Goal: Task Accomplishment & Management: Manage account settings

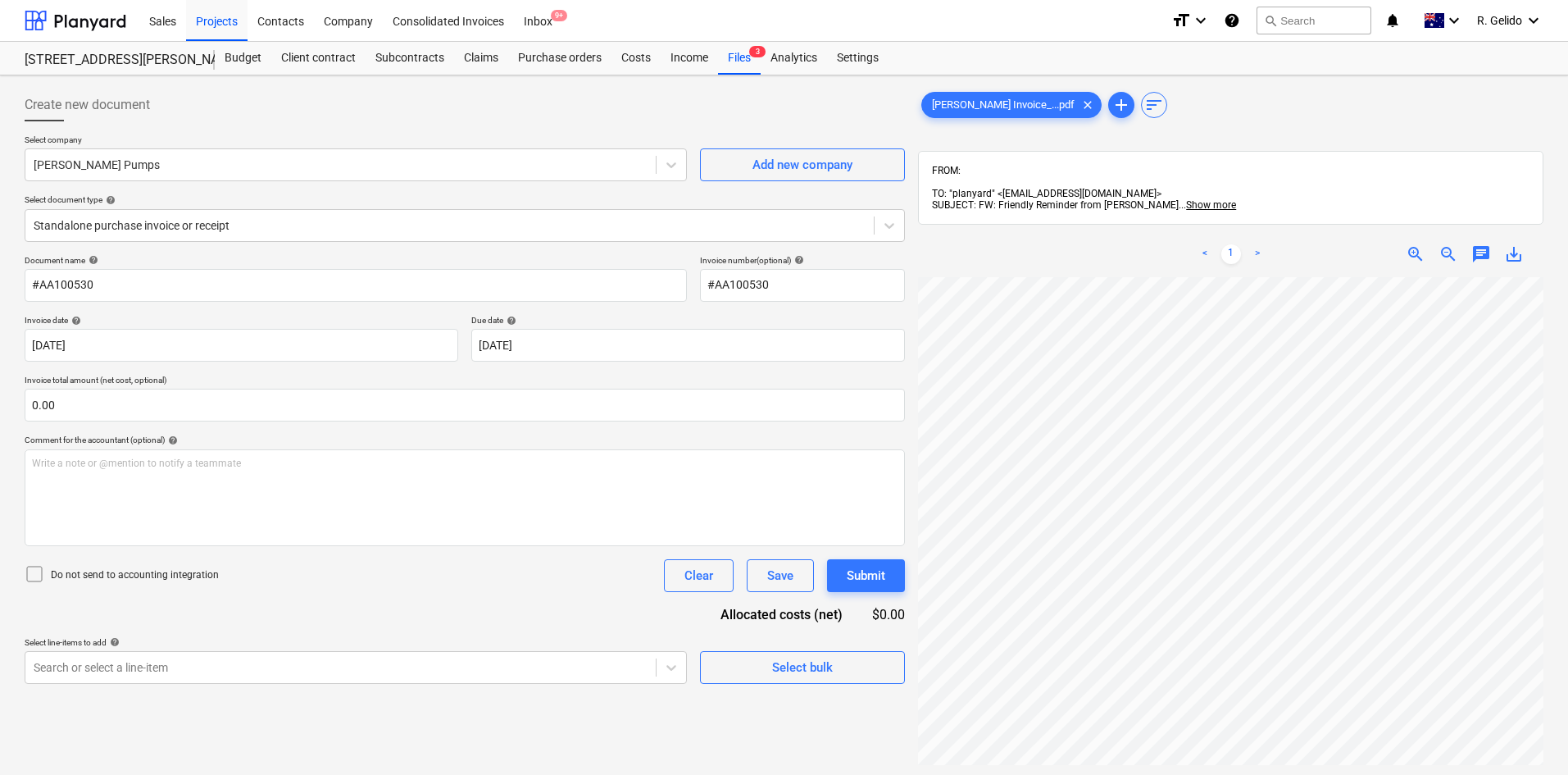
scroll to position [0, 73]
click at [231, 26] on div "Projects" at bounding box center [216, 20] width 61 height 42
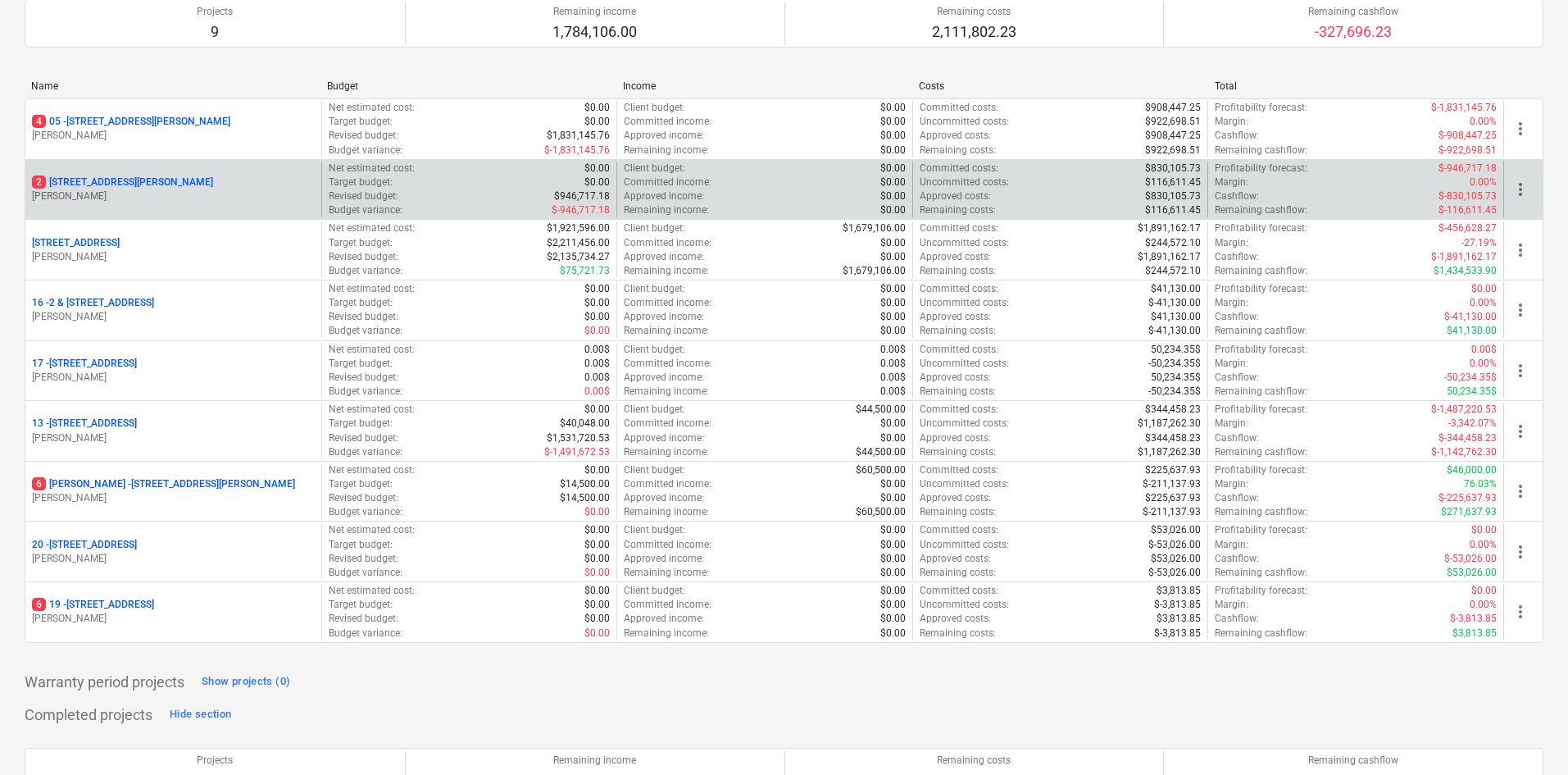
scroll to position [164, 0]
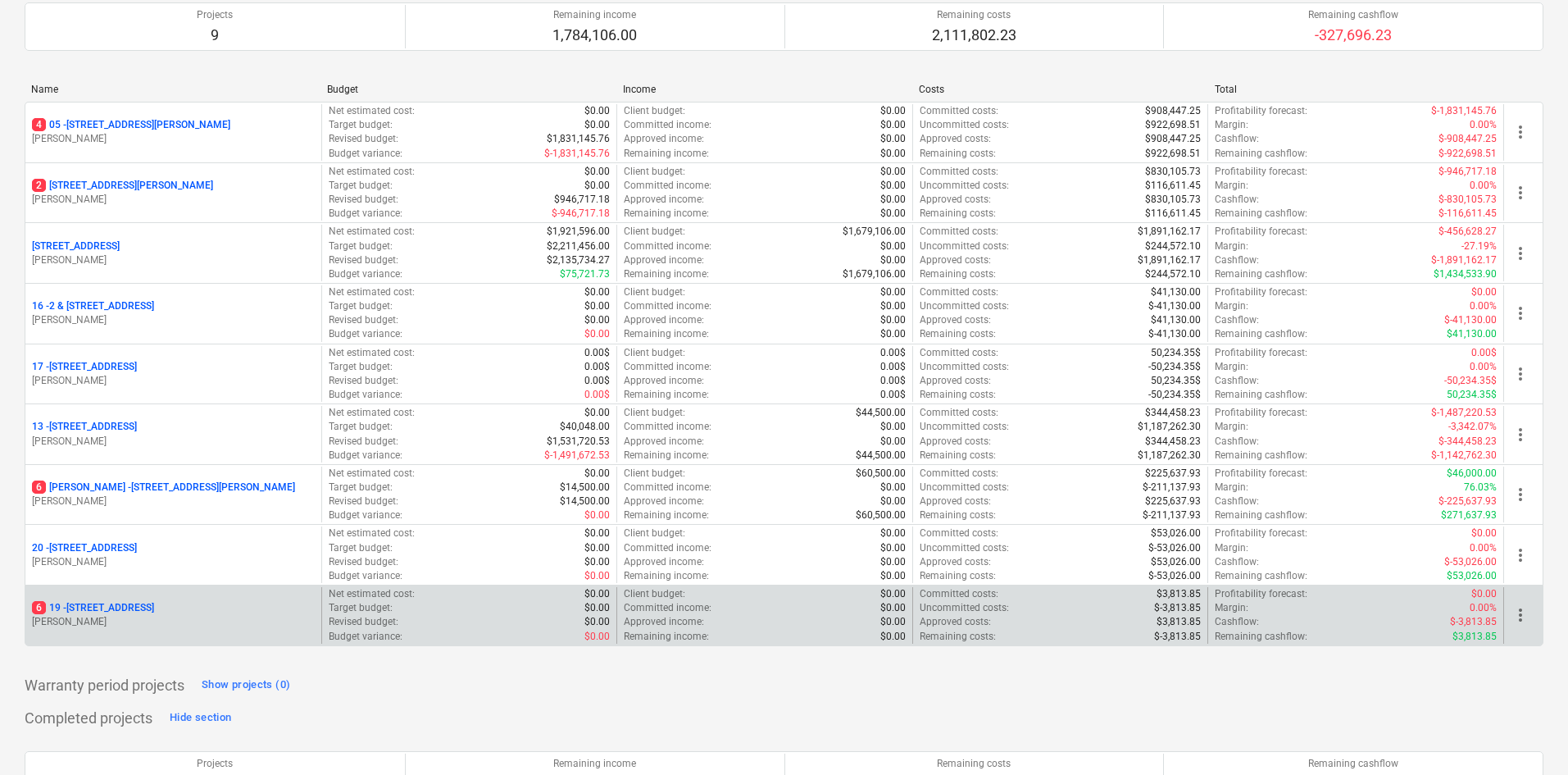
click at [154, 609] on p "6 19 - 27 Glenarvon Street, Strathfield" at bounding box center [93, 607] width 122 height 14
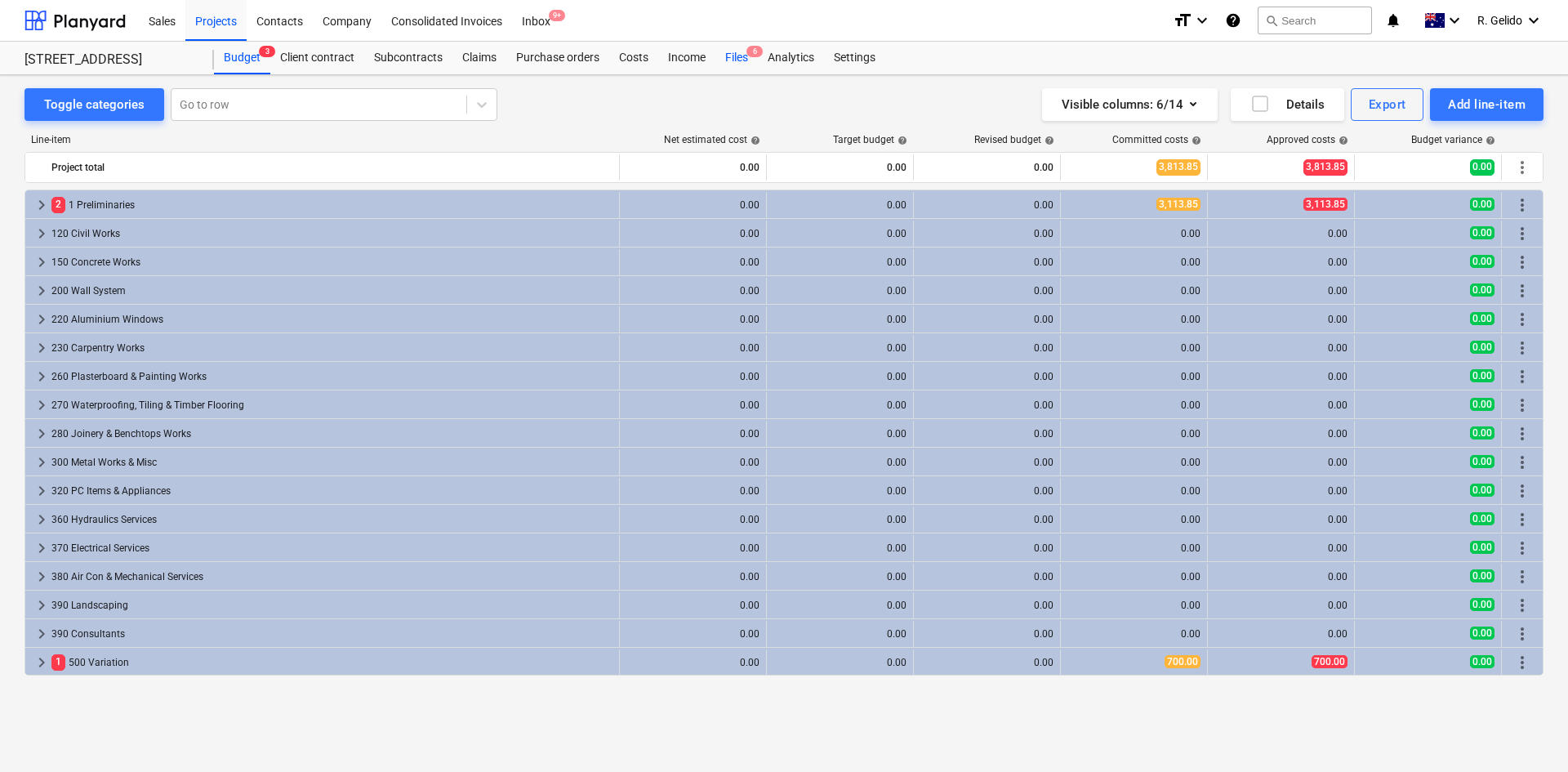
click at [741, 53] on div "Files 6" at bounding box center [737, 58] width 43 height 33
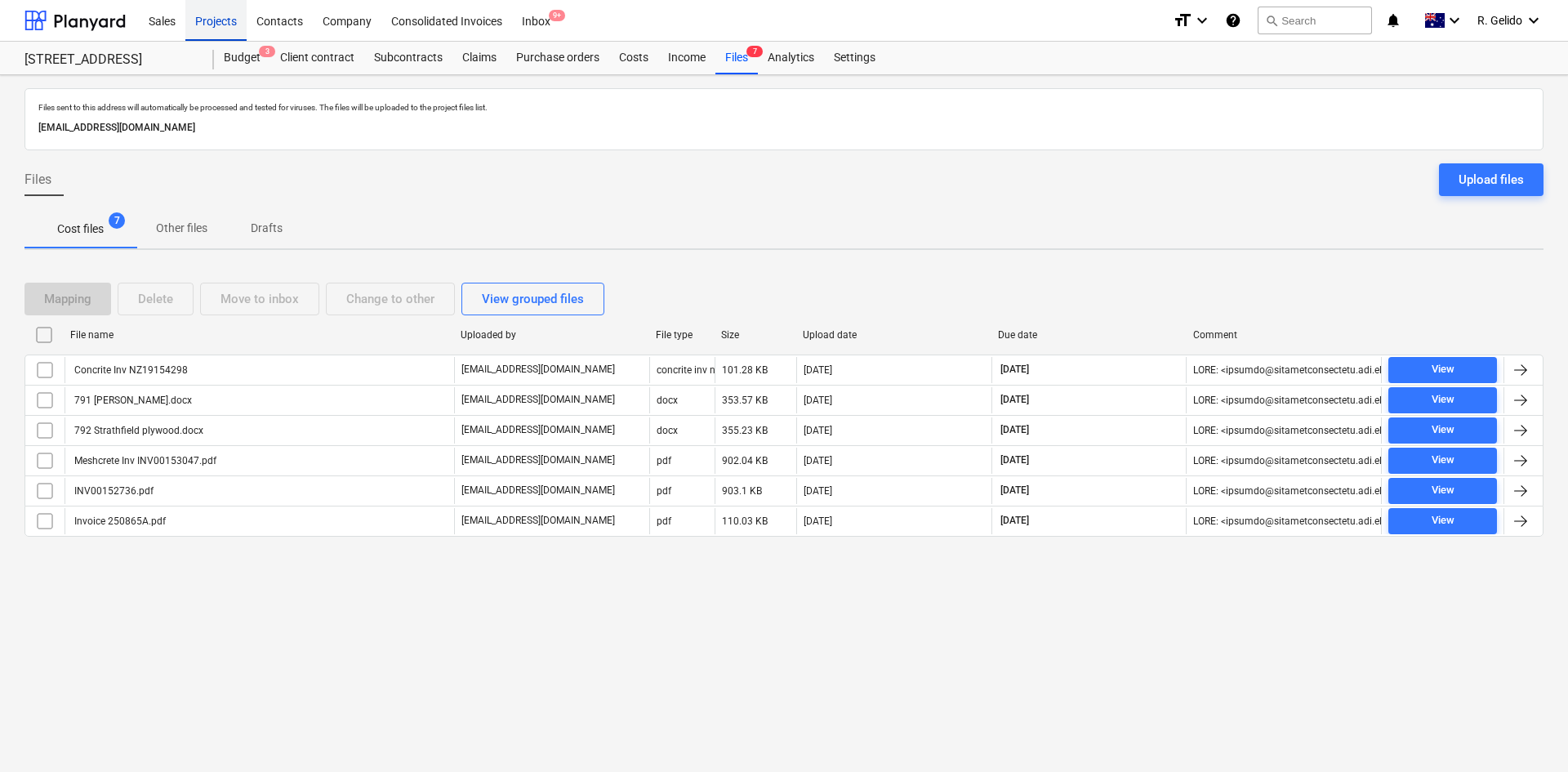
click at [201, 21] on div "Projects" at bounding box center [215, 20] width 61 height 42
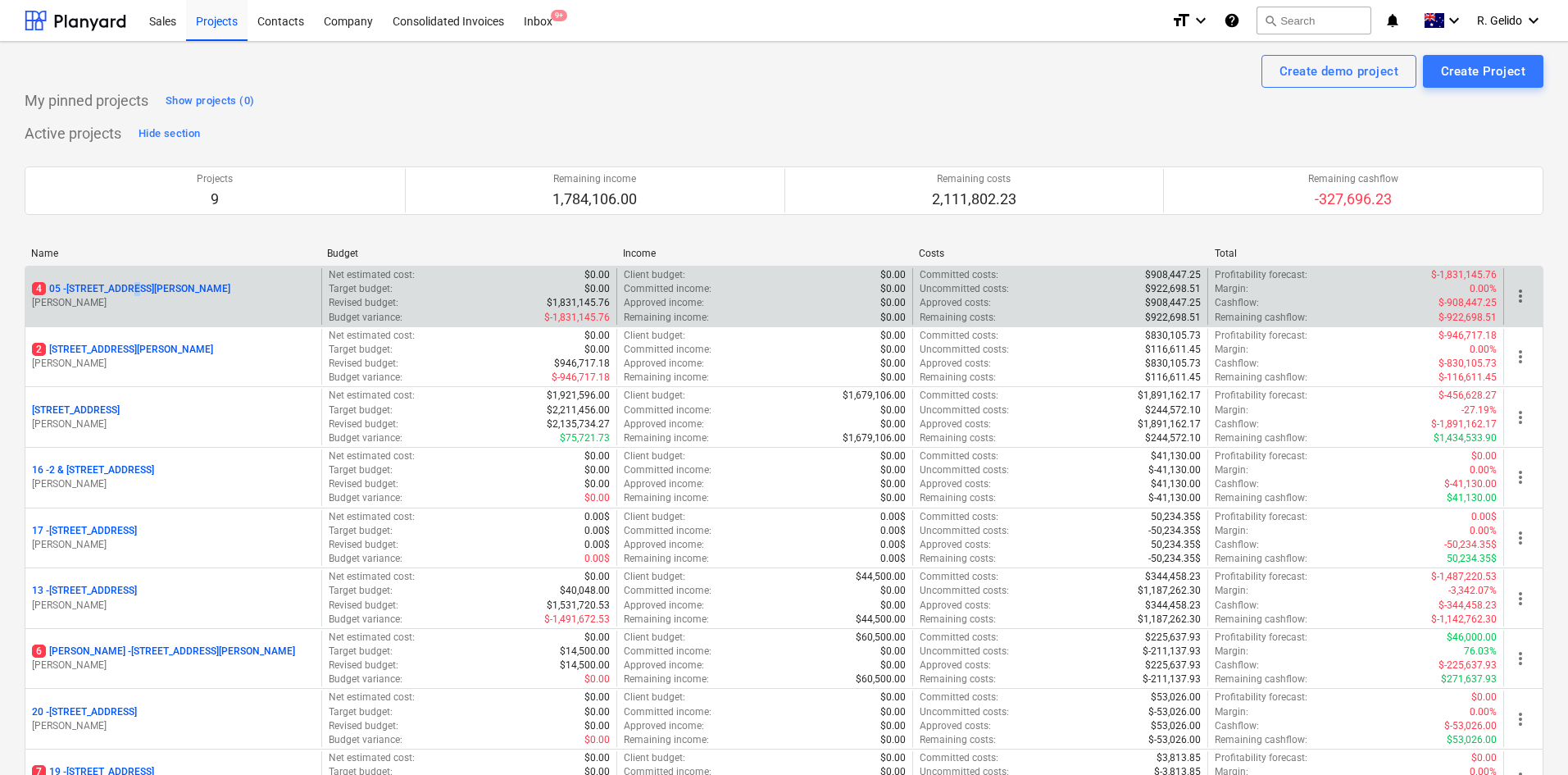
click at [133, 290] on p "4 05 - 3 Emmerick Street, Lilyfield" at bounding box center [131, 289] width 198 height 14
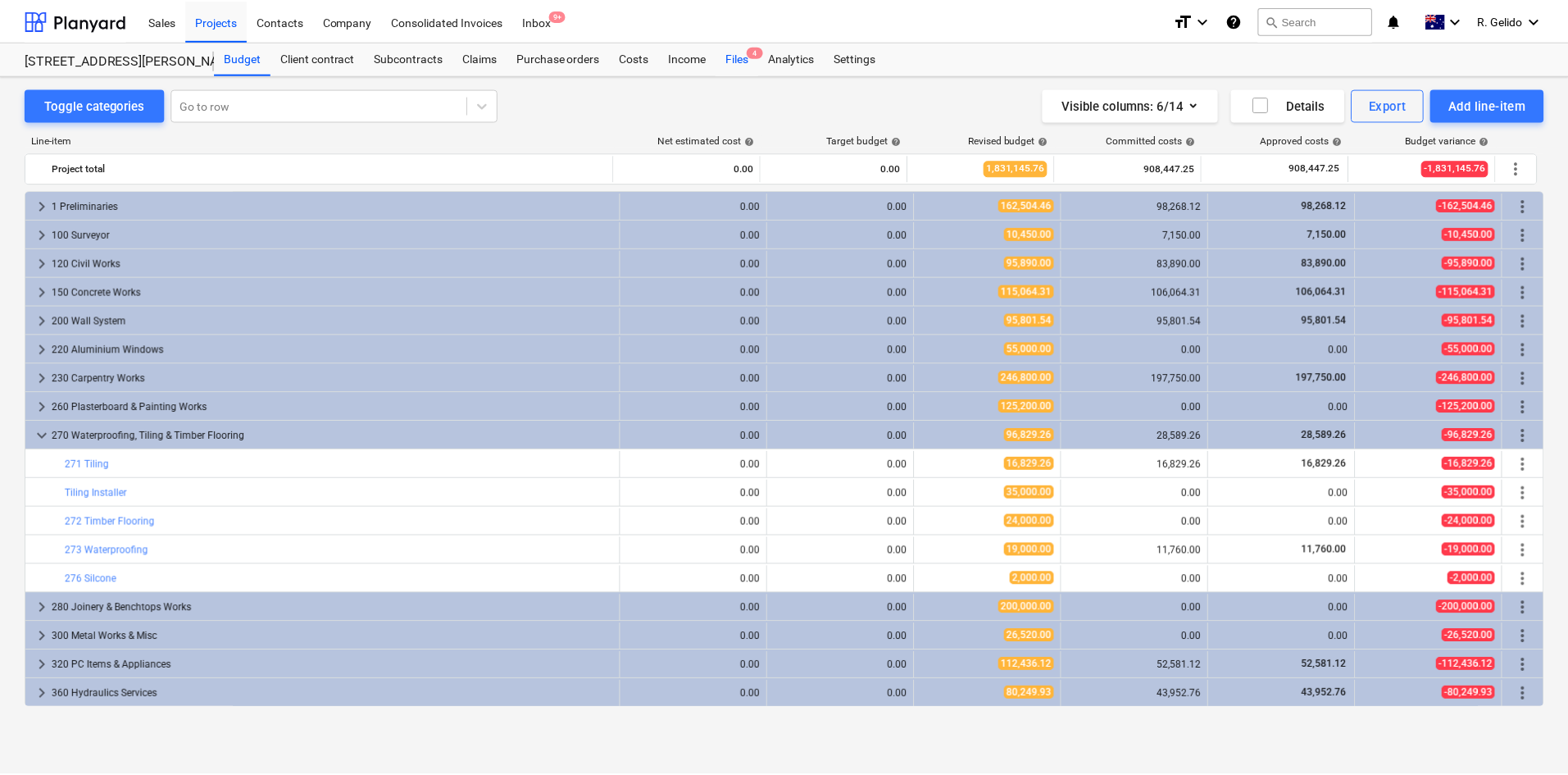
scroll to position [99, 0]
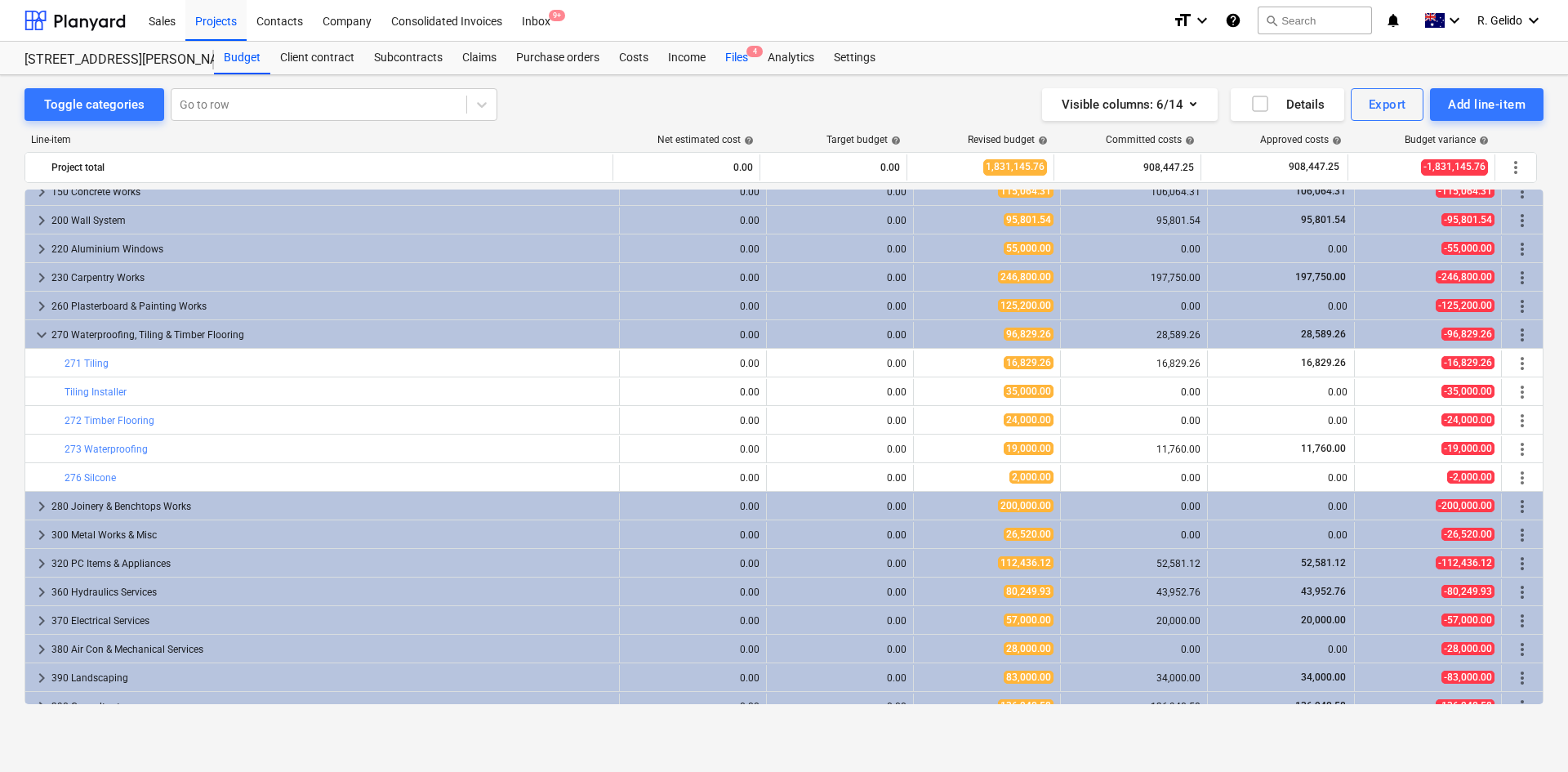
click at [747, 51] on span "4" at bounding box center [755, 52] width 16 height 12
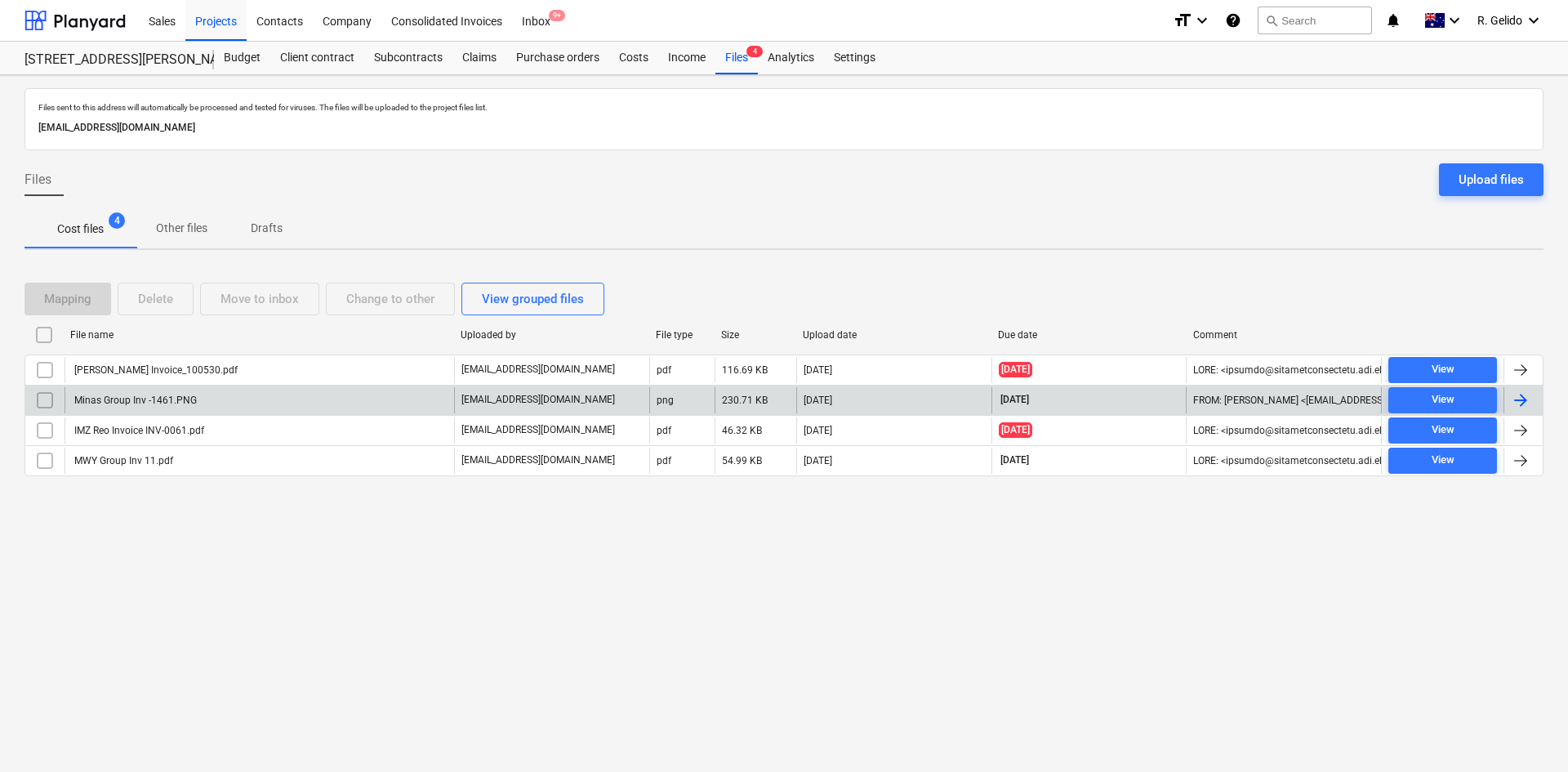
click at [200, 395] on div "Minas Group Inv -1461.PNG" at bounding box center [259, 400] width 390 height 26
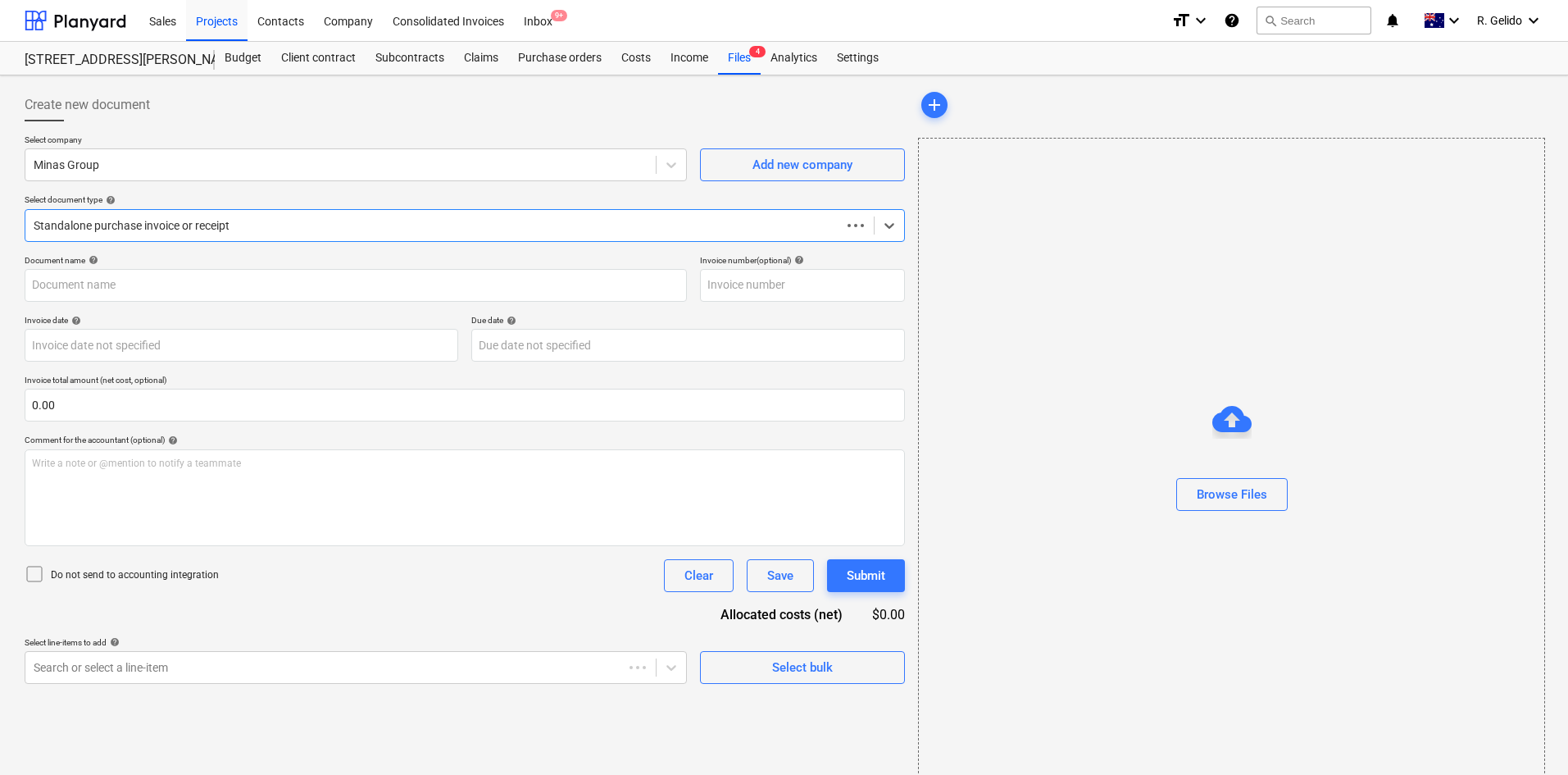
type input "INV-1461"
type input "01 Sep 2025"
type input "08 Sep 2025"
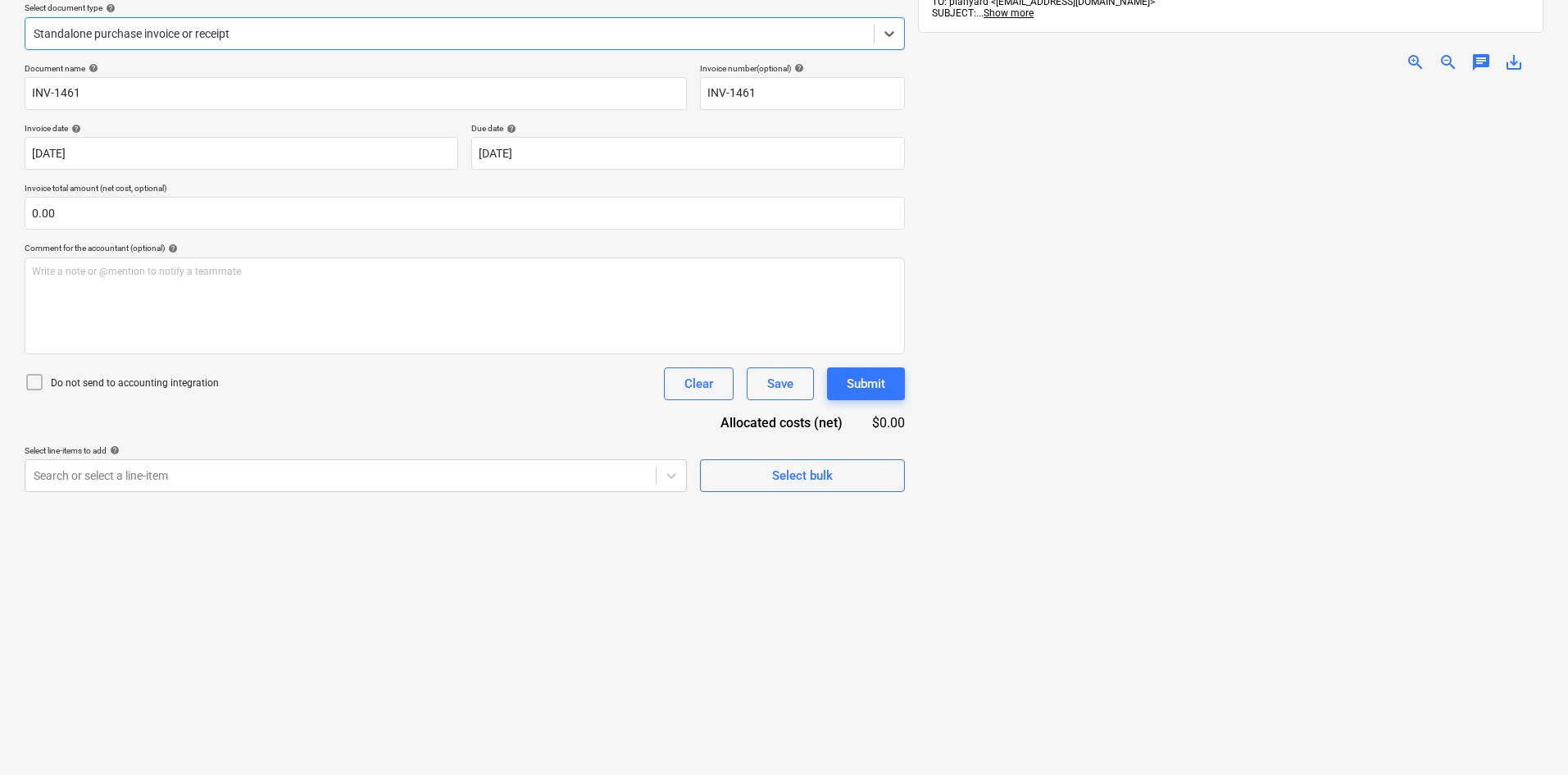
scroll to position [151, 0]
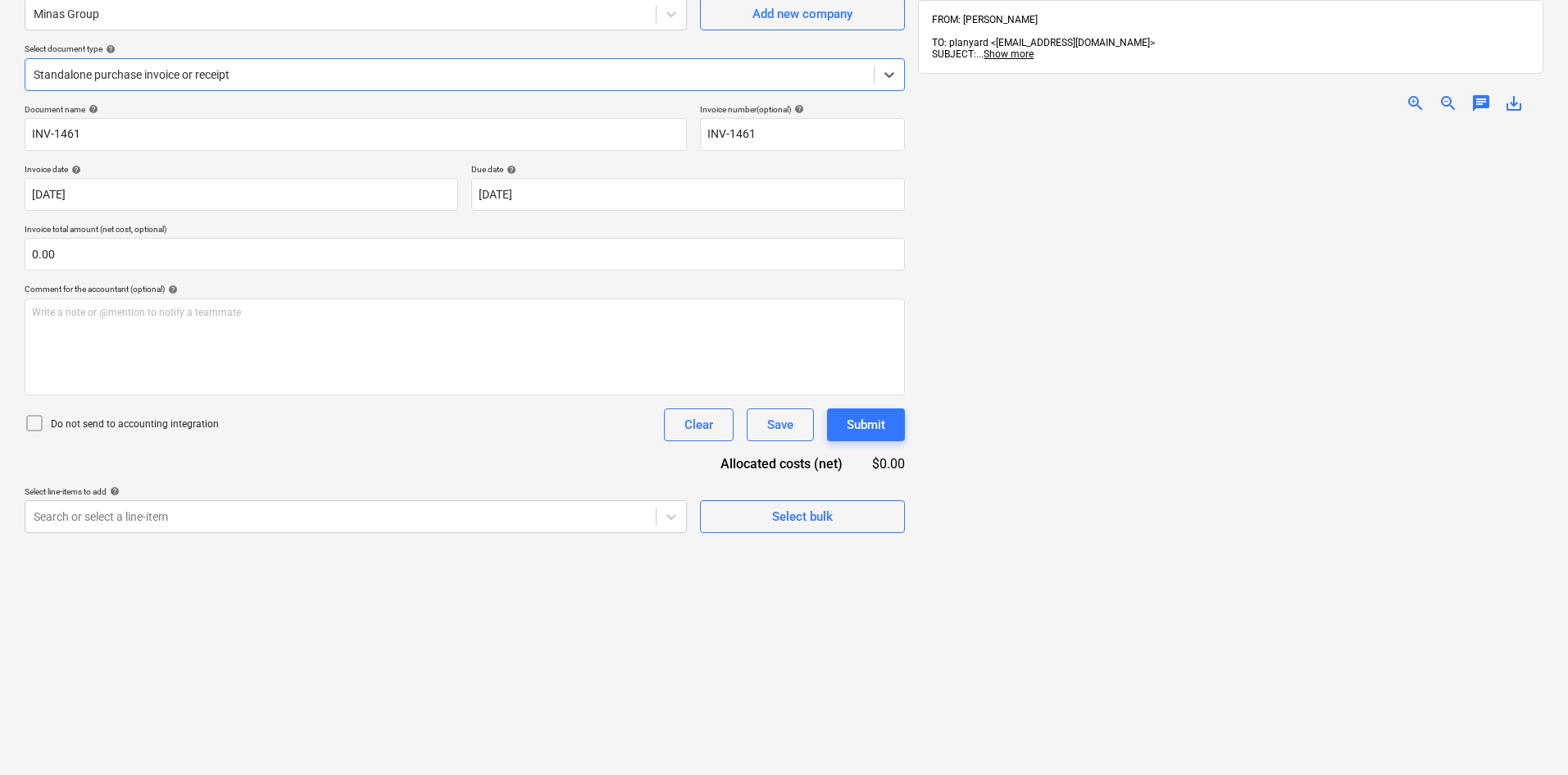
click at [1409, 93] on span "zoom_in" at bounding box center [1415, 103] width 20 height 20
click at [1444, 93] on span "zoom_out" at bounding box center [1448, 103] width 20 height 20
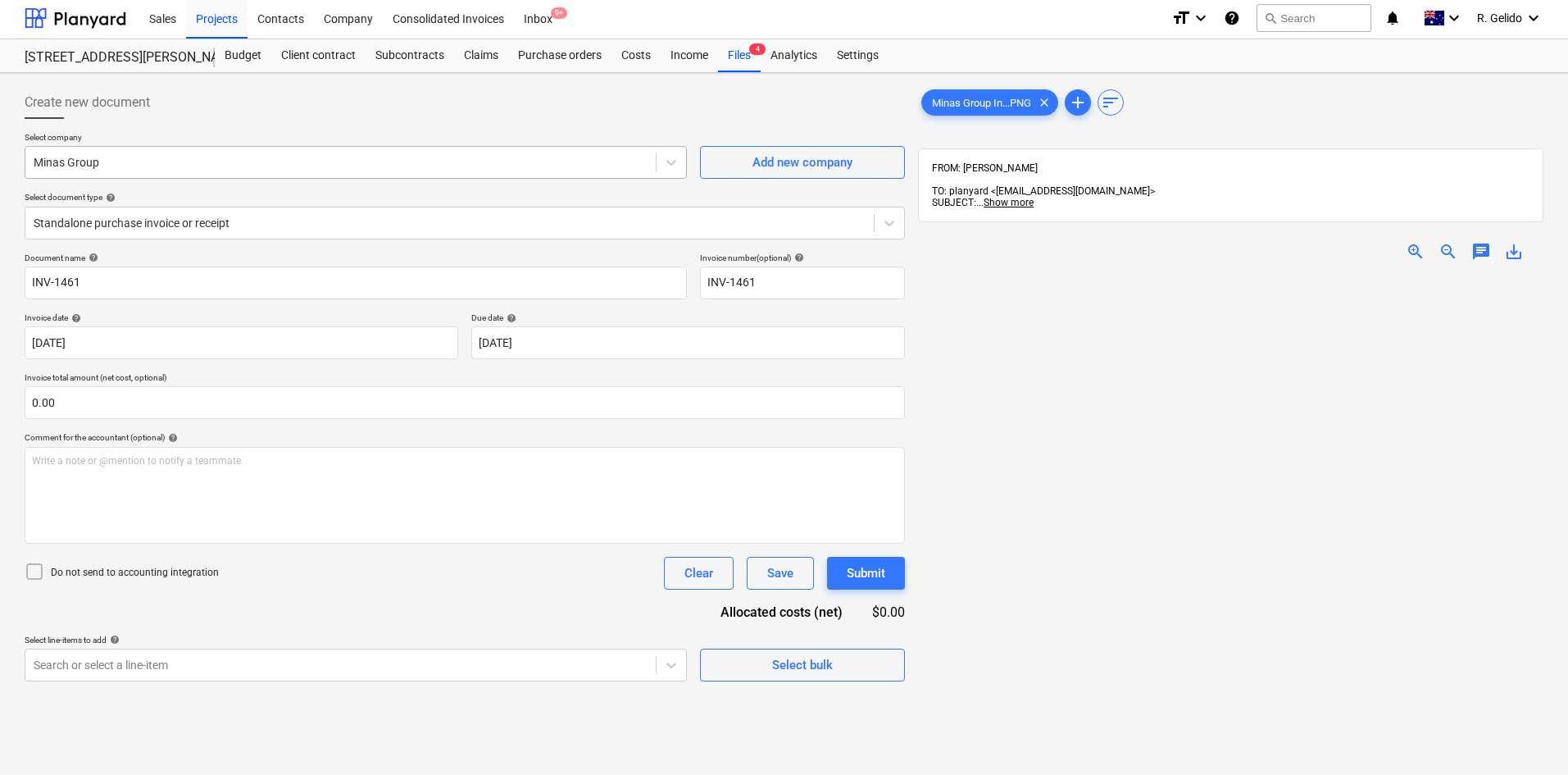
scroll to position [0, 0]
click at [224, 17] on div "Projects" at bounding box center [216, 20] width 61 height 42
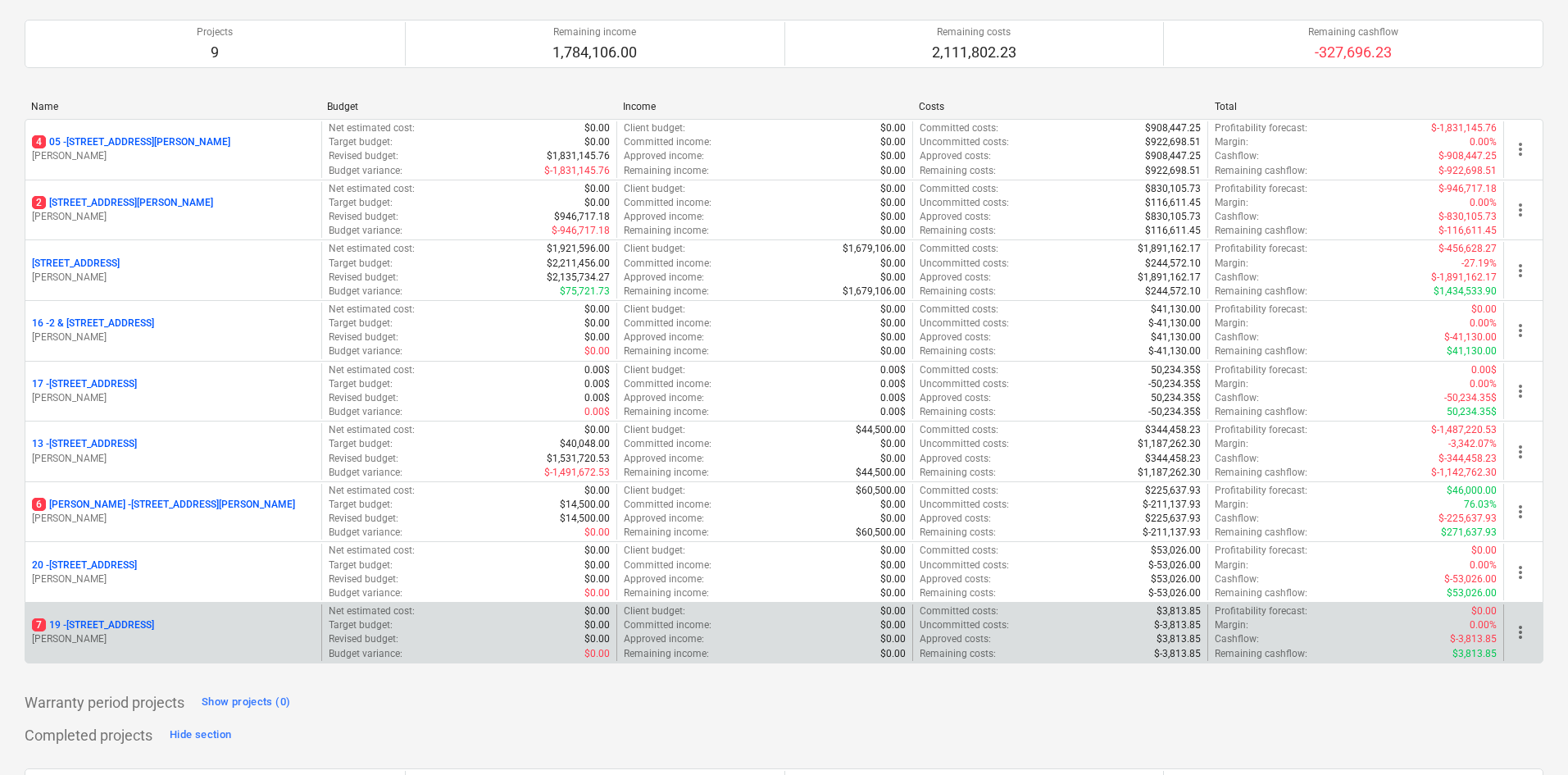
scroll to position [164, 0]
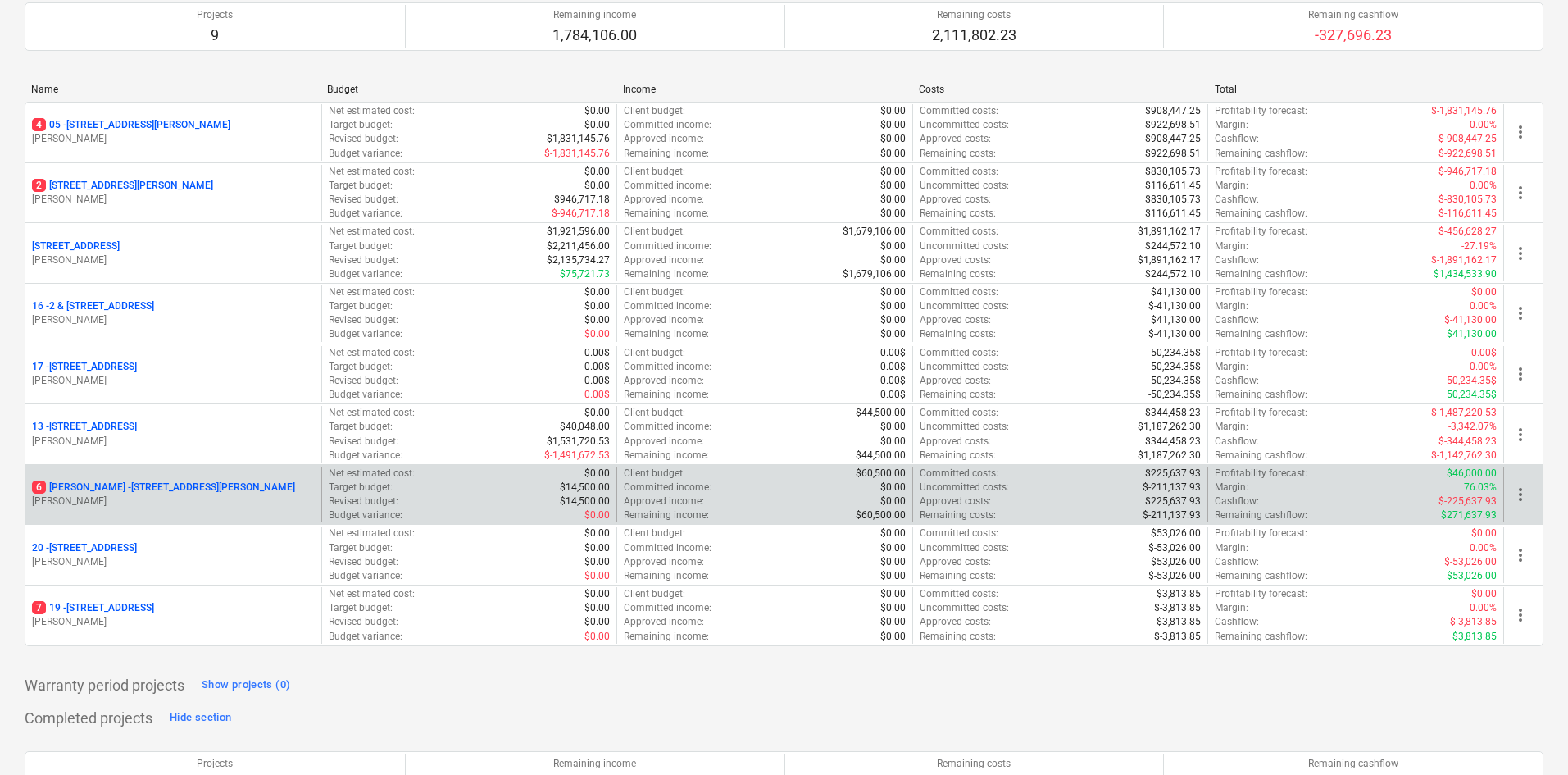
click at [163, 486] on p "6 Chapman - 8 Chapman Street, Gladesville" at bounding box center [163, 487] width 263 height 14
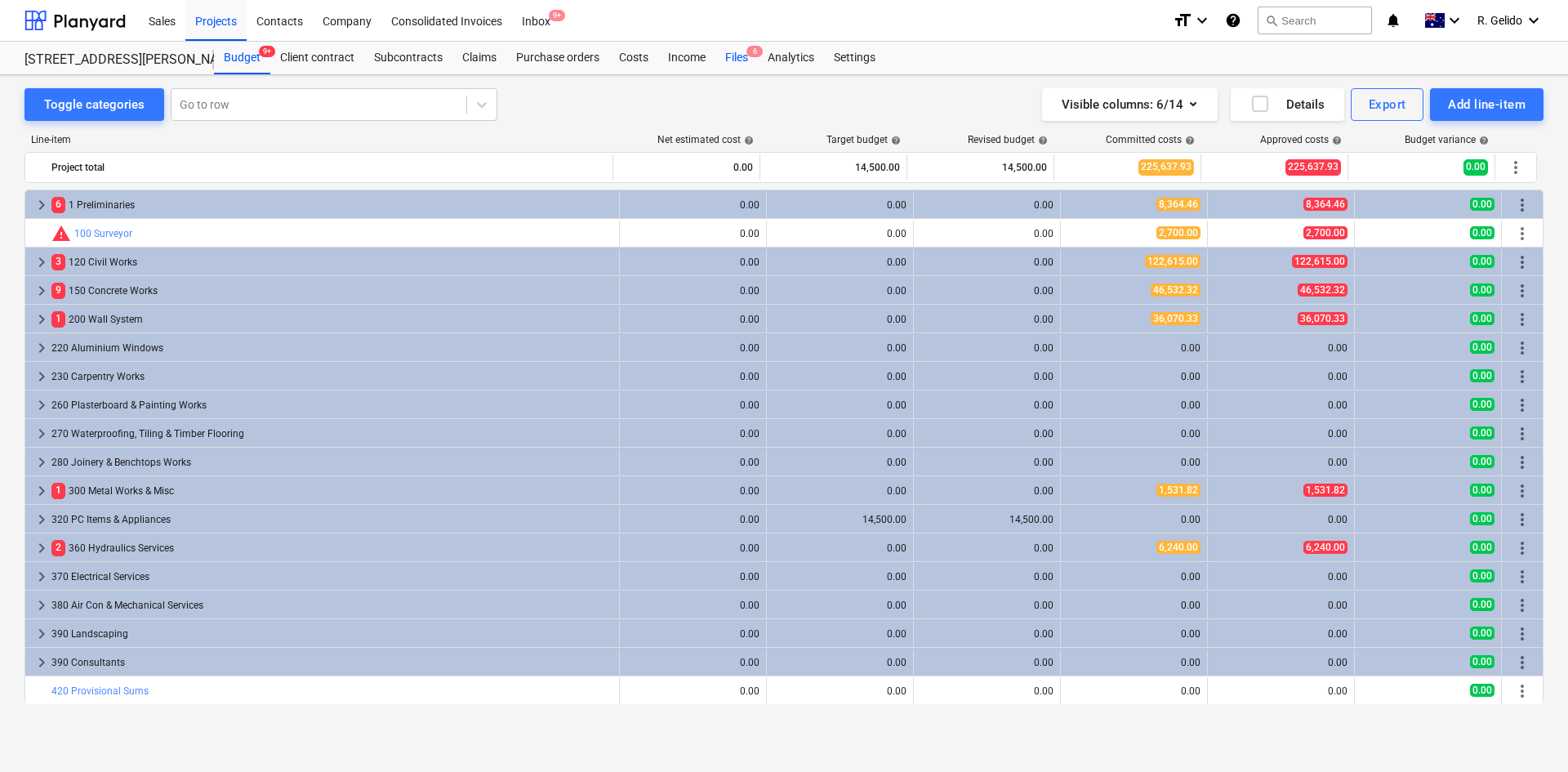
click at [735, 59] on div "Files 6" at bounding box center [737, 58] width 43 height 33
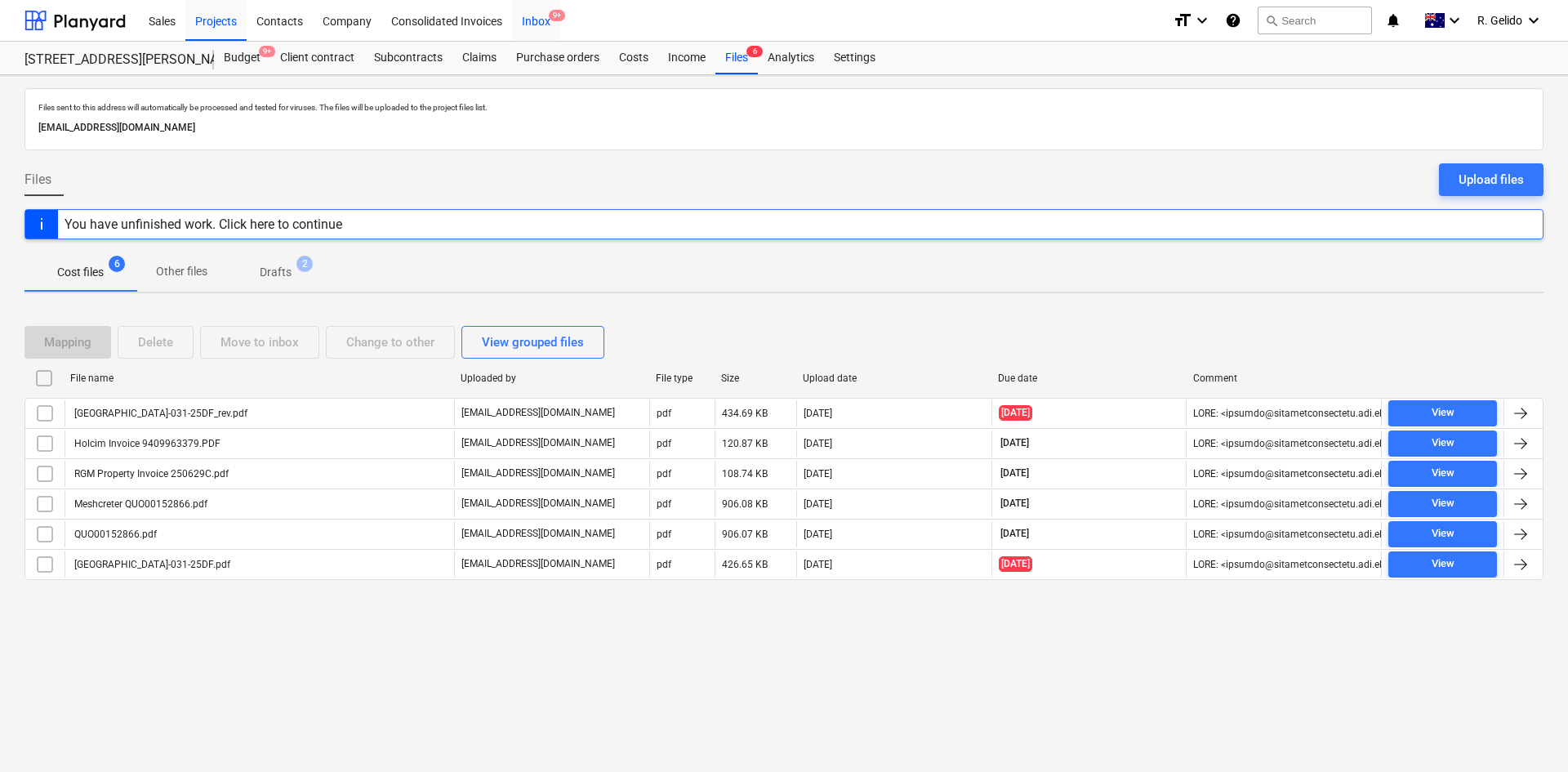
click at [539, 24] on div "Inbox 9+" at bounding box center [536, 20] width 49 height 42
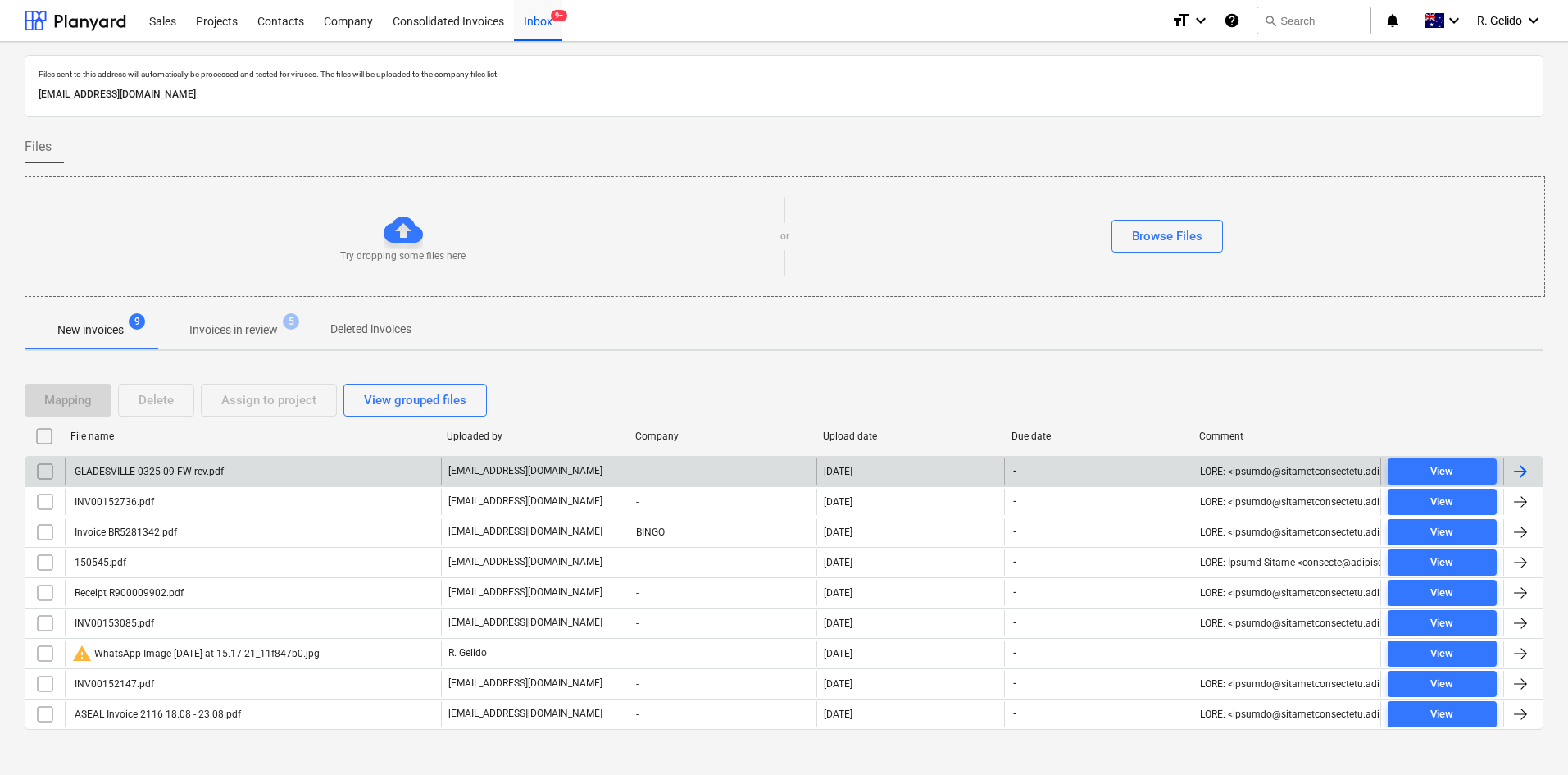
click at [188, 475] on div "GLADESVILLE 0325-09-FW-rev.pdf" at bounding box center [148, 471] width 152 height 12
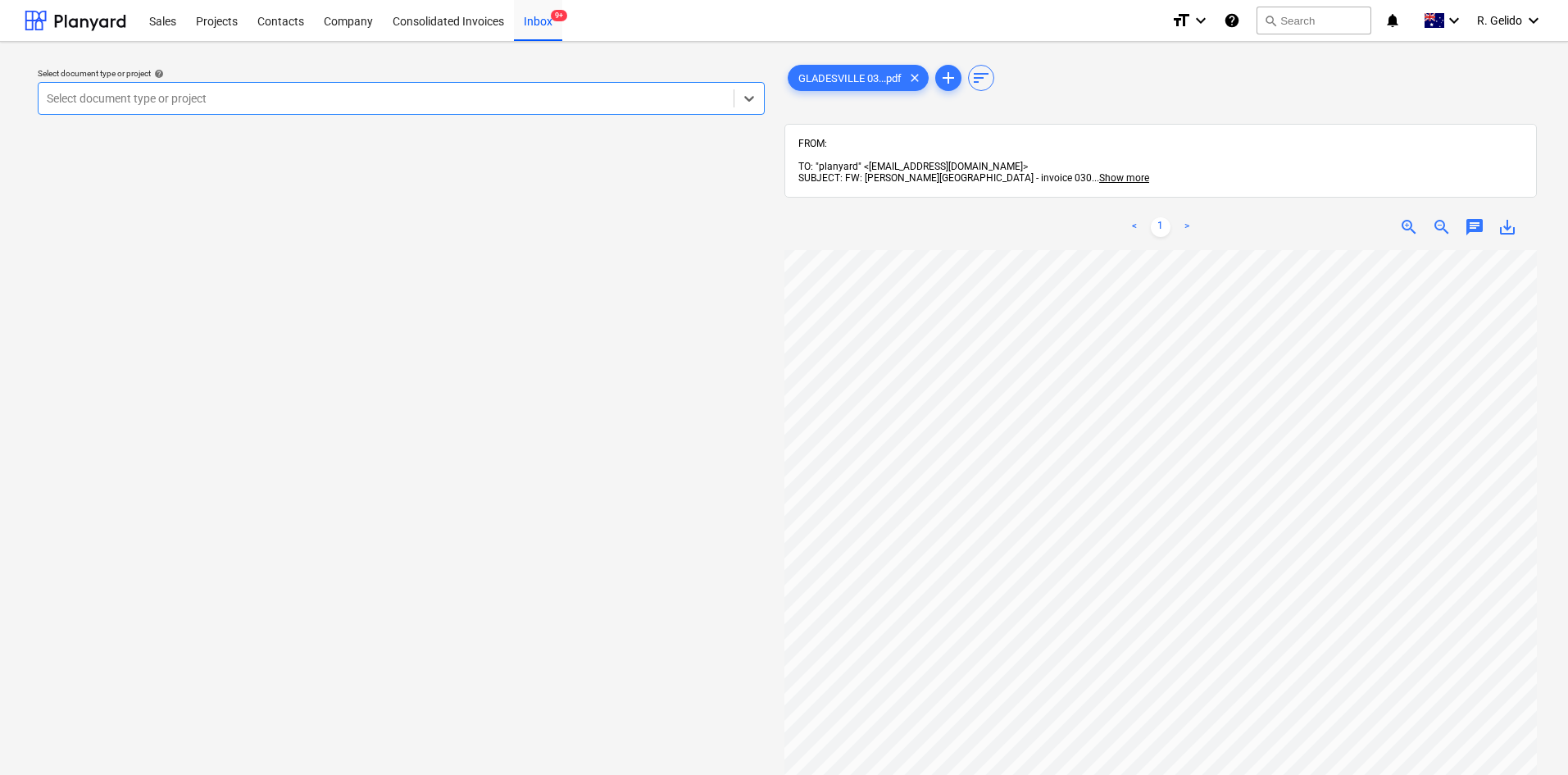
scroll to position [258, 0]
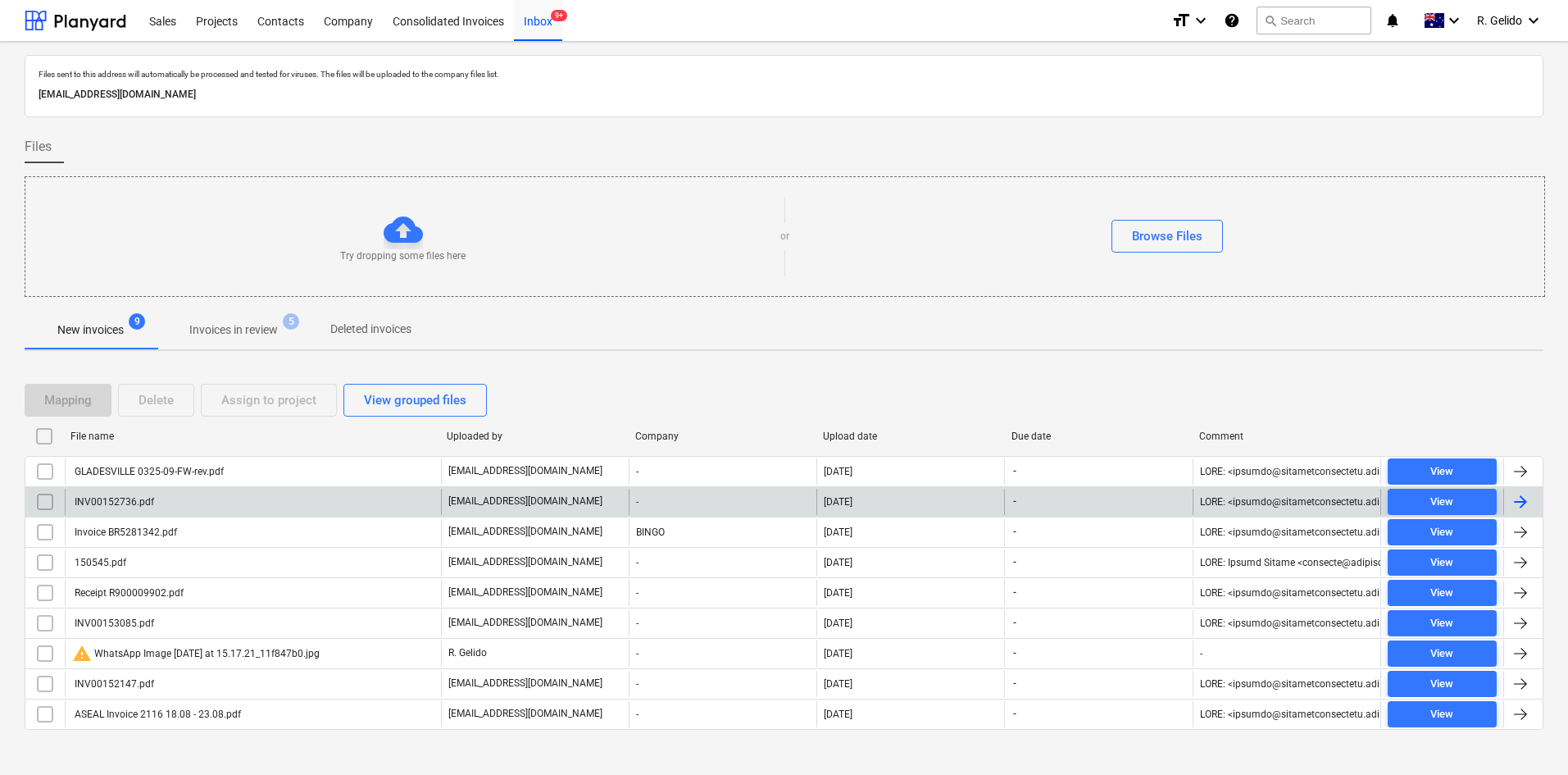
click at [233, 499] on div "INV00152736.pdf" at bounding box center [253, 502] width 376 height 26
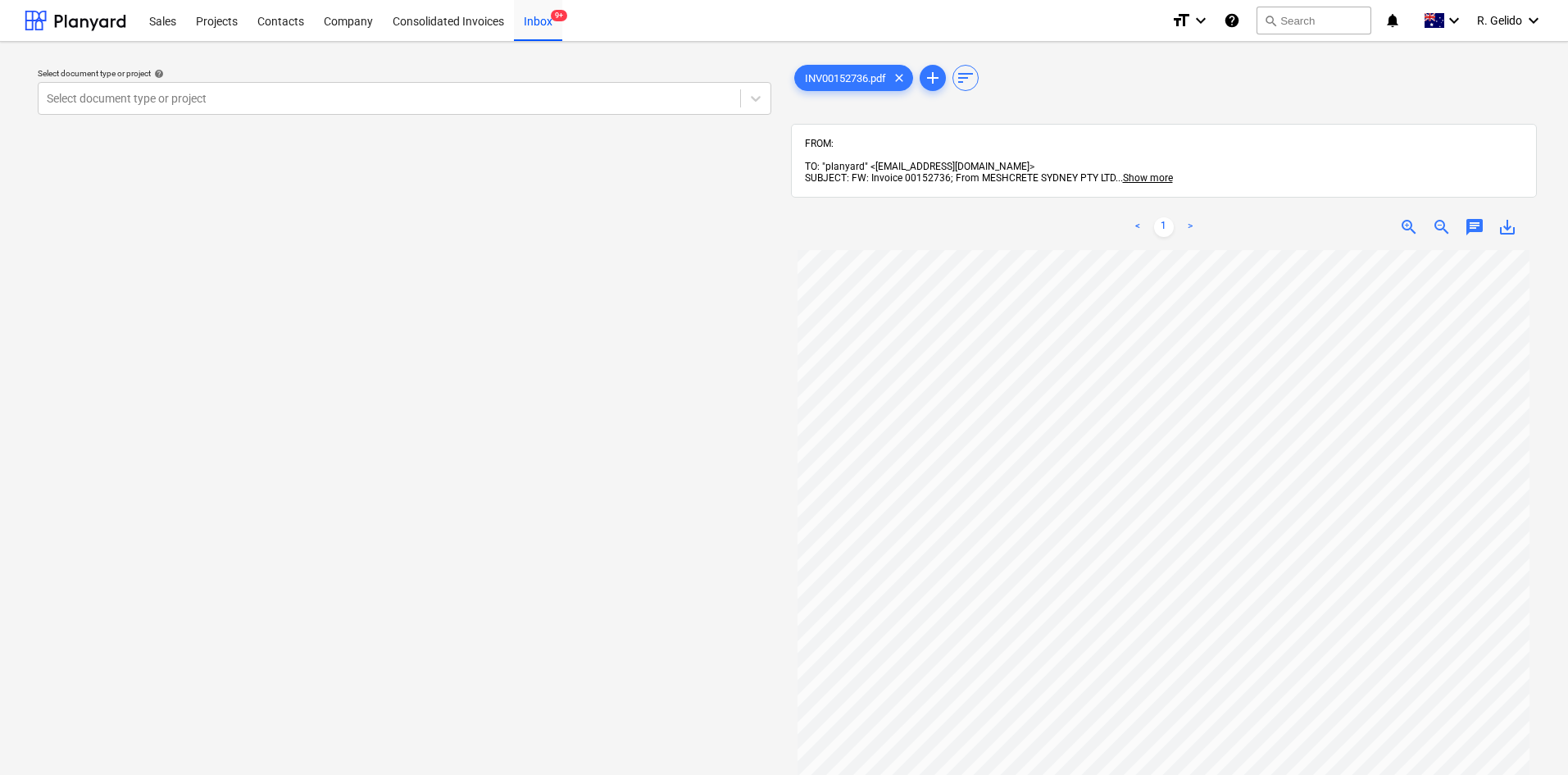
scroll to position [310, 0]
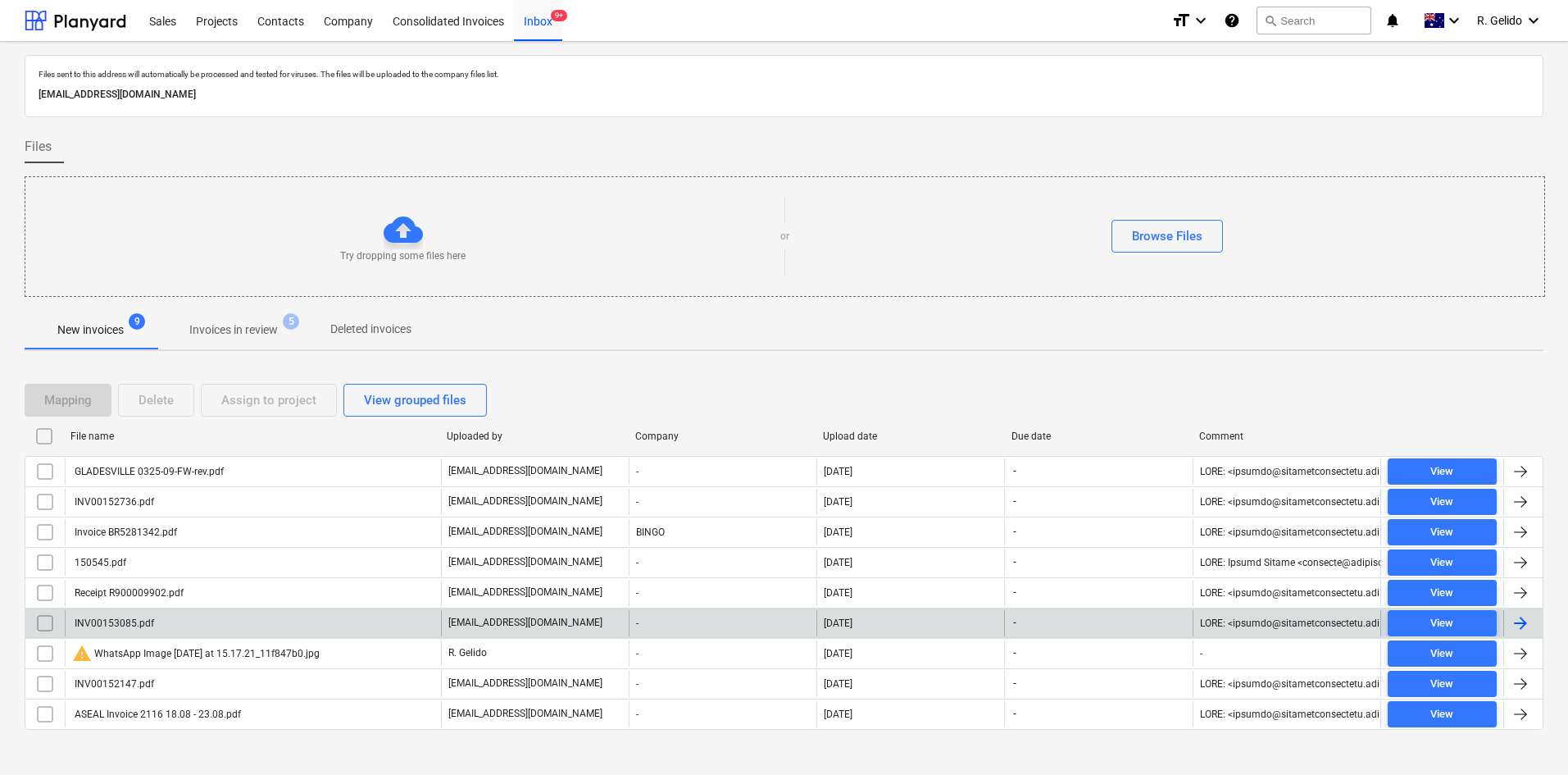
click at [233, 619] on div "INV00153085.pdf" at bounding box center [253, 623] width 376 height 26
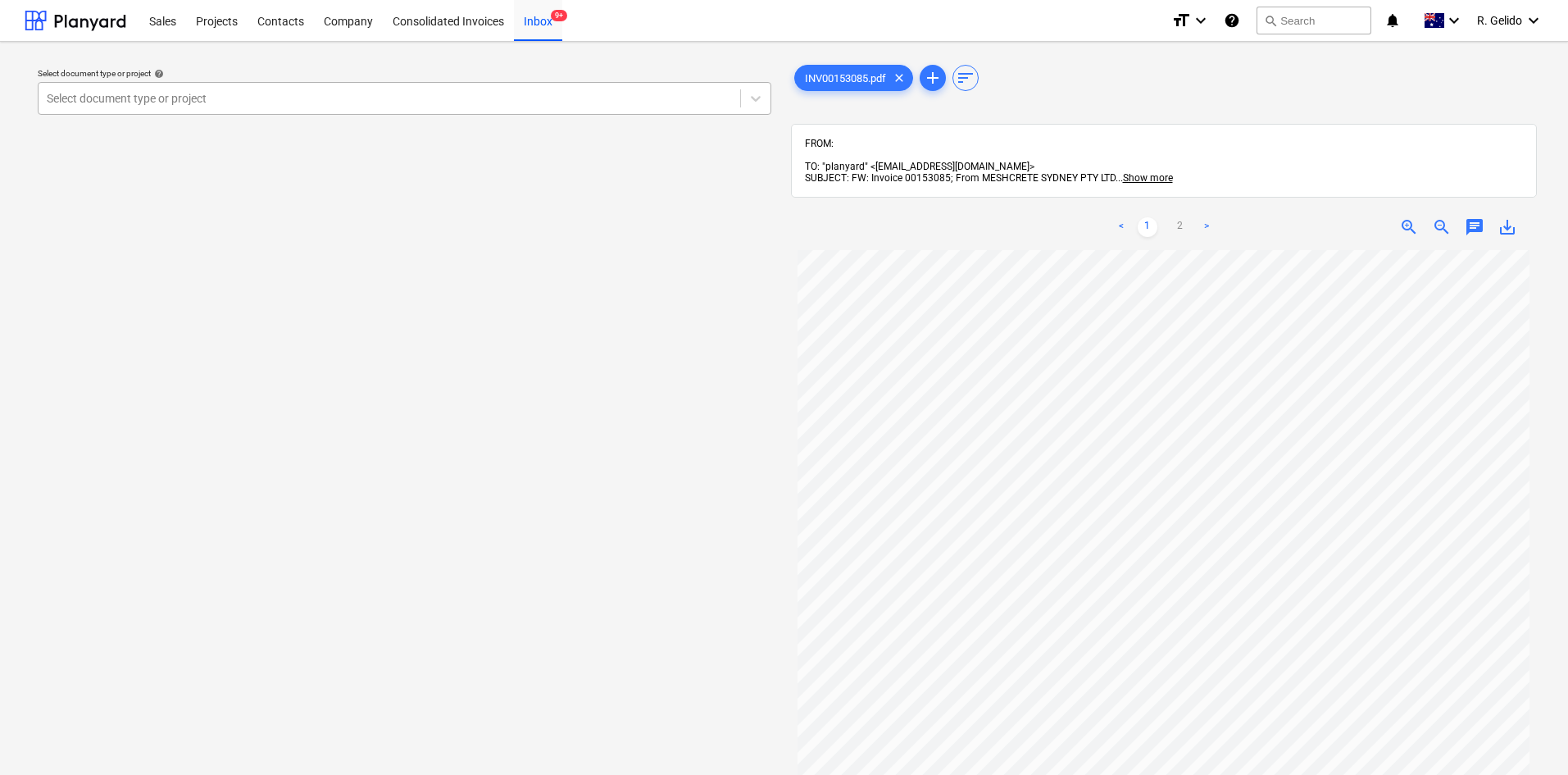
click at [619, 87] on div "Select document type or project" at bounding box center [390, 98] width 701 height 23
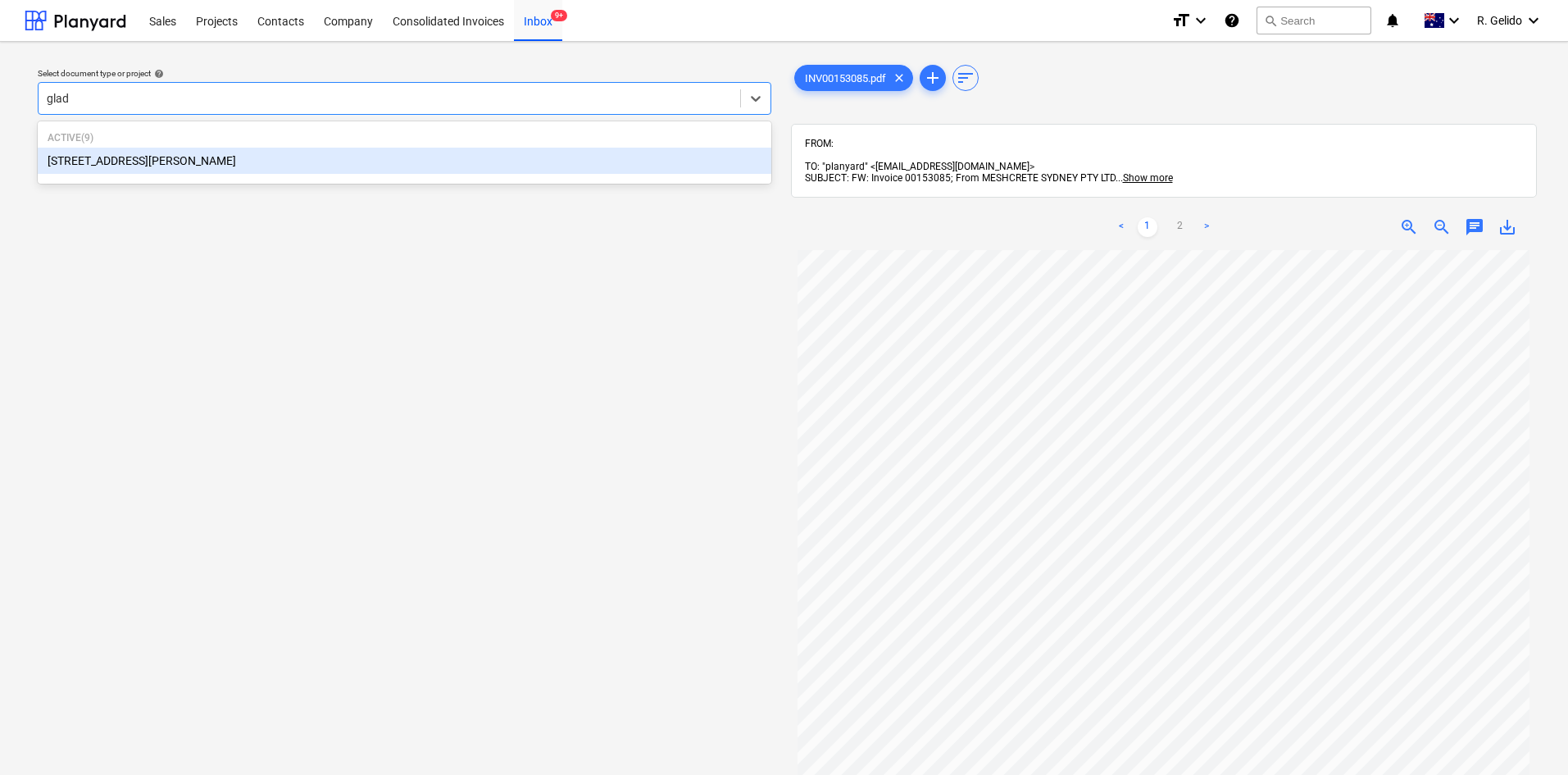
type input "glade"
click at [138, 153] on div "[STREET_ADDRESS][PERSON_NAME]" at bounding box center [404, 161] width 734 height 26
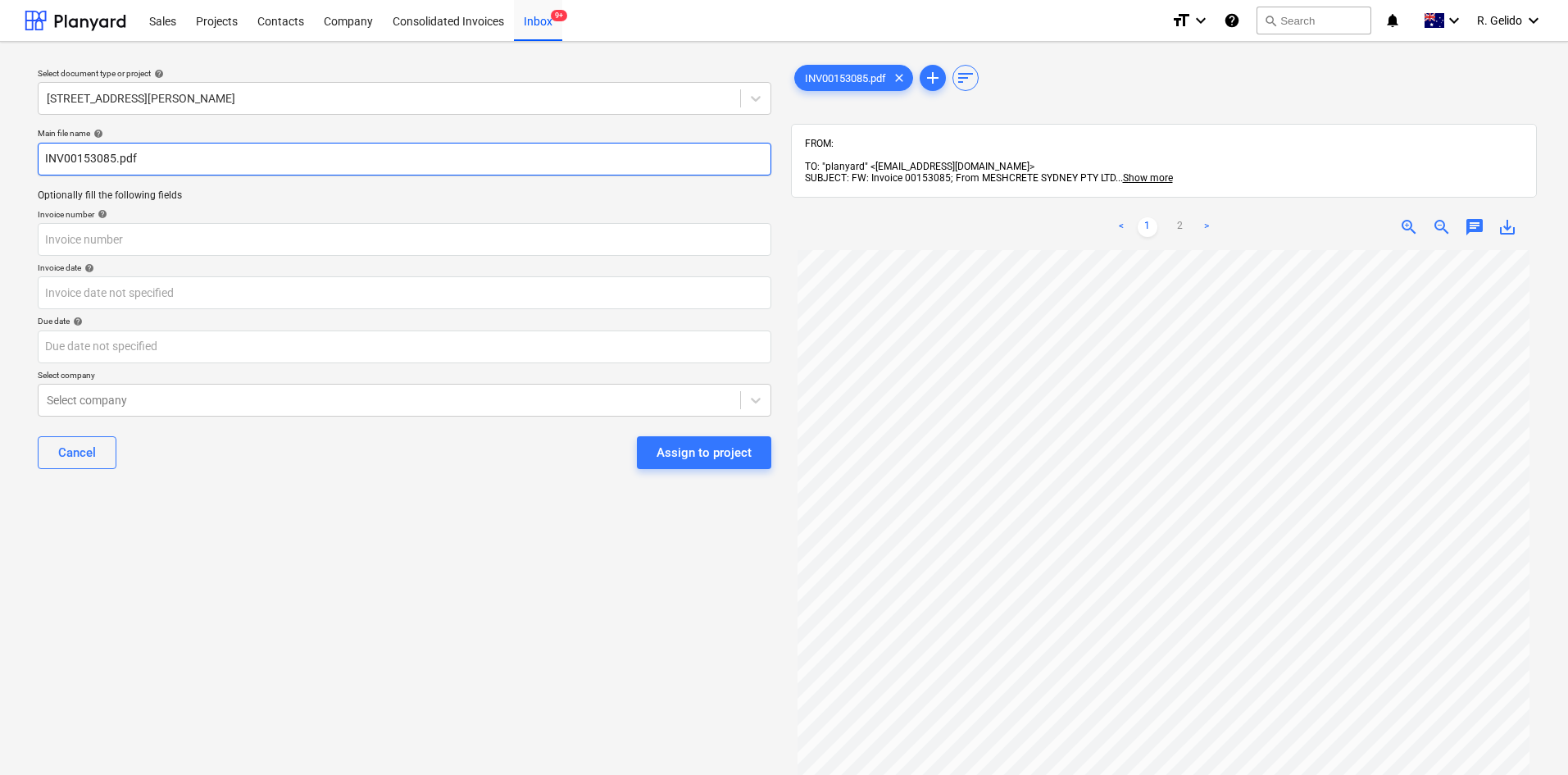
click at [46, 161] on input "INV00153085.pdf" at bounding box center [404, 159] width 734 height 33
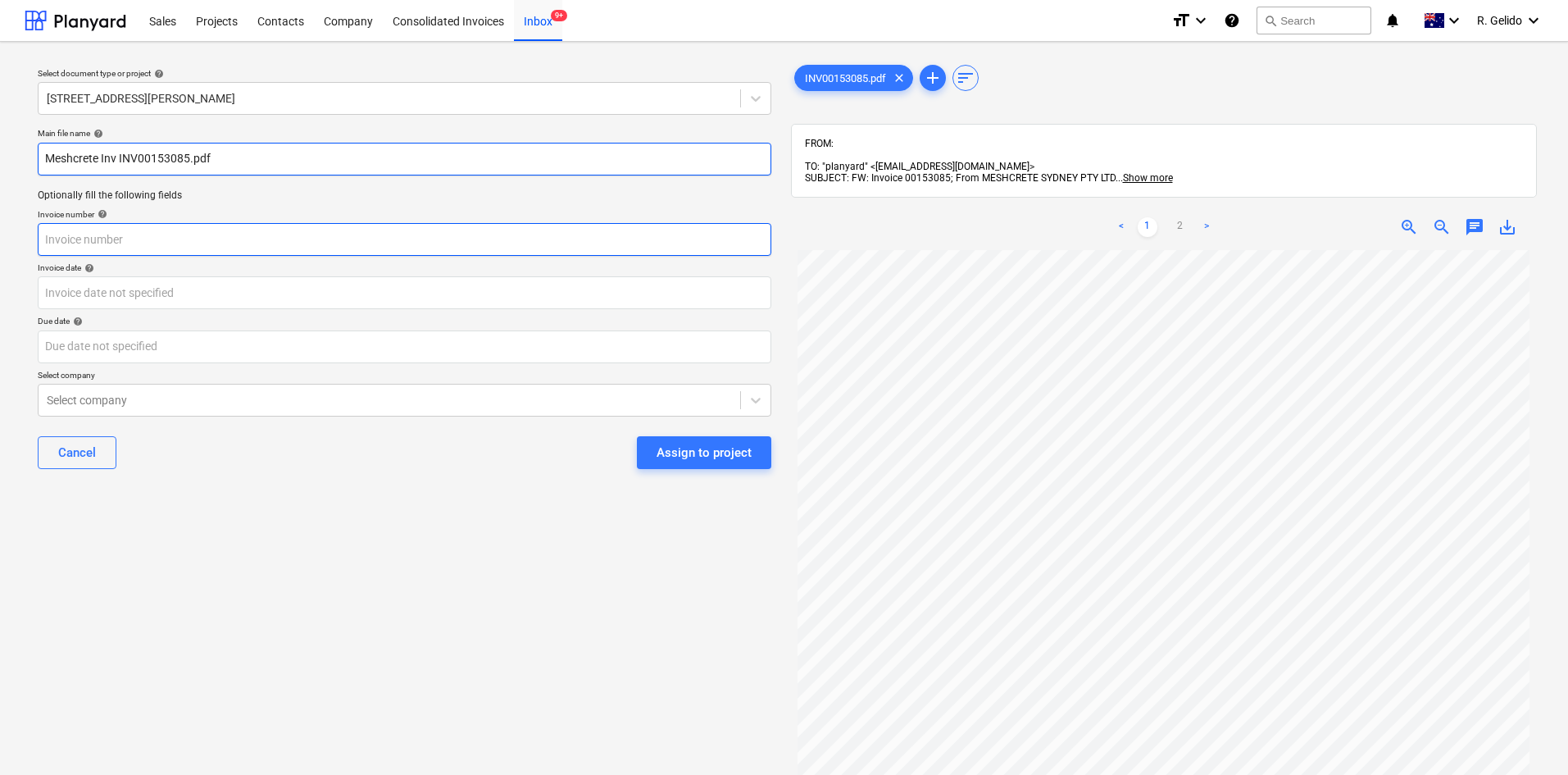
type input "Meshcrete Inv INV00153085.pdf"
click at [121, 246] on input "text" at bounding box center [404, 239] width 734 height 33
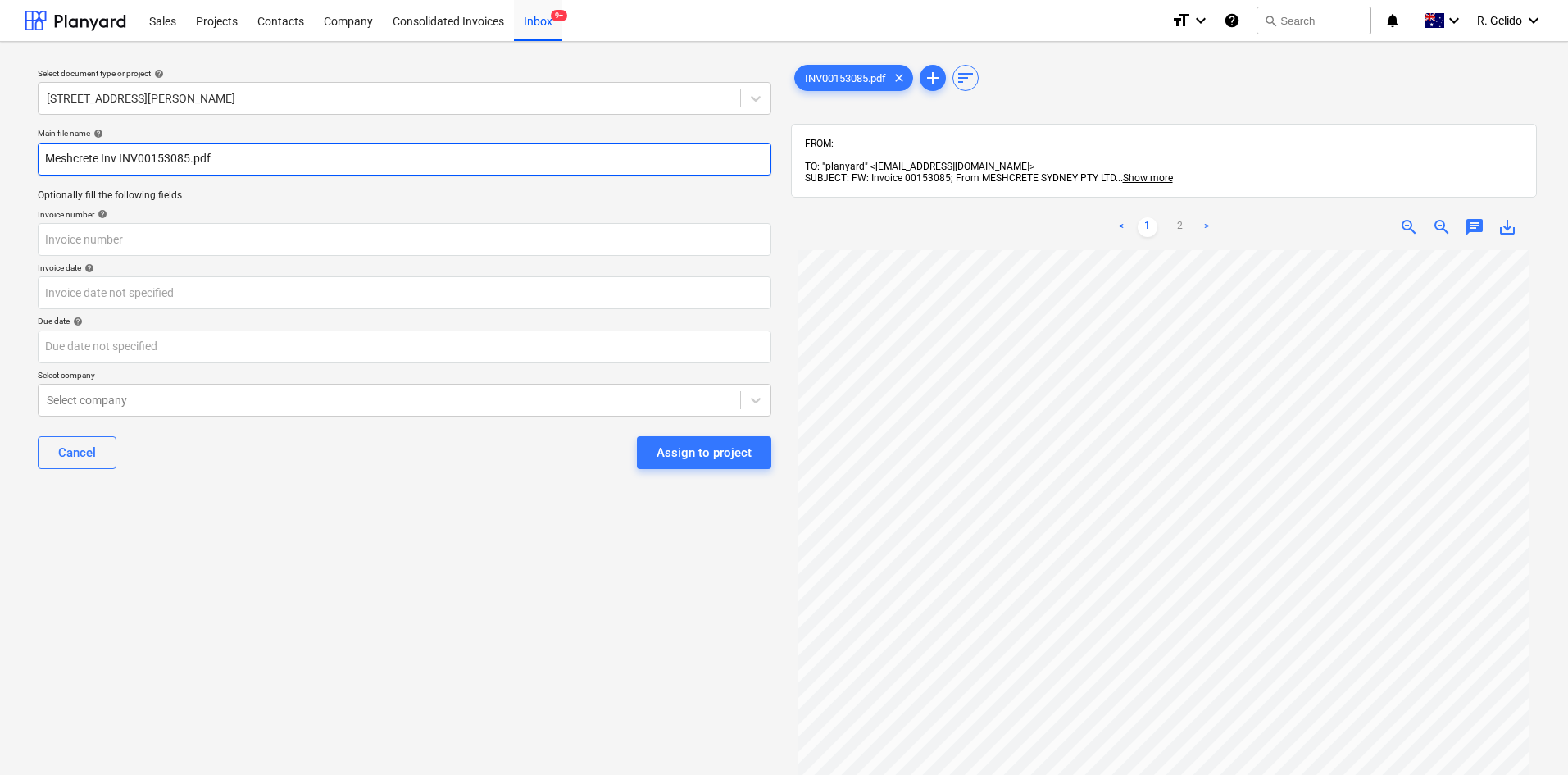
click at [166, 163] on input "Meshcrete Inv INV00153085.pdf" at bounding box center [404, 159] width 734 height 33
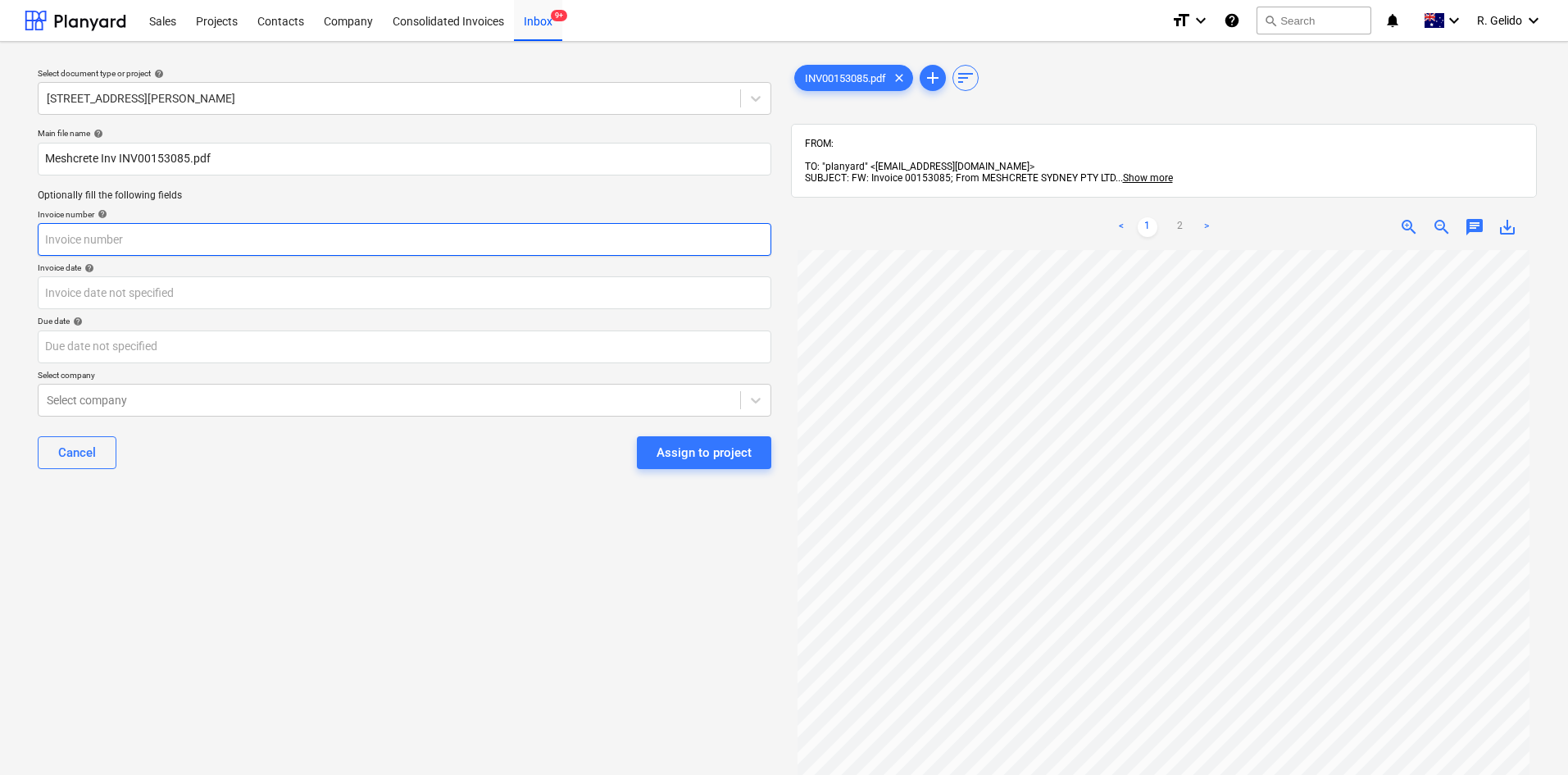
click at [75, 240] on input "text" at bounding box center [404, 239] width 734 height 33
paste input "INV00153085"
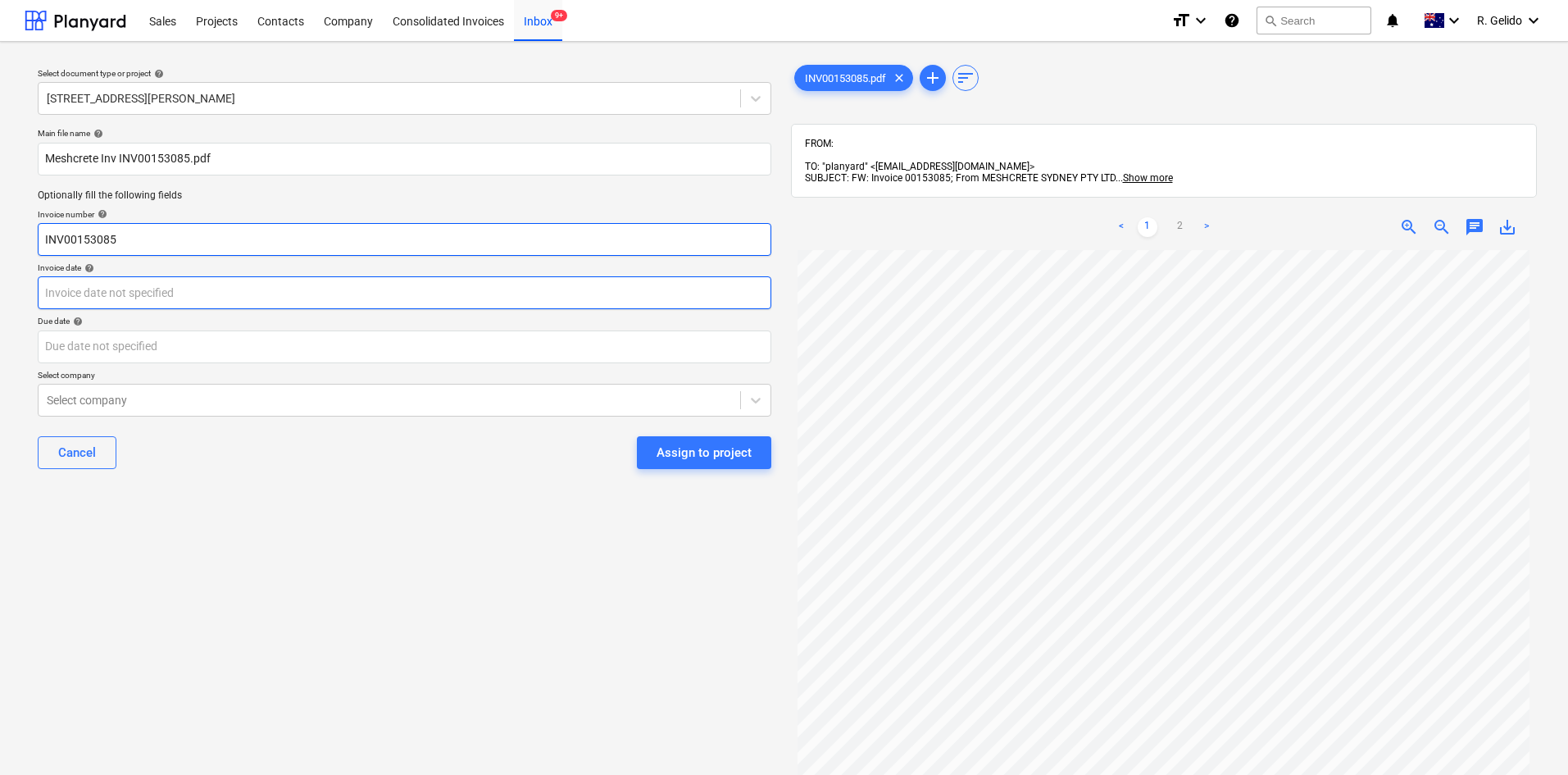
type input "INV00153085"
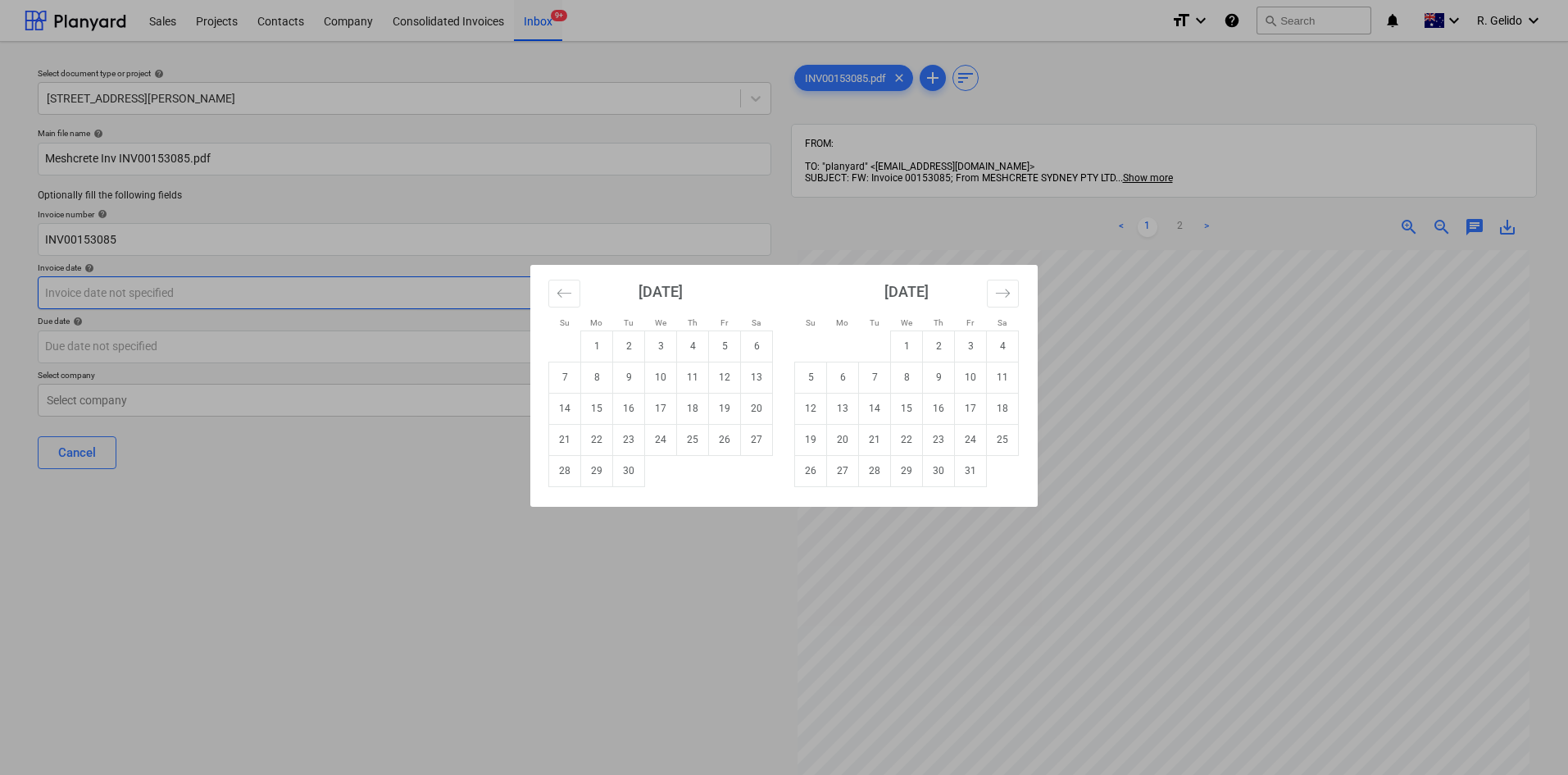
click at [139, 291] on body "Sales Projects Contacts Company Consolidated Invoices Inbox 9+ format_size keyb…" at bounding box center [784, 387] width 1568 height 775
click at [592, 339] on td "1" at bounding box center [597, 346] width 32 height 31
type input "01 Sep 2025"
click at [208, 345] on body "Sales Projects Contacts Company Consolidated Invoices Inbox 9+ format_size keyb…" at bounding box center [784, 387] width 1568 height 775
click at [960, 463] on td "31" at bounding box center [971, 470] width 32 height 31
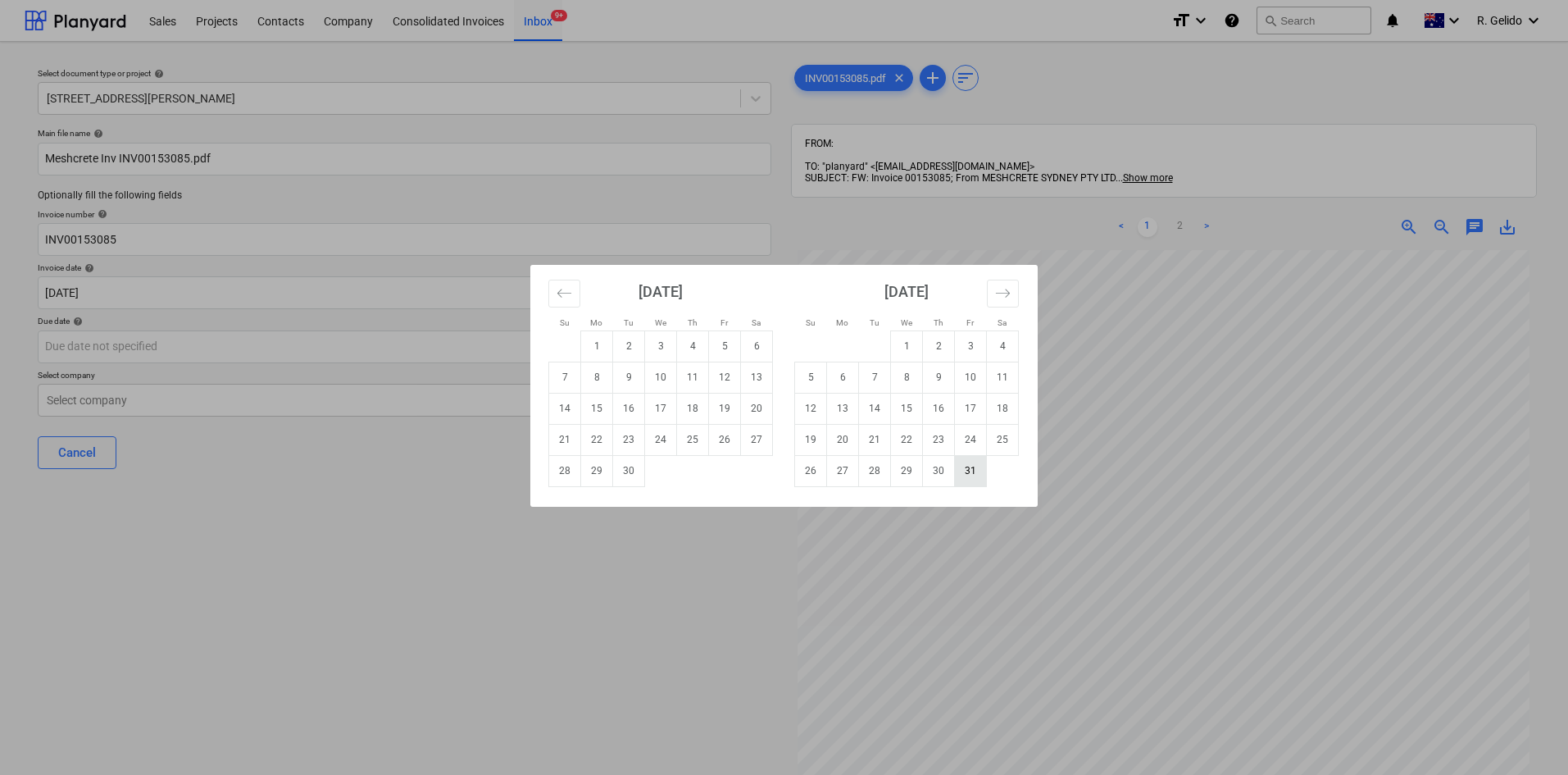
type input "31 Oct 2025"
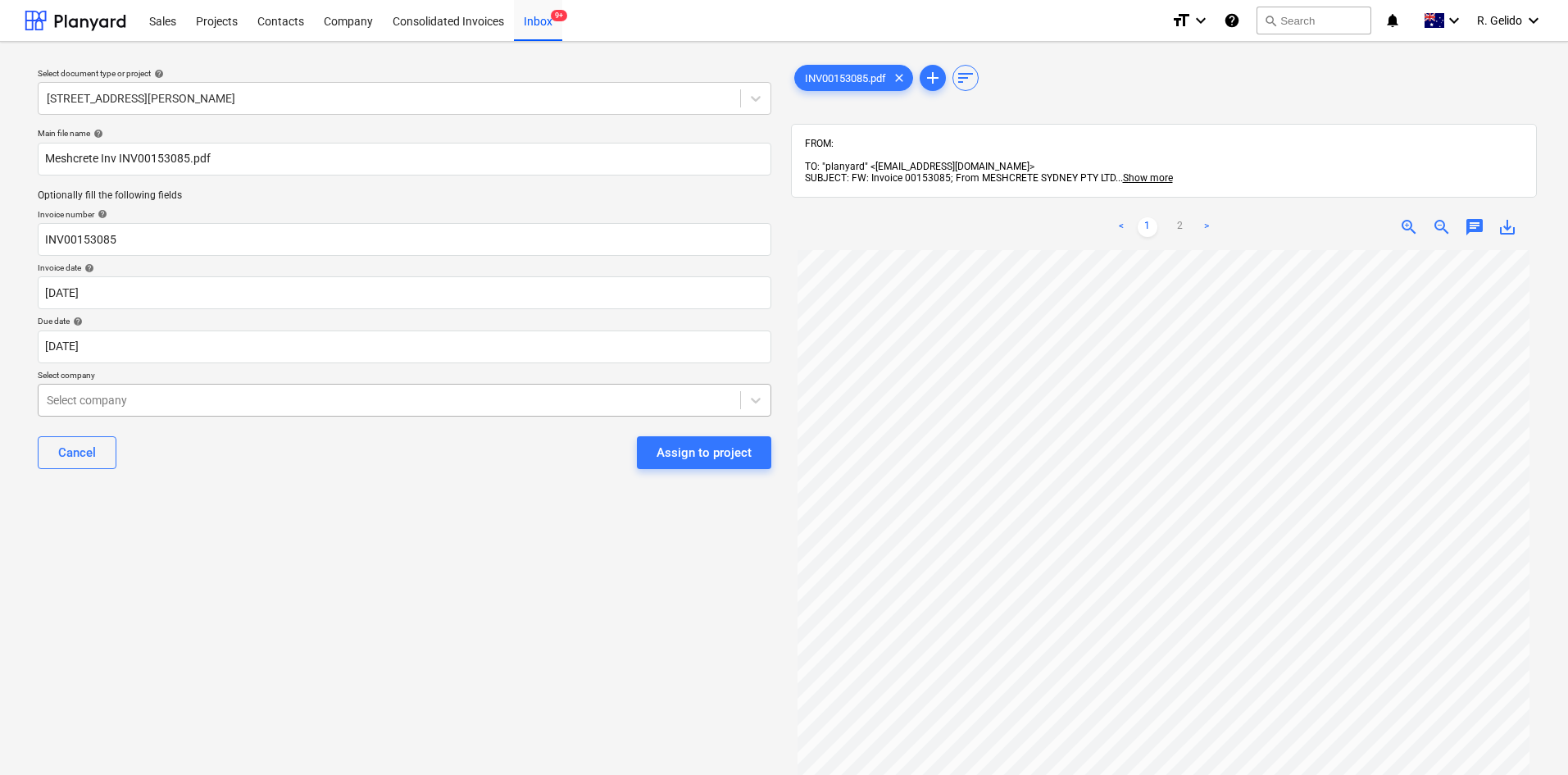
click at [273, 401] on div at bounding box center [390, 400] width 685 height 17
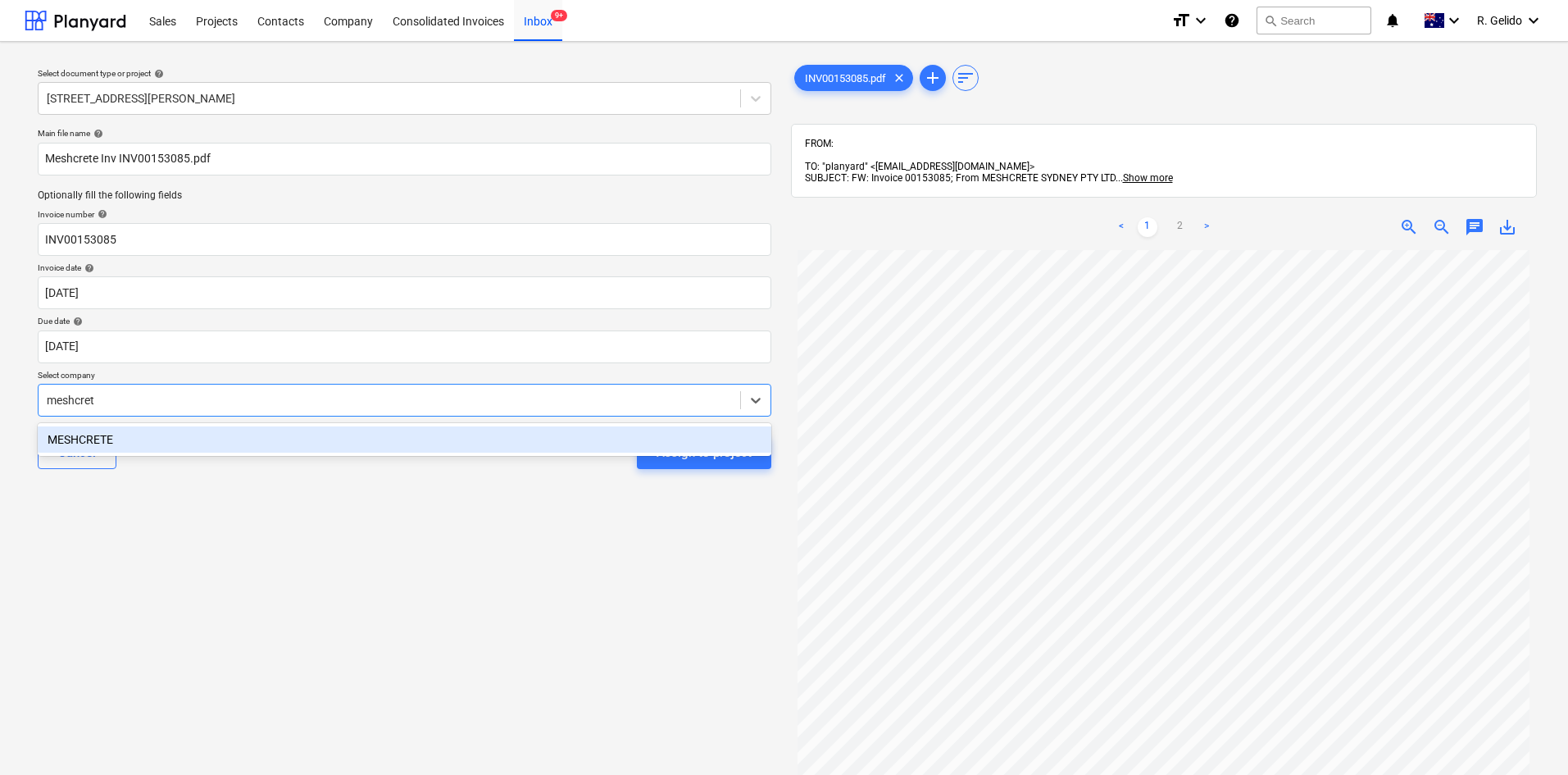
type input "meshcrete"
click at [281, 439] on div "MESHCRETE" at bounding box center [404, 439] width 734 height 26
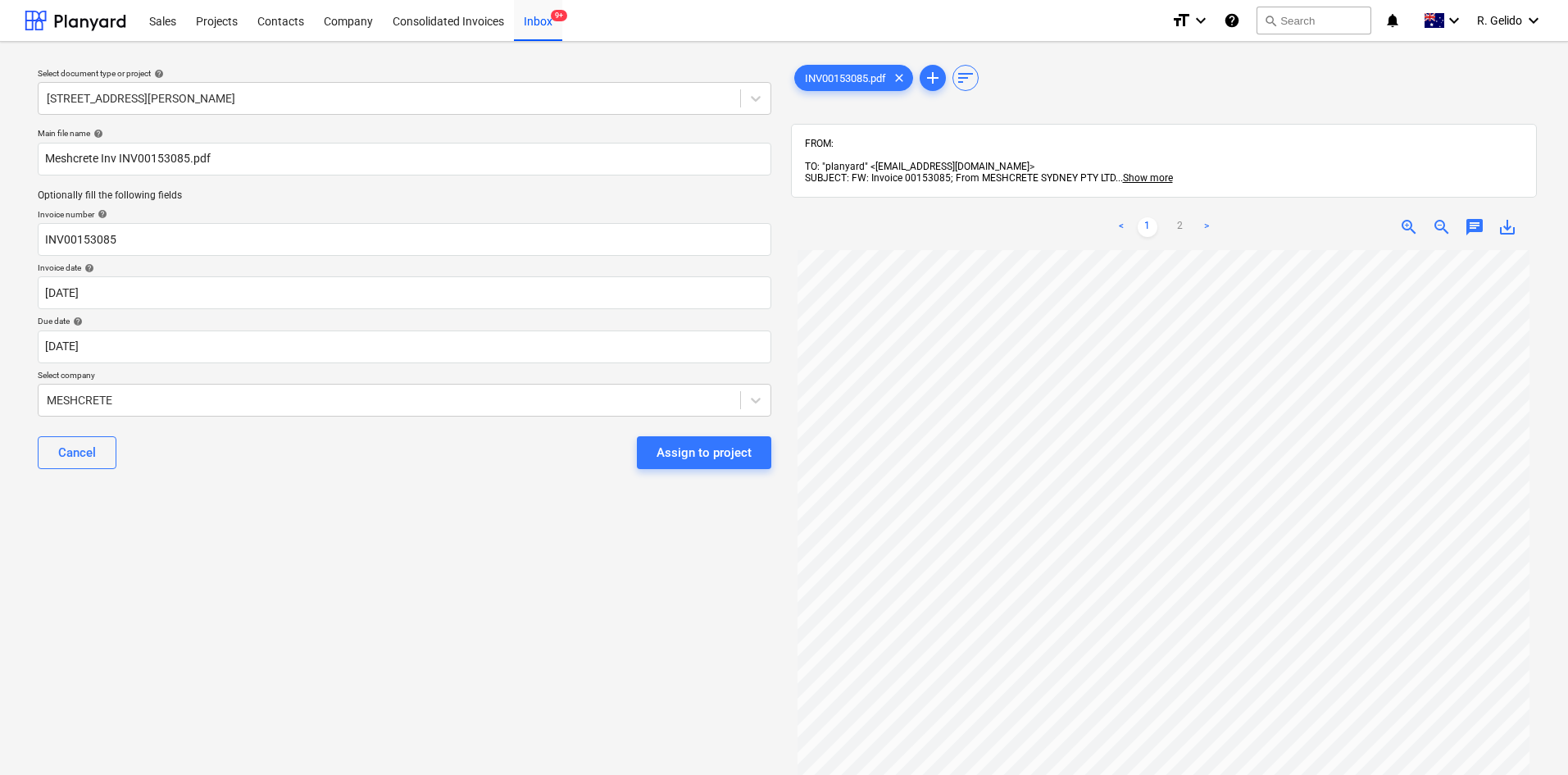
click at [301, 480] on div "Cancel Assign to project" at bounding box center [404, 453] width 734 height 59
click at [317, 590] on div "Select document type or project help 8 Chapman Street, Gladesville Main file na…" at bounding box center [404, 520] width 760 height 930
click at [730, 458] on div "Assign to project" at bounding box center [704, 452] width 95 height 21
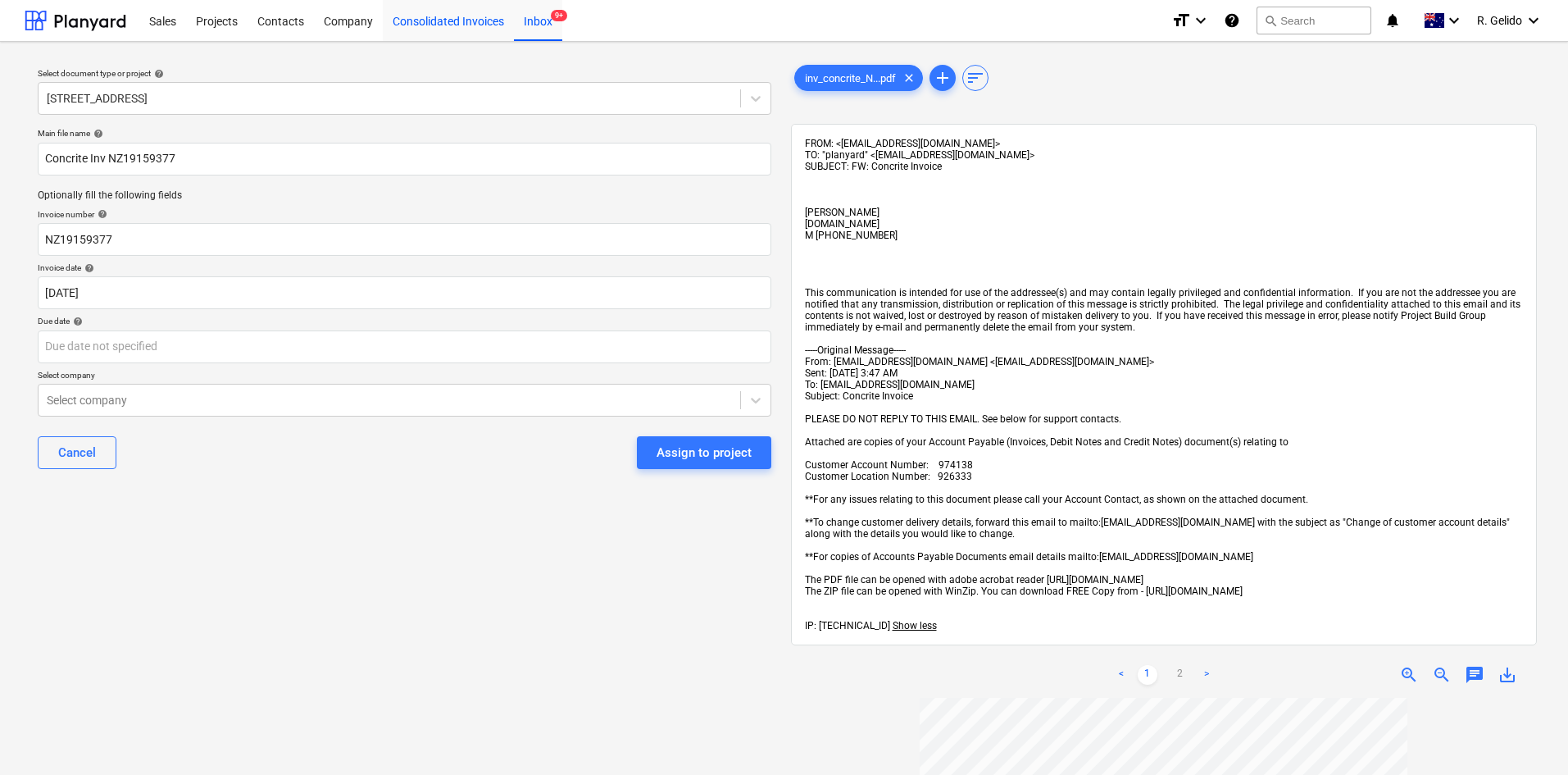
drag, startPoint x: 485, startPoint y: 15, endPoint x: 500, endPoint y: 18, distance: 15.3
click at [485, 15] on div "Consolidated Invoices" at bounding box center [448, 20] width 131 height 42
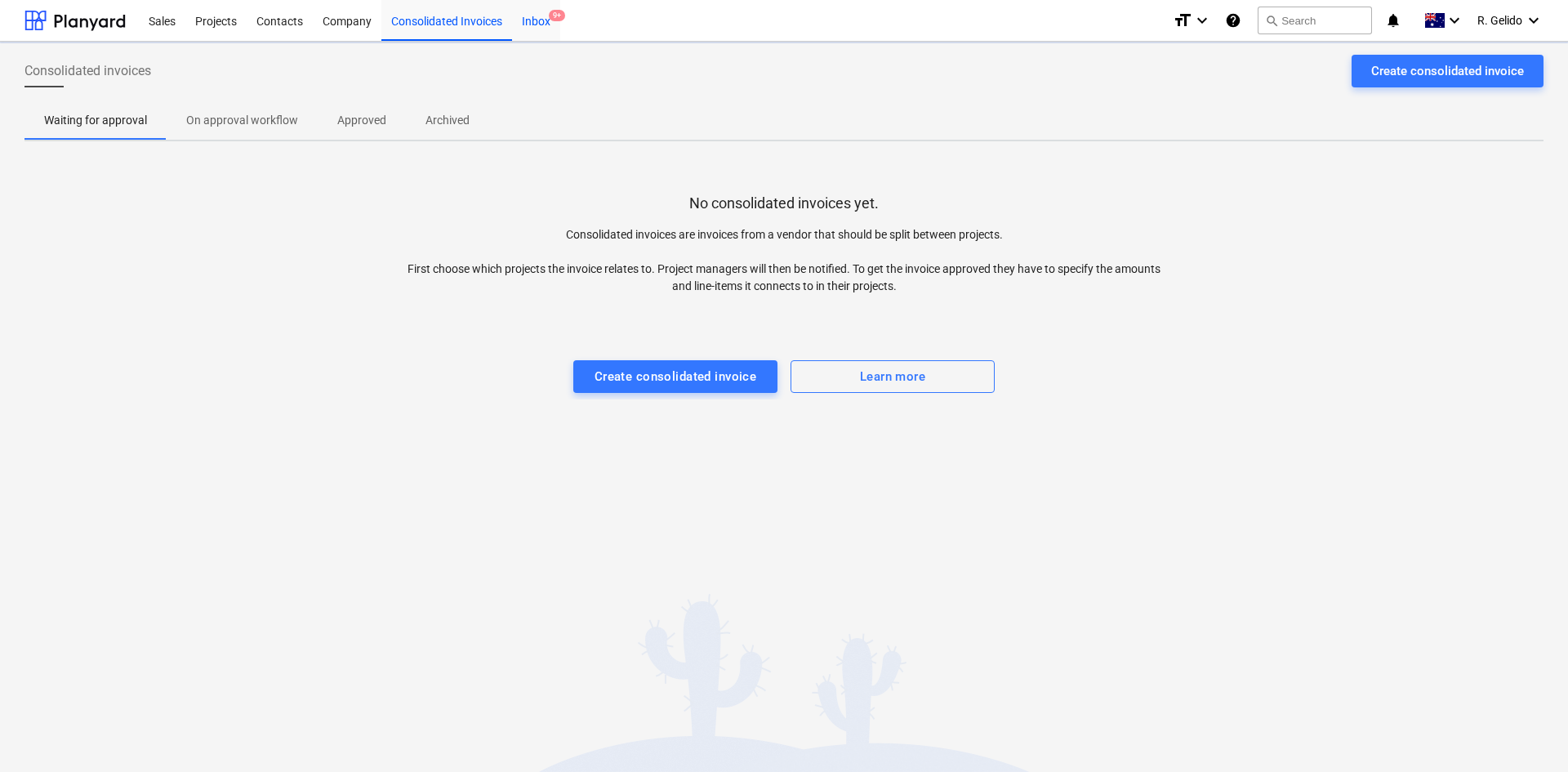
click at [526, 20] on div "Inbox 9+" at bounding box center [536, 20] width 49 height 42
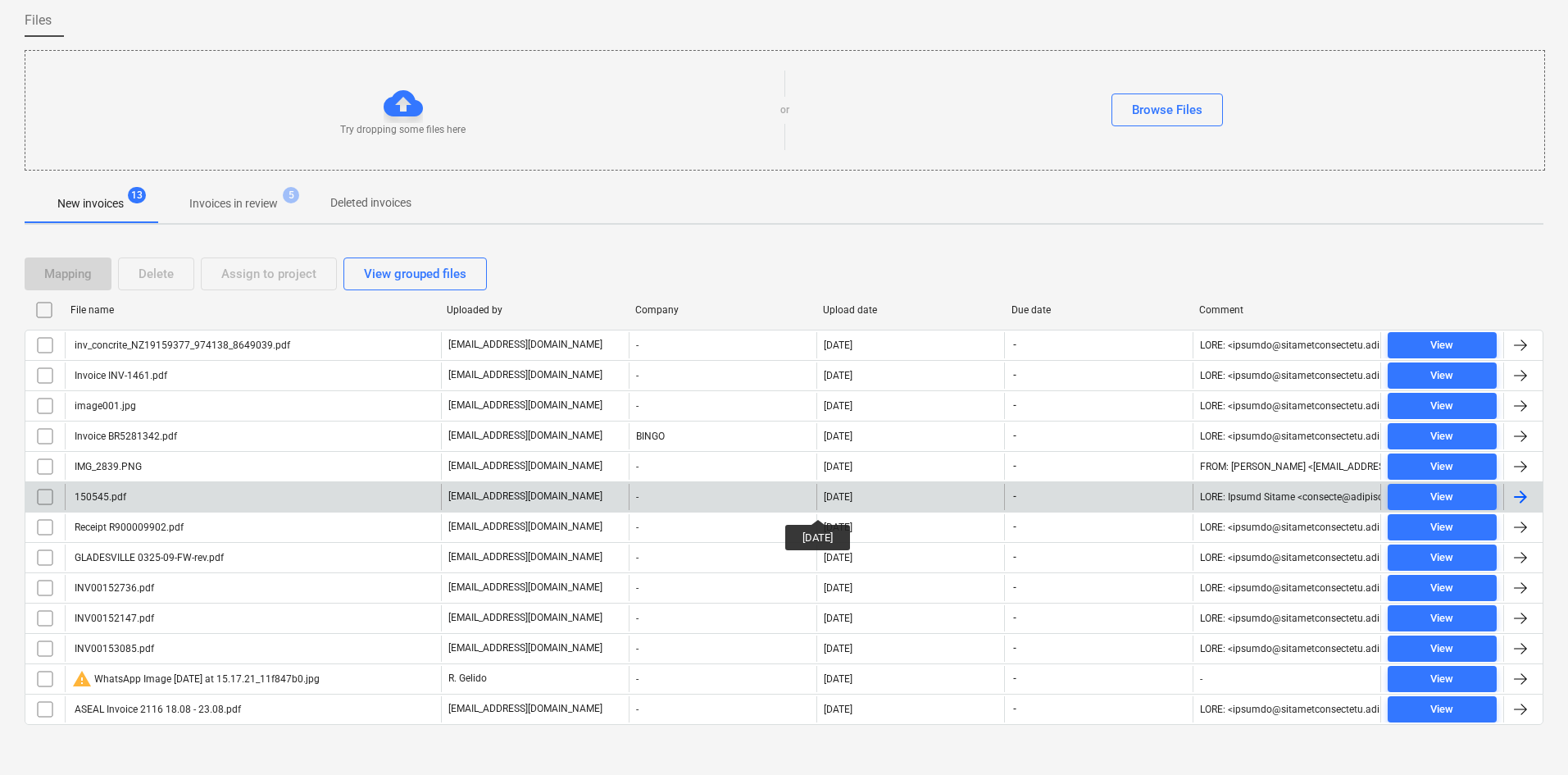
scroll to position [135, 0]
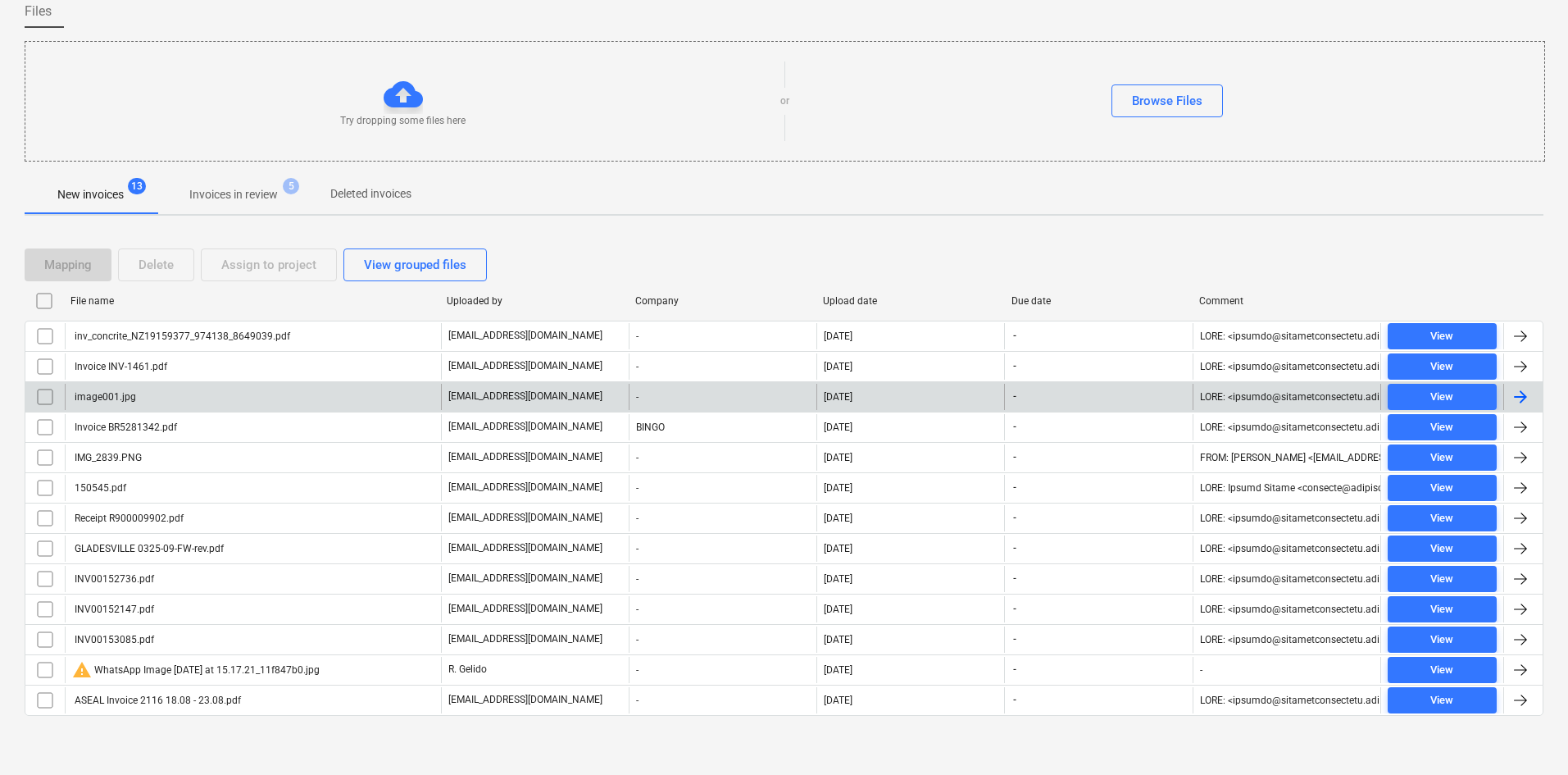
click at [149, 392] on div "image001.jpg" at bounding box center [253, 397] width 376 height 26
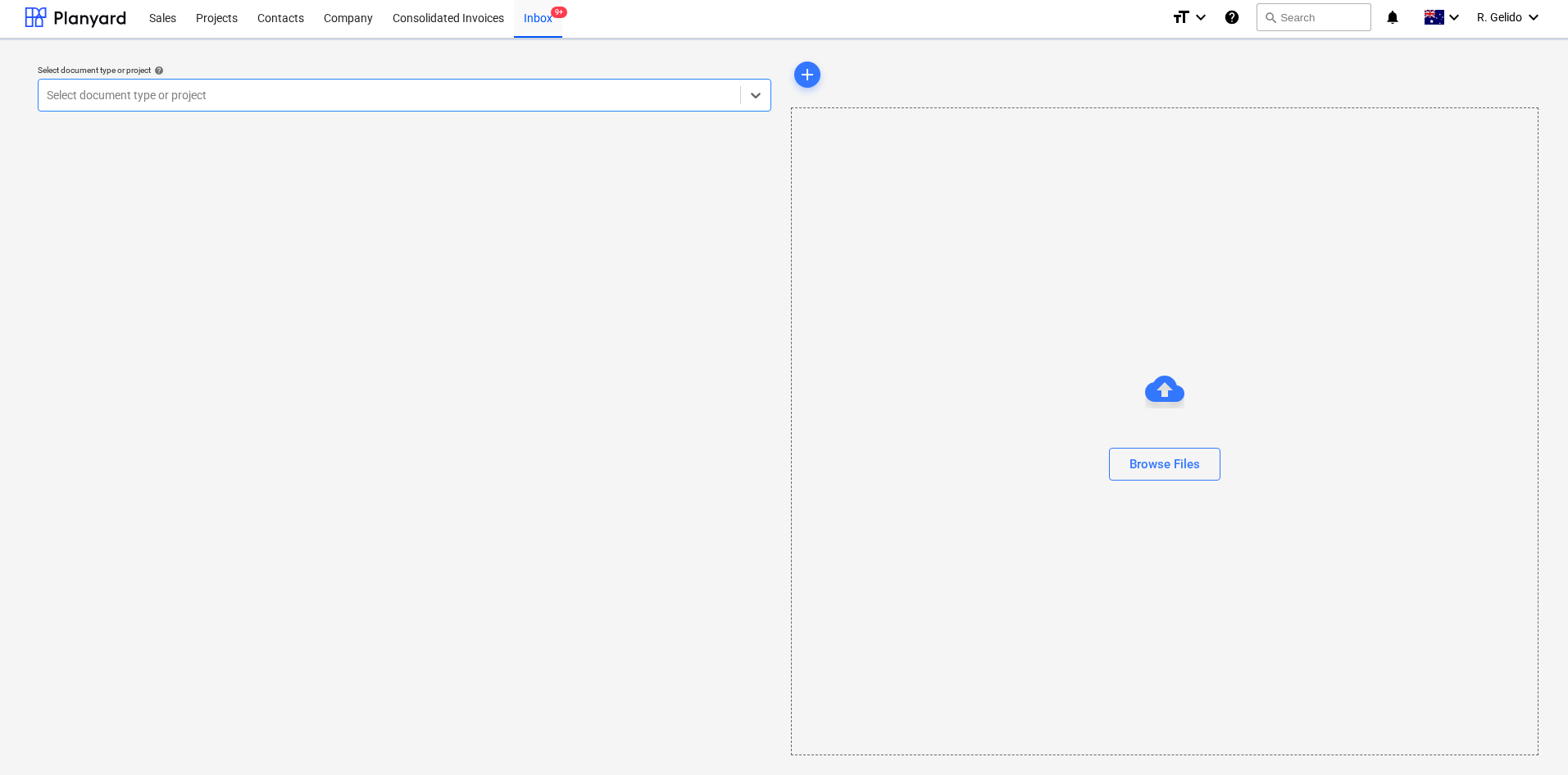
scroll to position [3, 0]
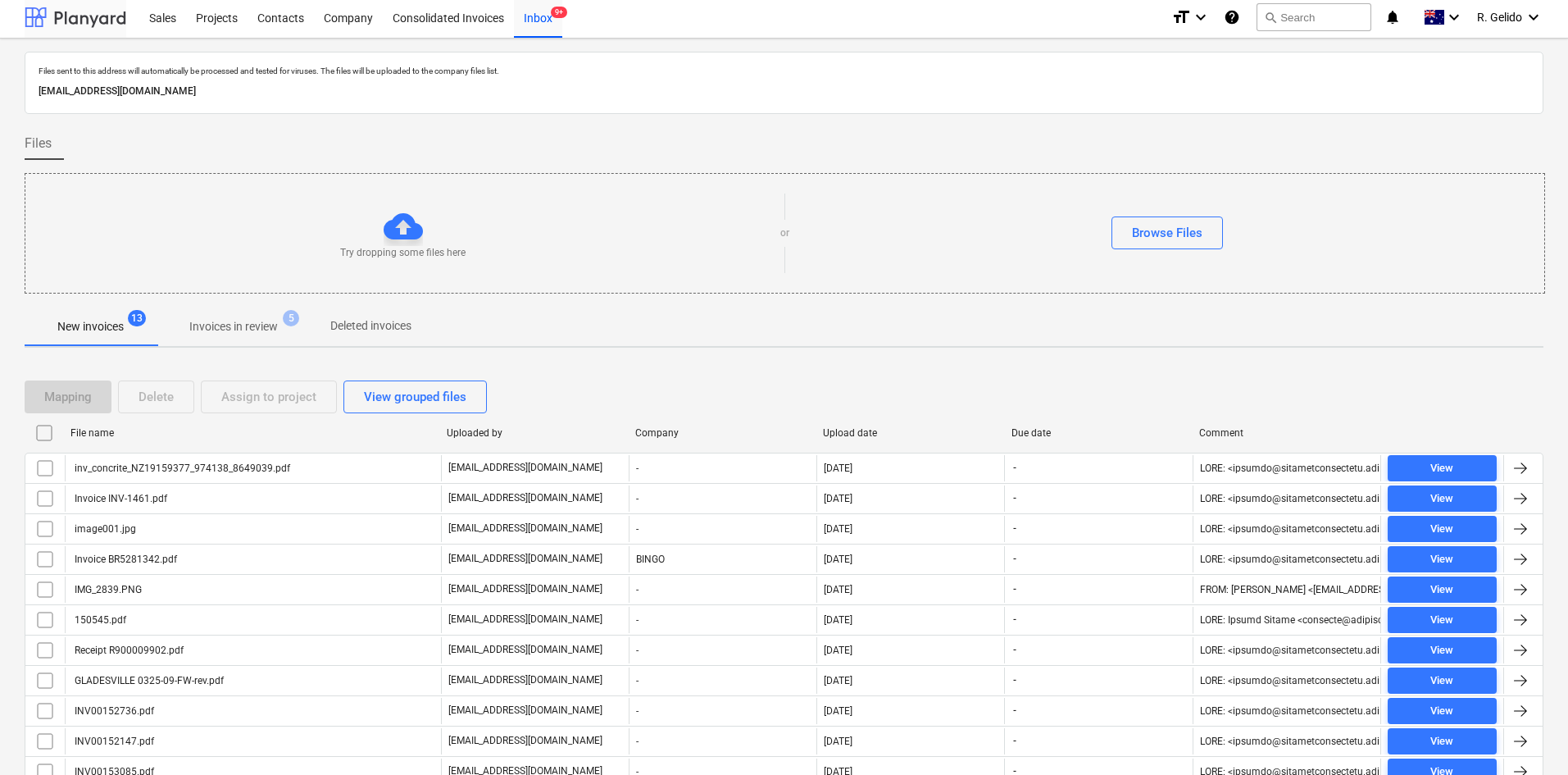
scroll to position [135, 0]
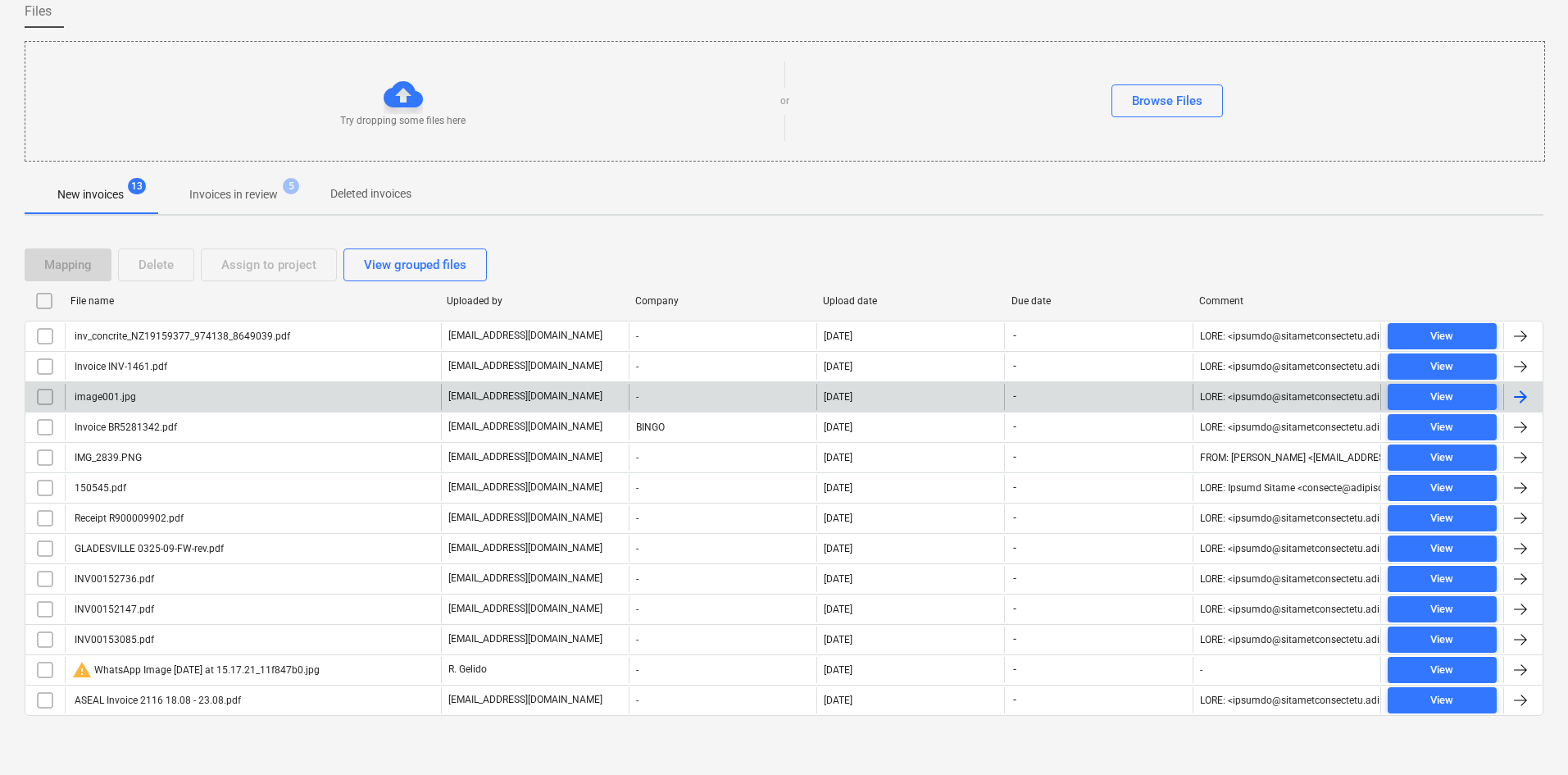
click at [53, 396] on input "checkbox" at bounding box center [45, 397] width 26 height 26
click at [148, 254] on div "Delete" at bounding box center [156, 265] width 35 height 21
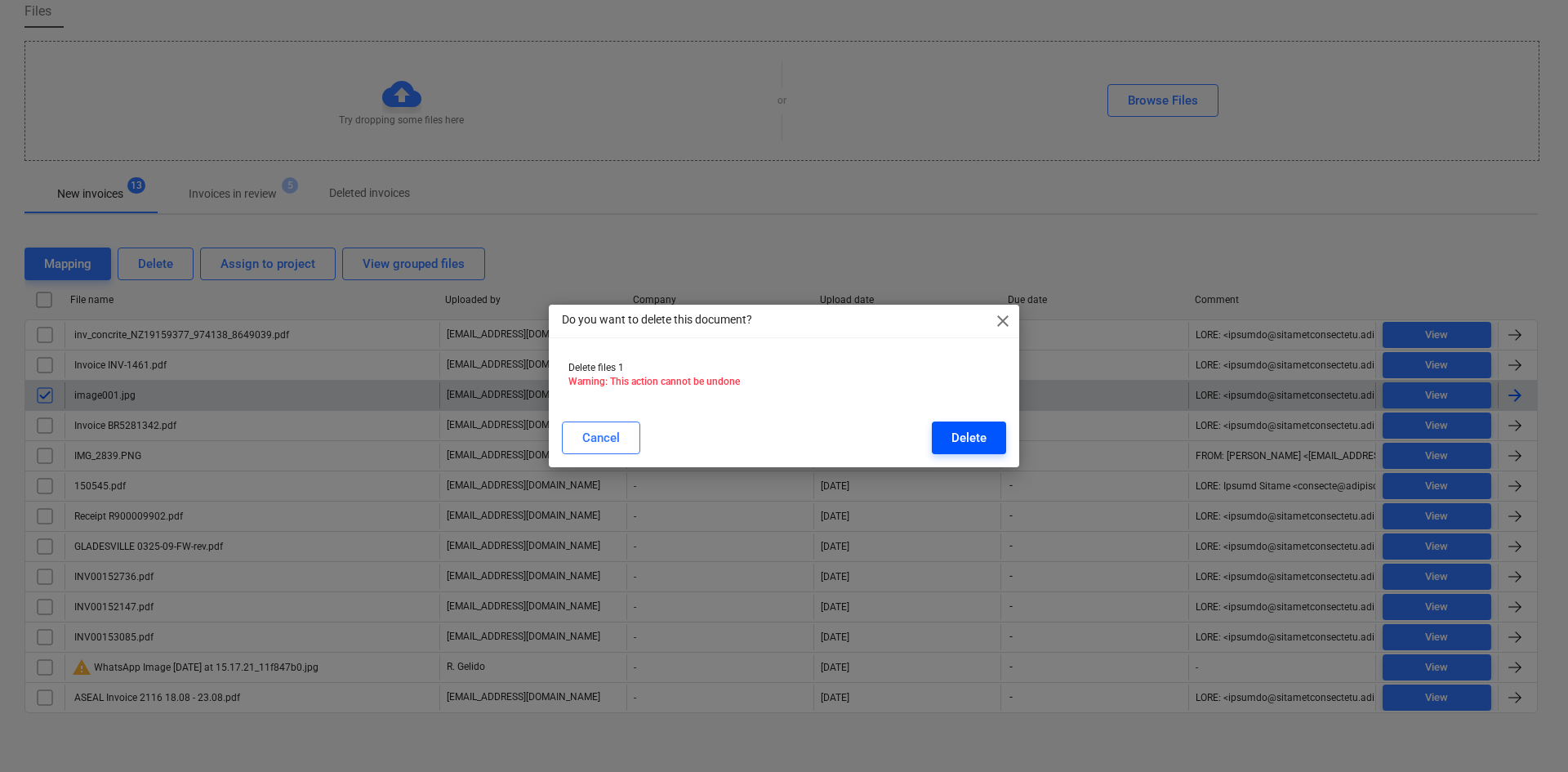
click at [951, 436] on button "Delete" at bounding box center [969, 438] width 74 height 33
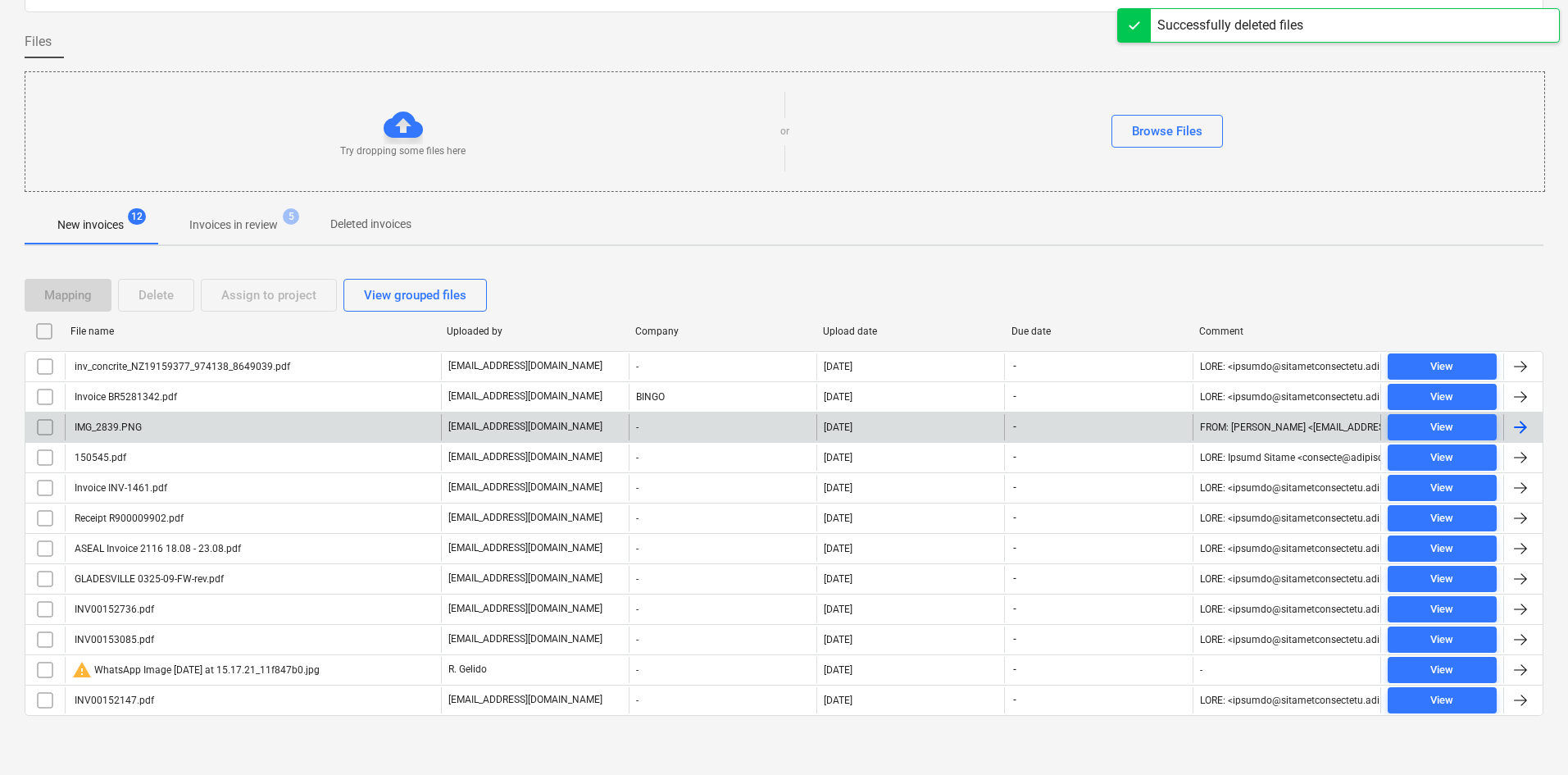
click at [168, 429] on div "IMG_2839.PNG" at bounding box center [253, 428] width 376 height 26
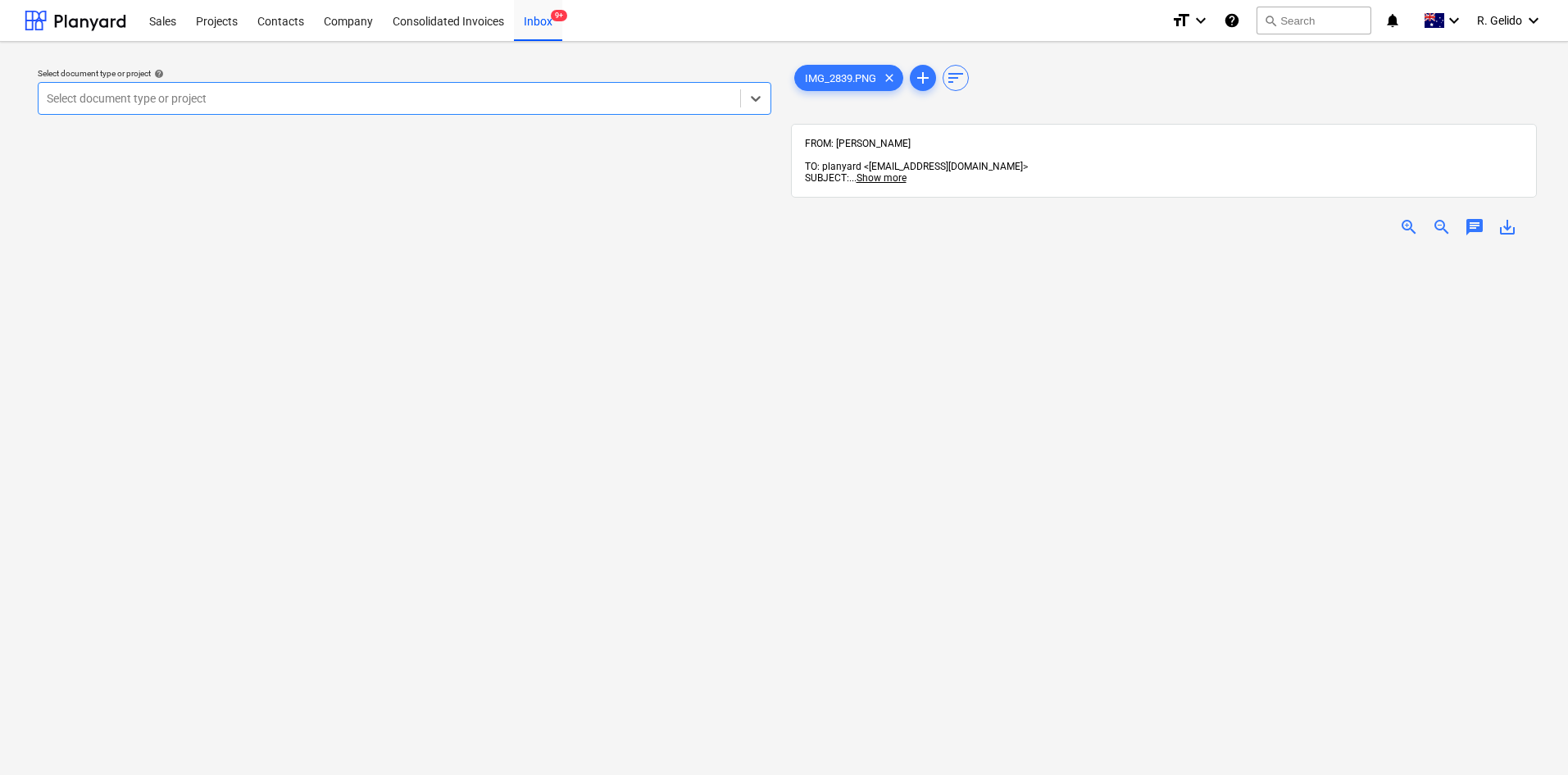
click at [1403, 217] on span "zoom_in" at bounding box center [1409, 227] width 20 height 20
click at [1442, 217] on span "zoom_out" at bounding box center [1442, 227] width 20 height 20
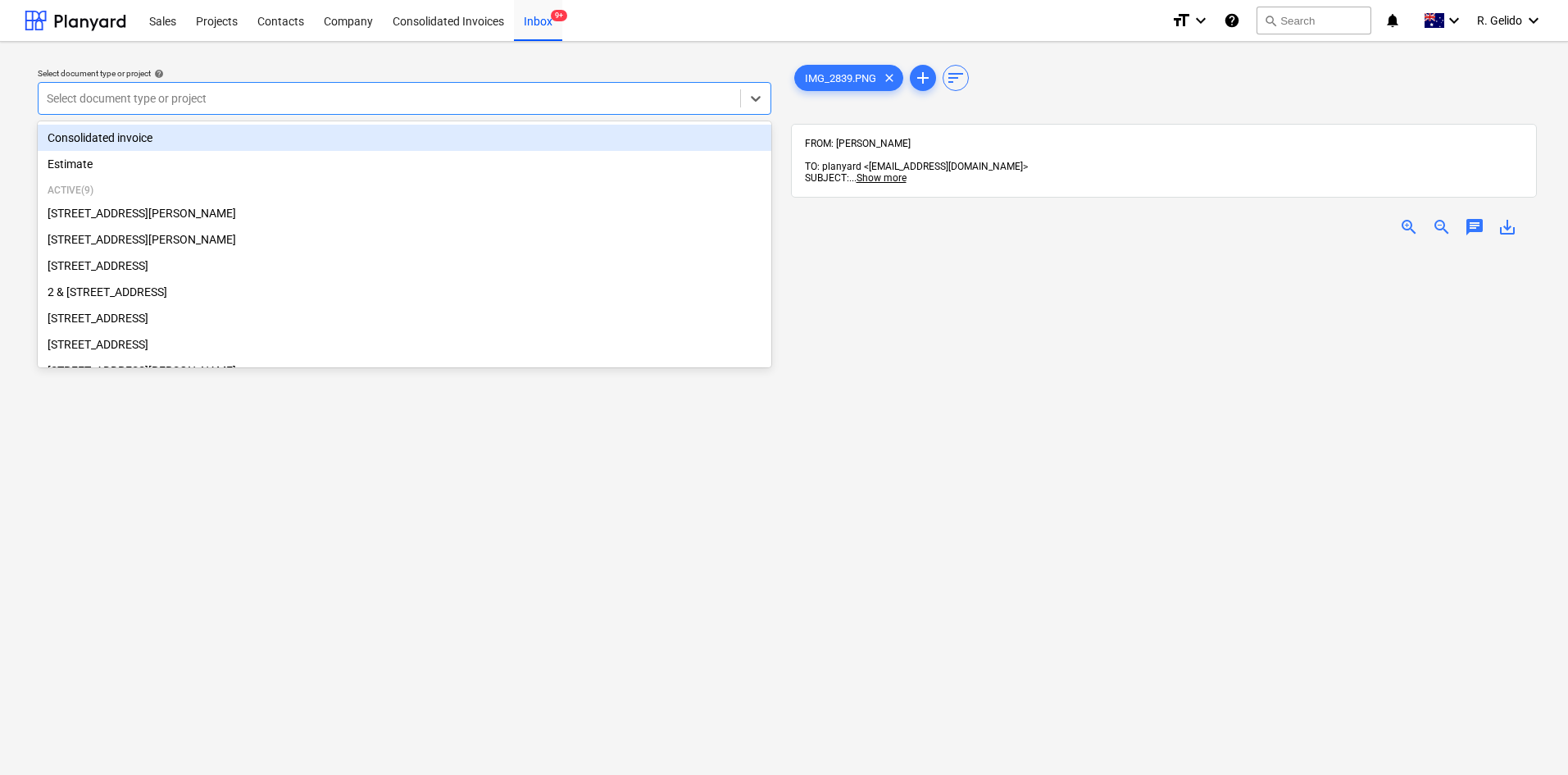
click at [409, 94] on div at bounding box center [390, 98] width 685 height 17
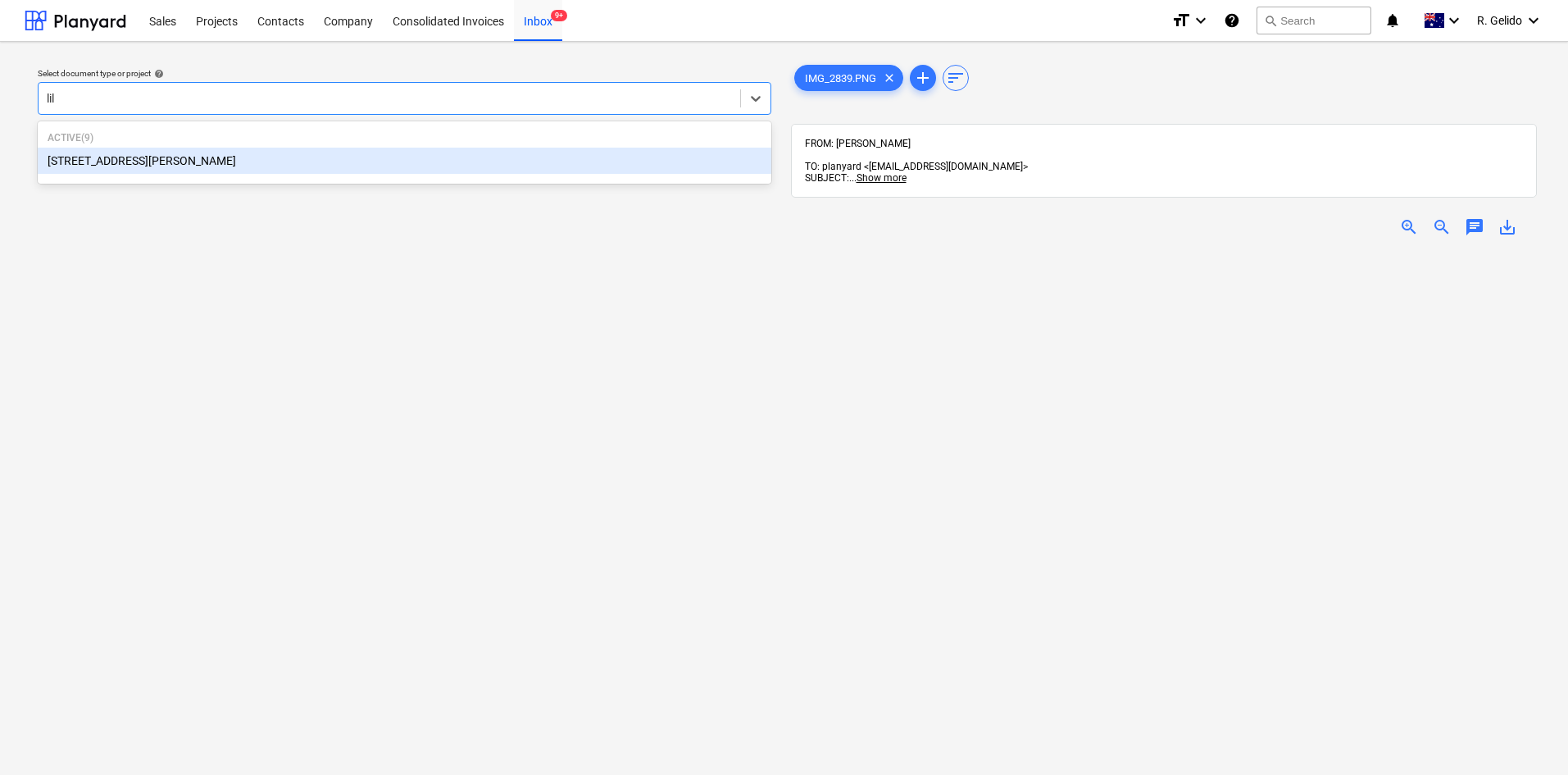
type input "lily"
click at [352, 173] on div "3 Emmerick Street, Lilyfield" at bounding box center [404, 161] width 734 height 26
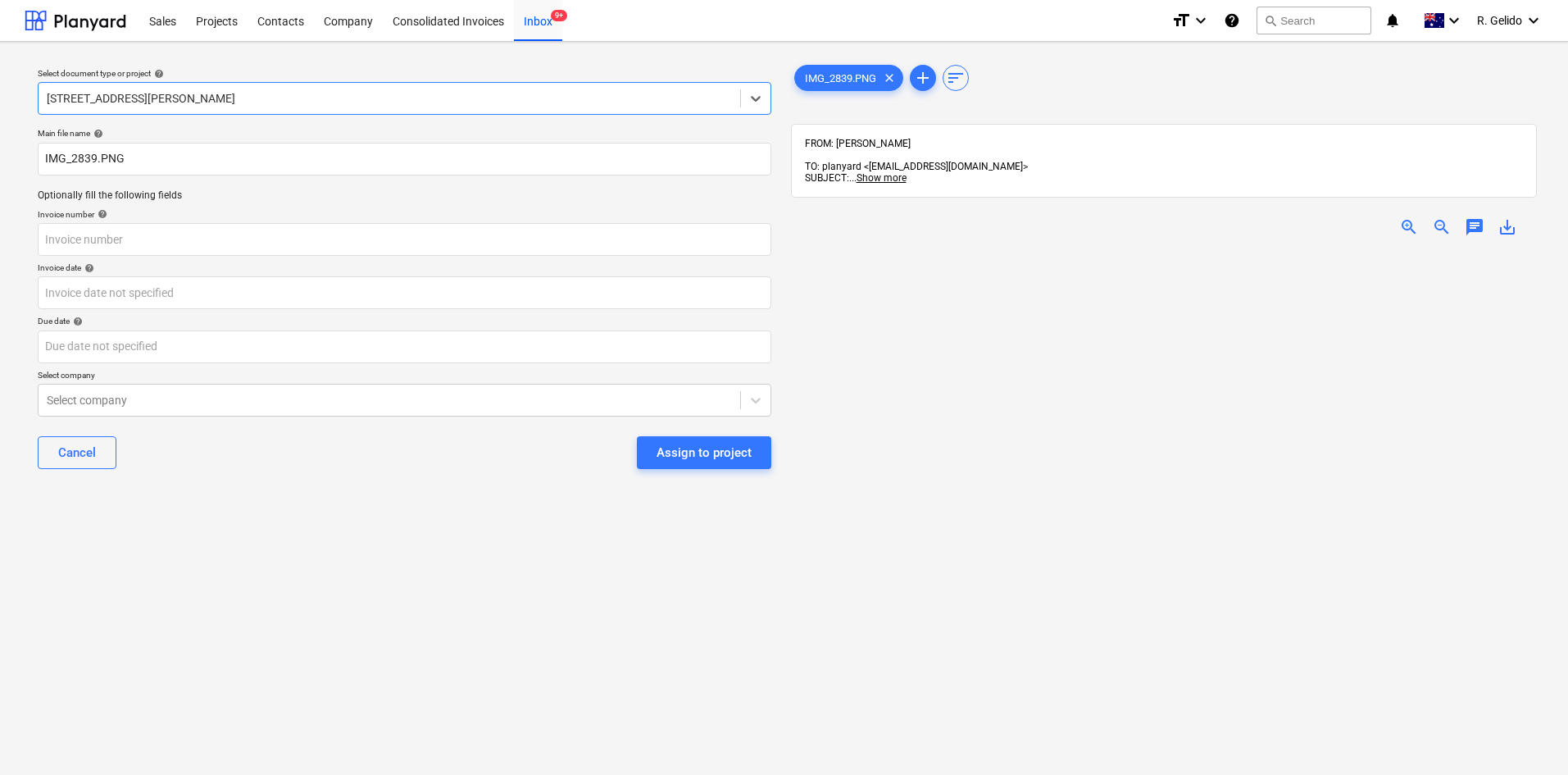
scroll to position [328, 0]
click at [46, 154] on input "IMG_2839.PNG" at bounding box center [404, 159] width 734 height 33
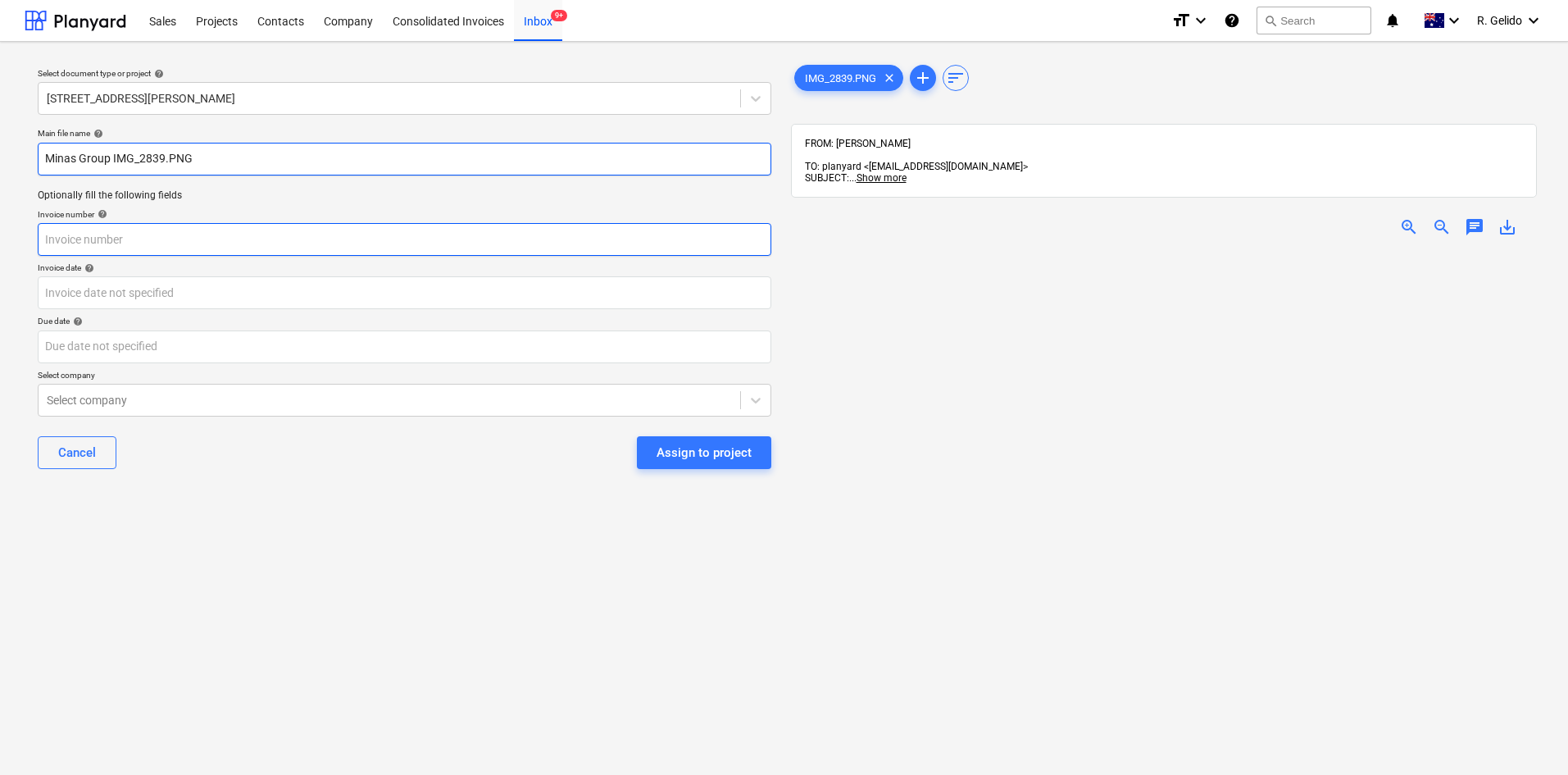
type input "Minas Group IMG_2839.PNG"
click at [78, 243] on input "text" at bounding box center [404, 239] width 734 height 33
type input "I"
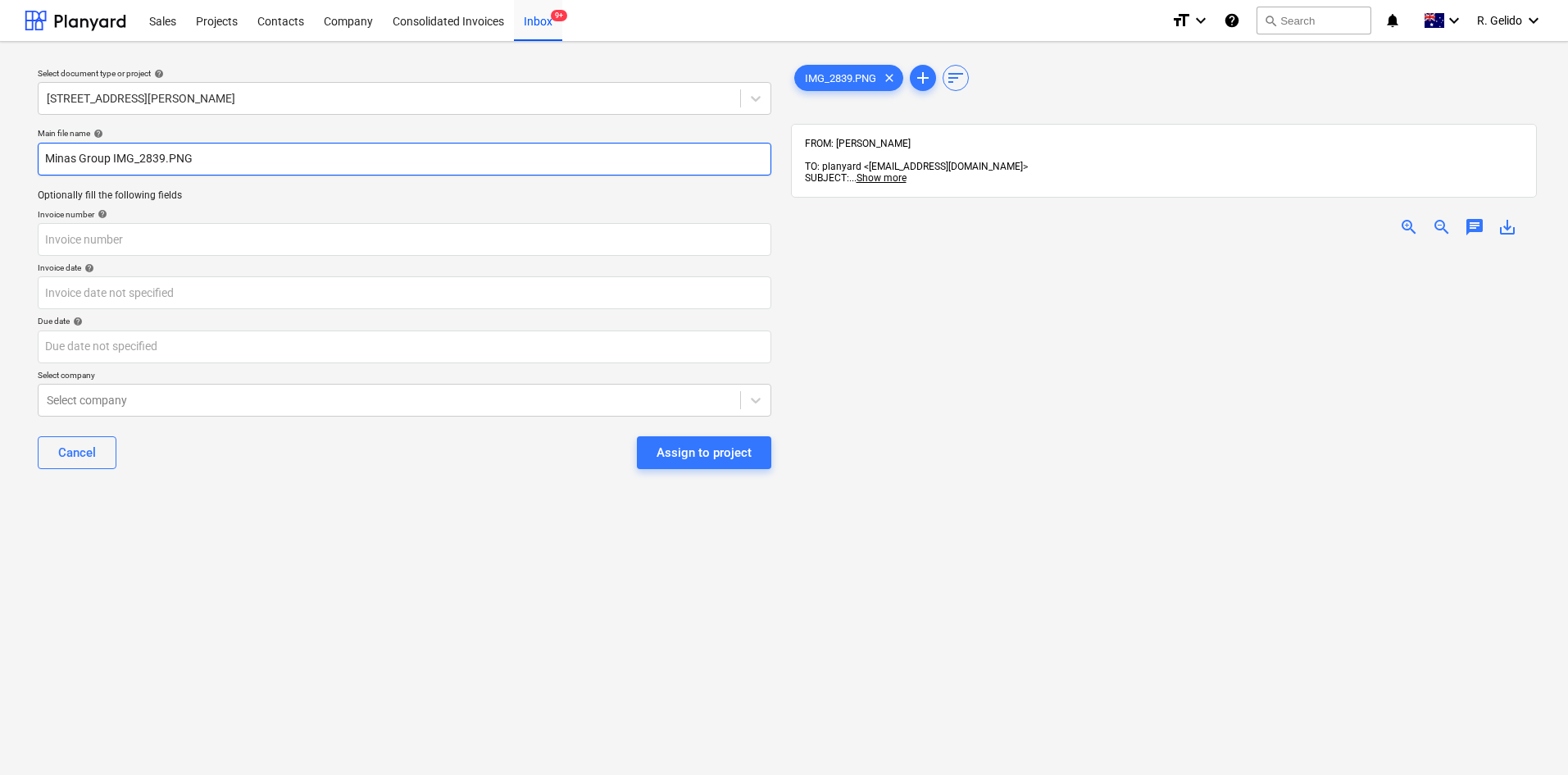
click at [163, 158] on input "Minas Group IMG_2839.PNG" at bounding box center [404, 159] width 734 height 33
click at [114, 159] on input "Minas Group Inv -1461.PNG" at bounding box center [404, 159] width 734 height 33
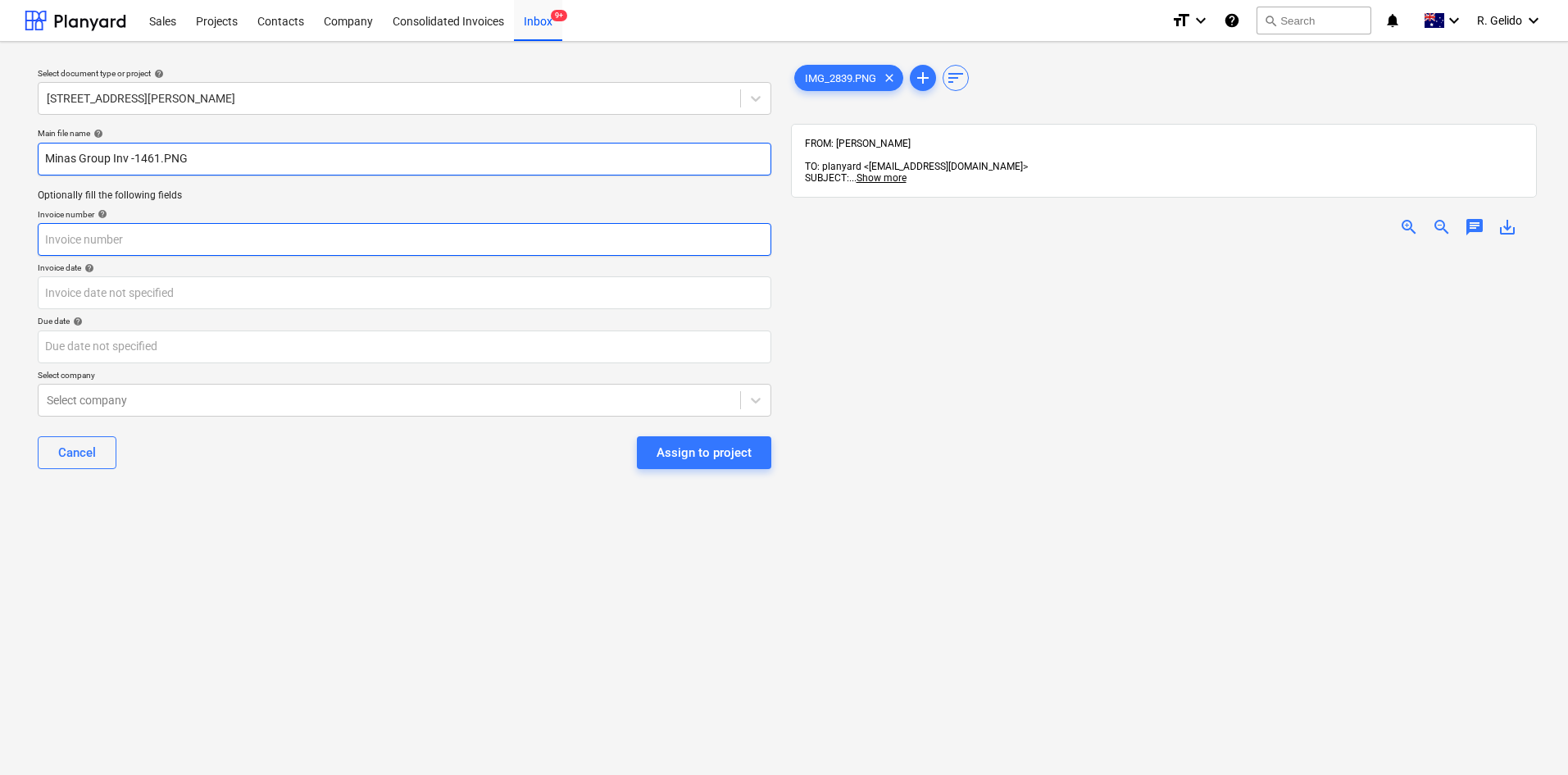
type input "Minas Group Inv -1461.PNG"
click at [100, 242] on input "text" at bounding box center [404, 239] width 734 height 33
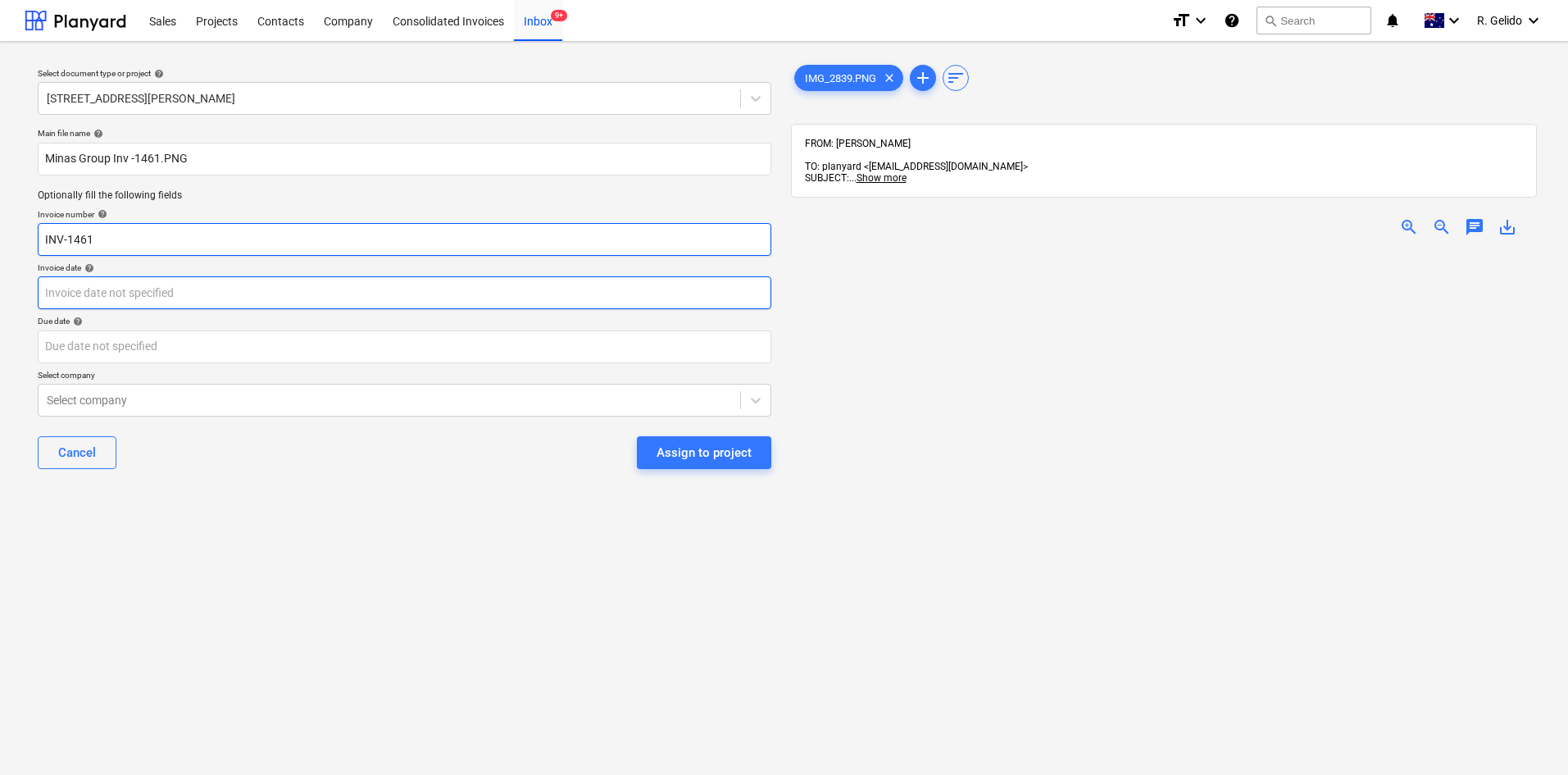
type input "INV-1461"
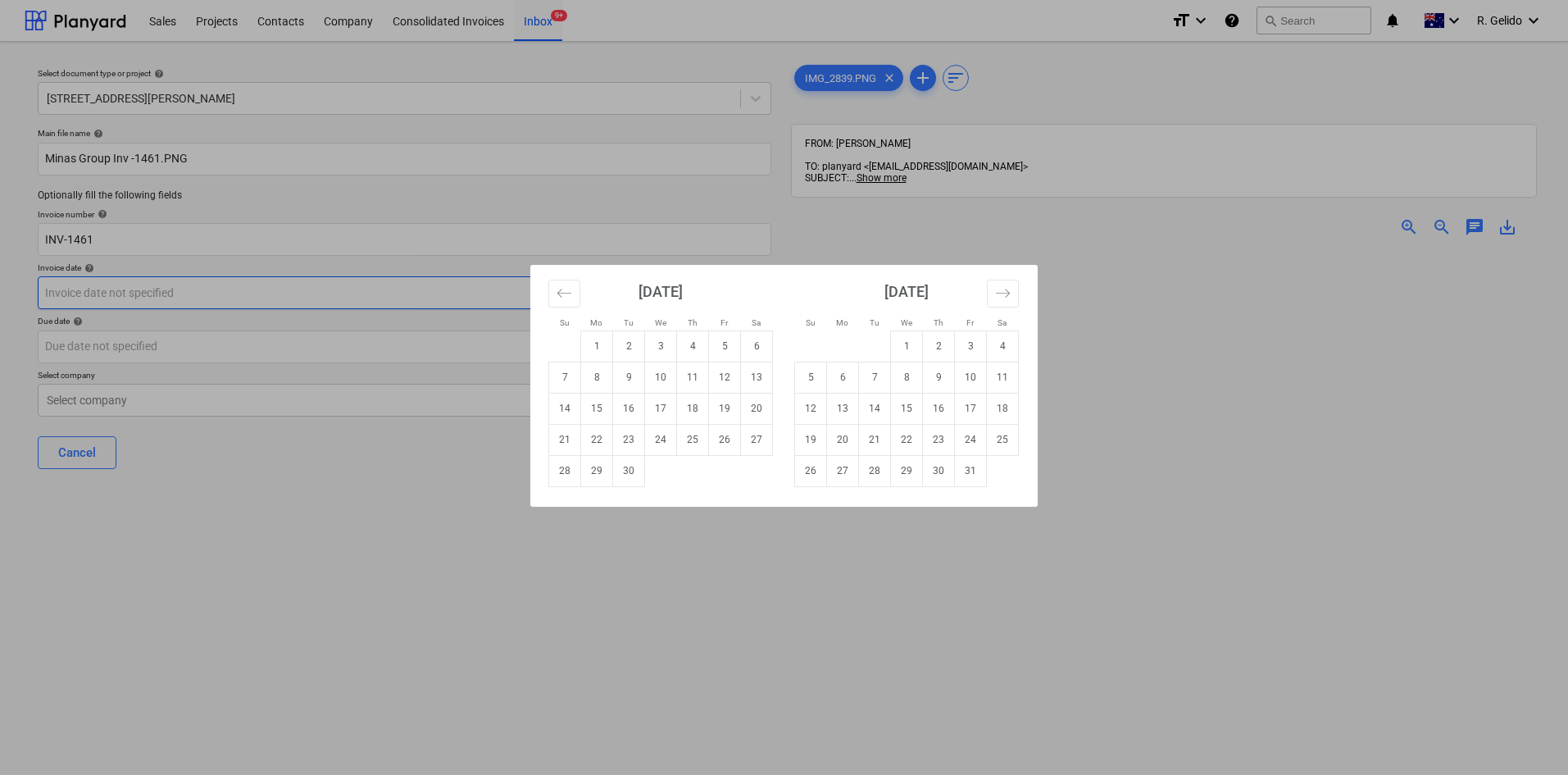
click at [105, 289] on body "This website stores cookies on your computer. These cookies are used to collect…" at bounding box center [784, 387] width 1568 height 775
click at [602, 352] on td "1" at bounding box center [597, 346] width 32 height 31
type input "01 Sep 2025"
click at [121, 344] on body "This website stores cookies on your computer. These cookies are used to collect…" at bounding box center [784, 387] width 1568 height 775
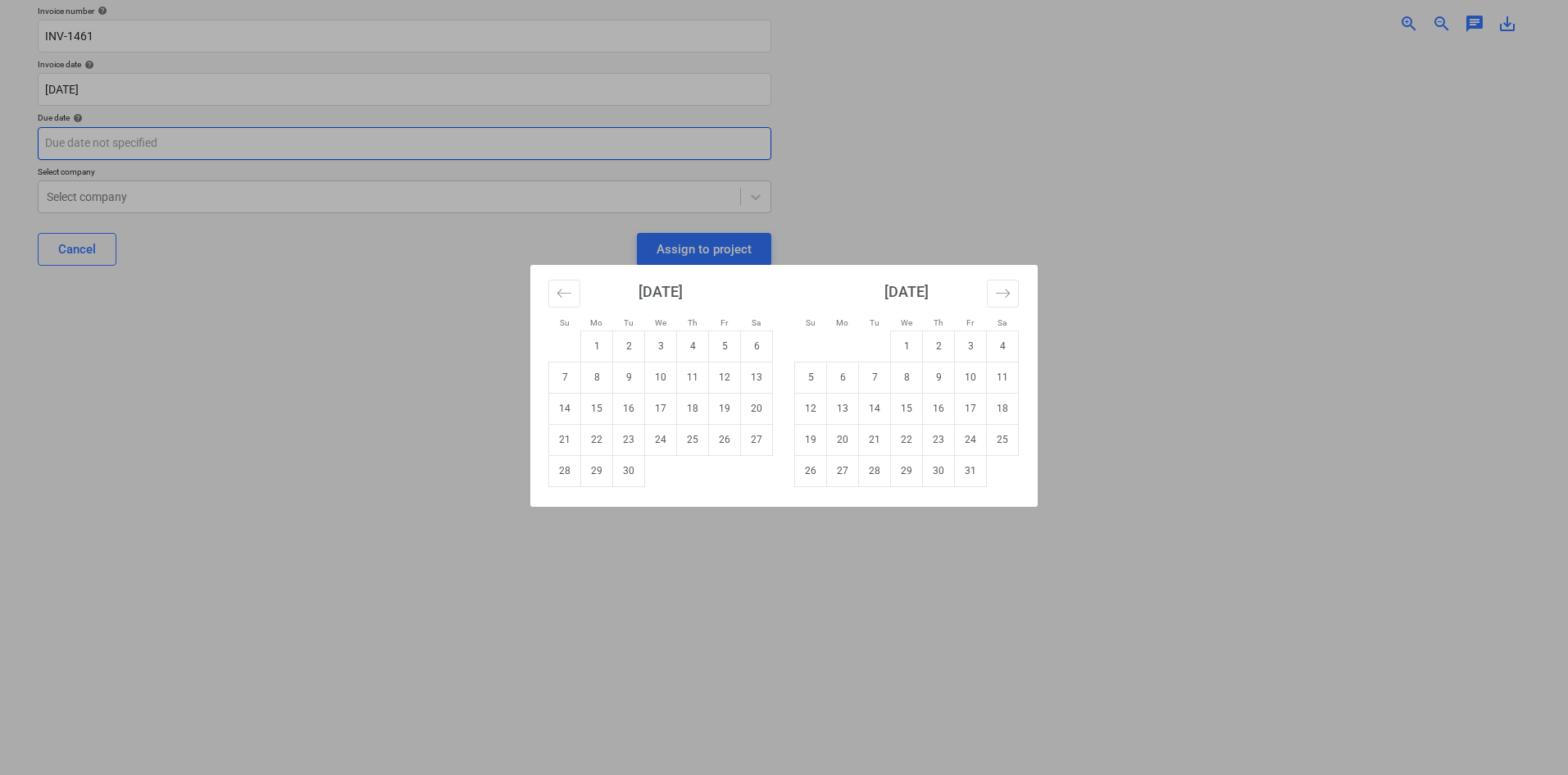
scroll to position [212, 0]
click at [602, 380] on td "8" at bounding box center [597, 377] width 32 height 31
type input "08 Sep 2025"
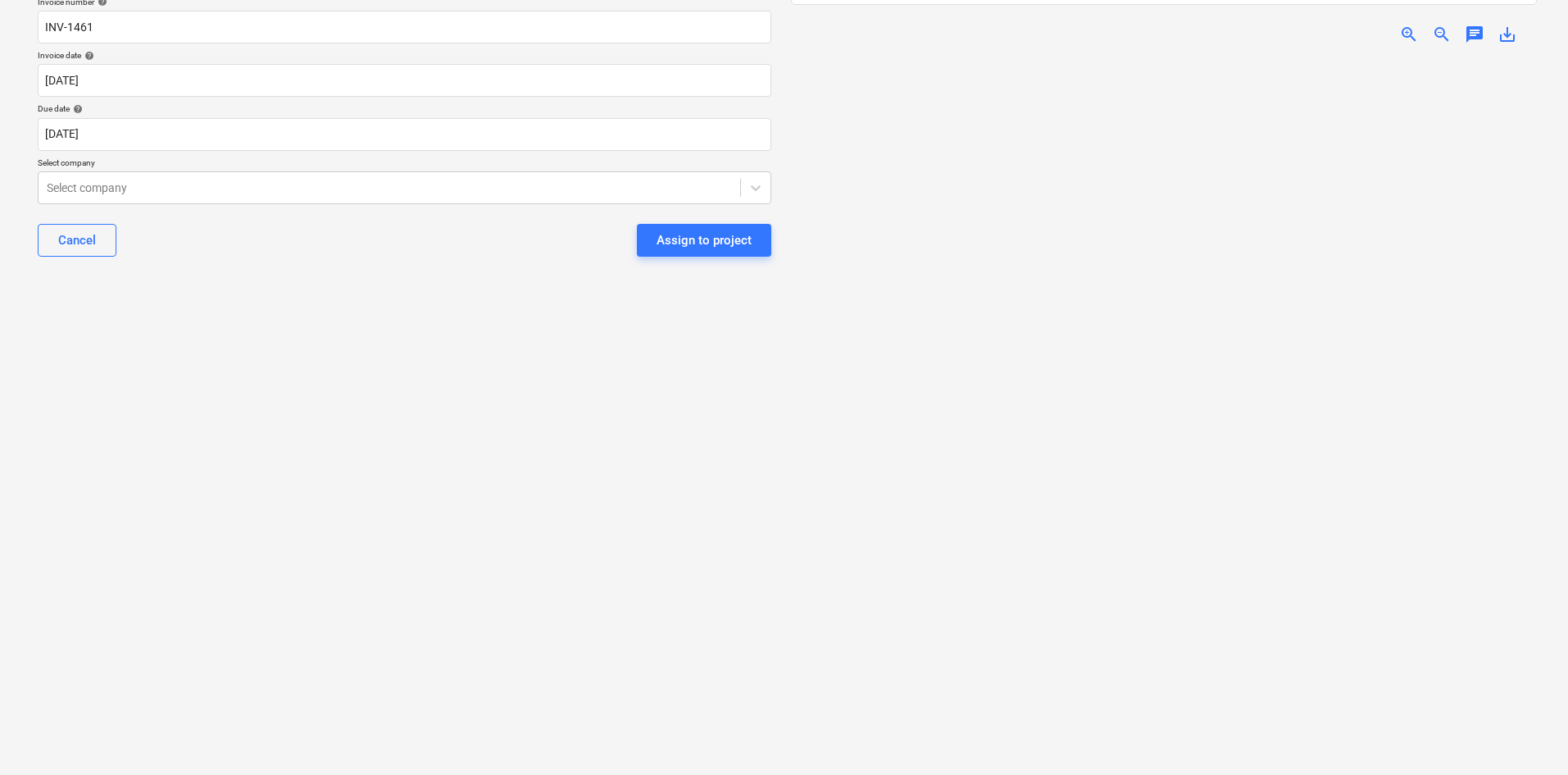
click at [363, 413] on div "Select document type or project help 3 Emmerick Street, Lilyfield Main file nam…" at bounding box center [404, 301] width 760 height 919
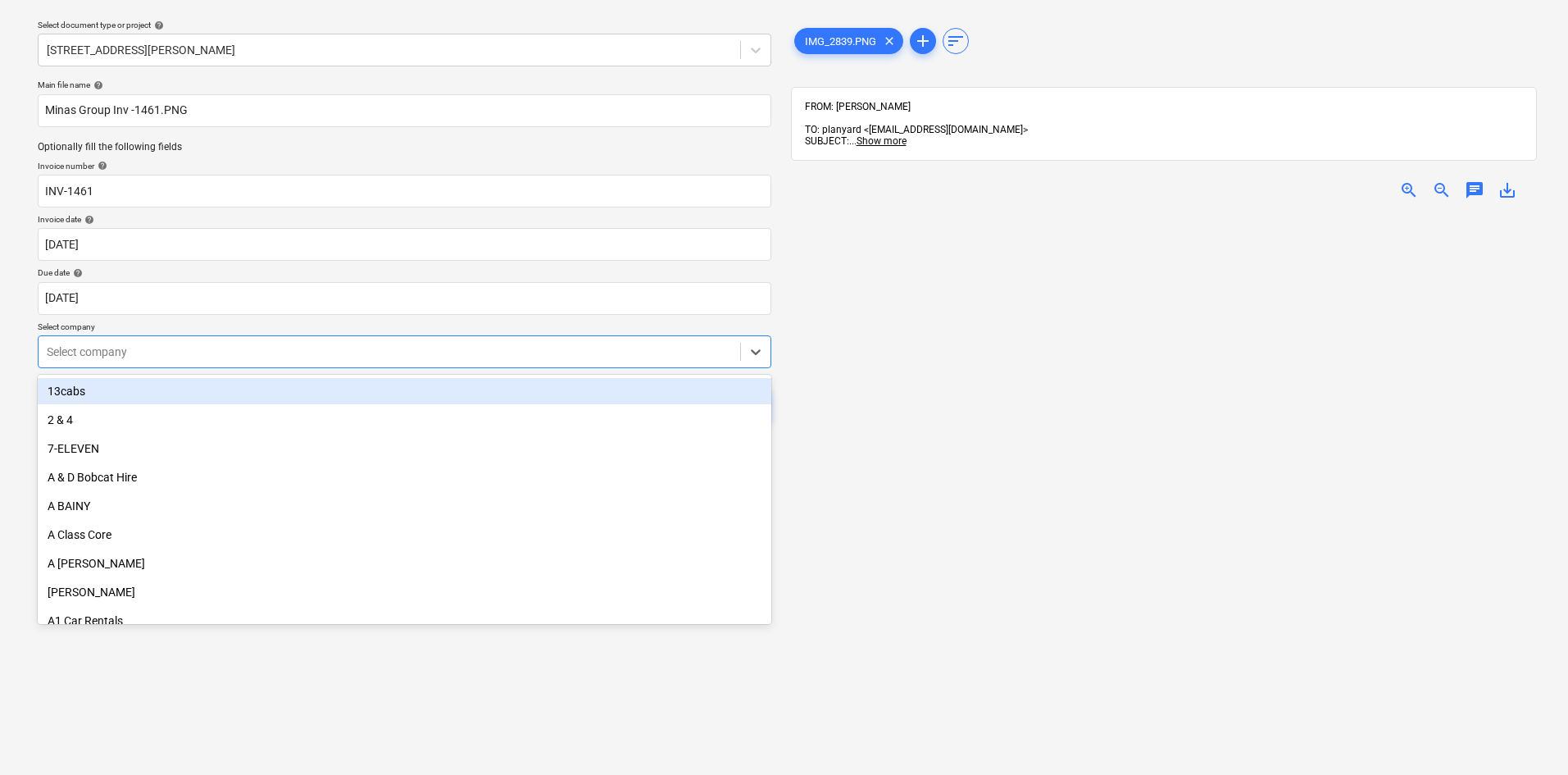
click at [310, 352] on div at bounding box center [390, 352] width 685 height 17
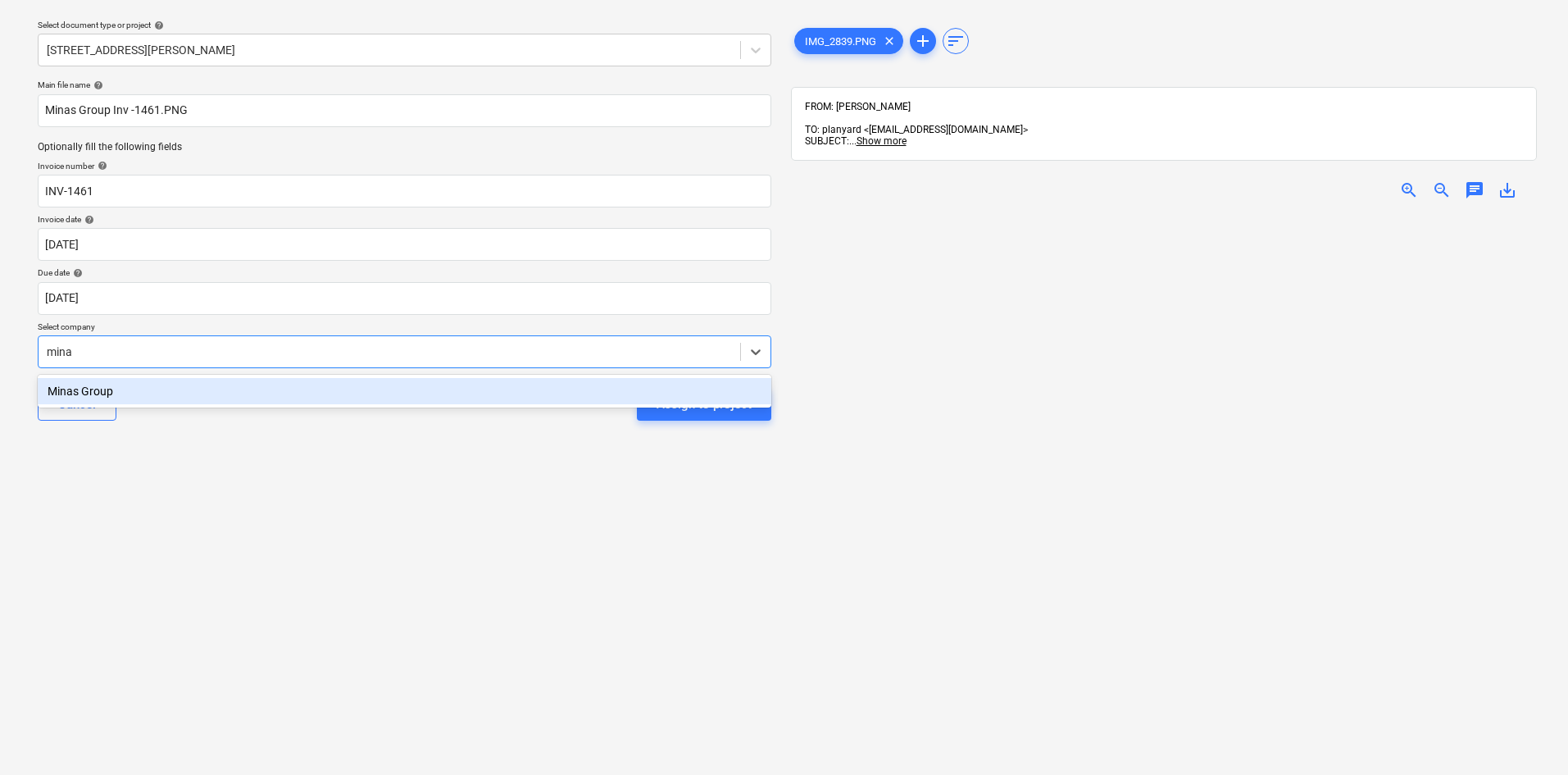
type input "minas"
click at [237, 391] on div "Minas Group" at bounding box center [404, 391] width 734 height 26
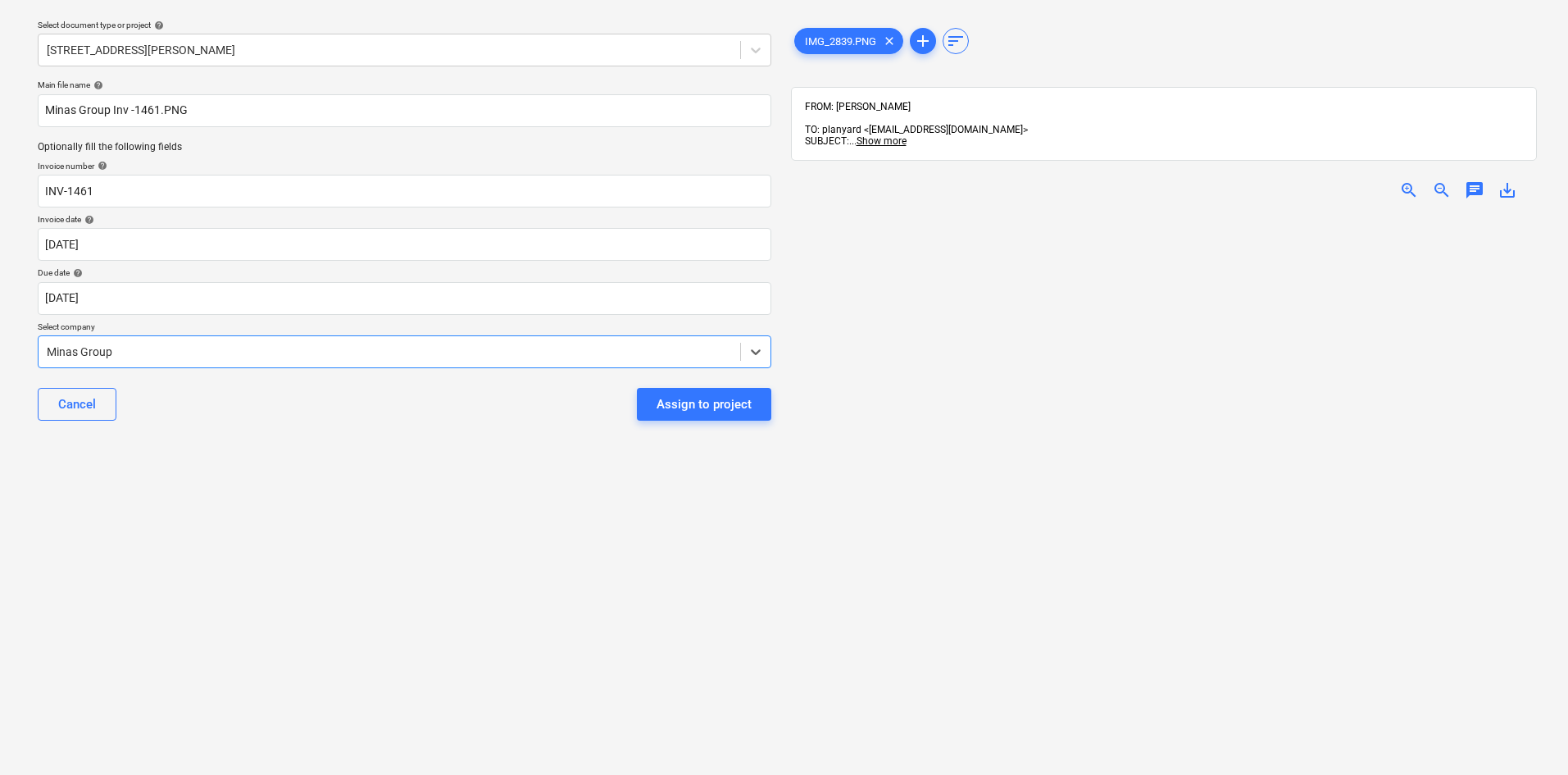
click at [268, 471] on div "Select document type or project help 3 Emmerick Street, Lilyfield Main file nam…" at bounding box center [404, 465] width 760 height 919
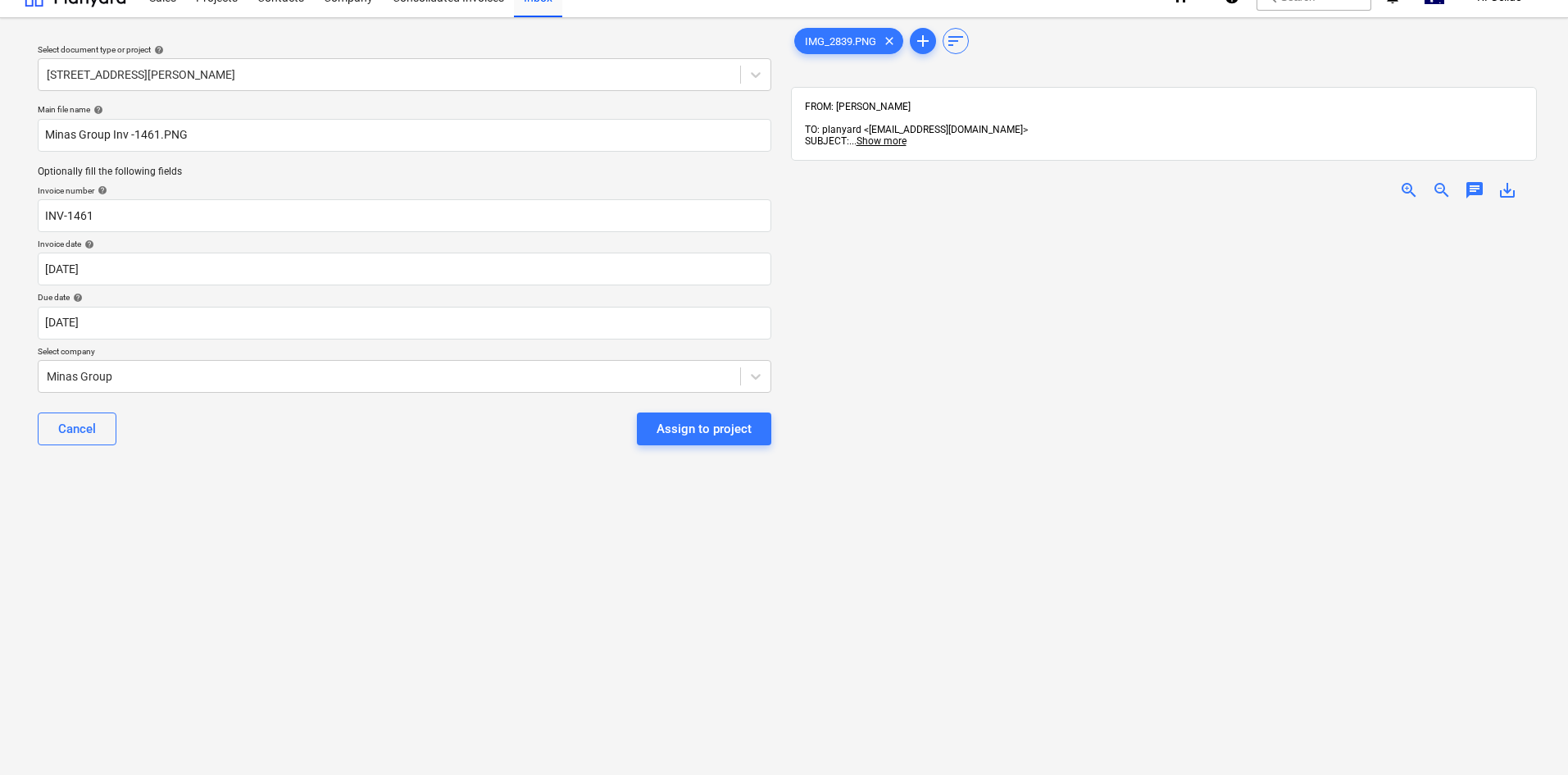
scroll to position [0, 0]
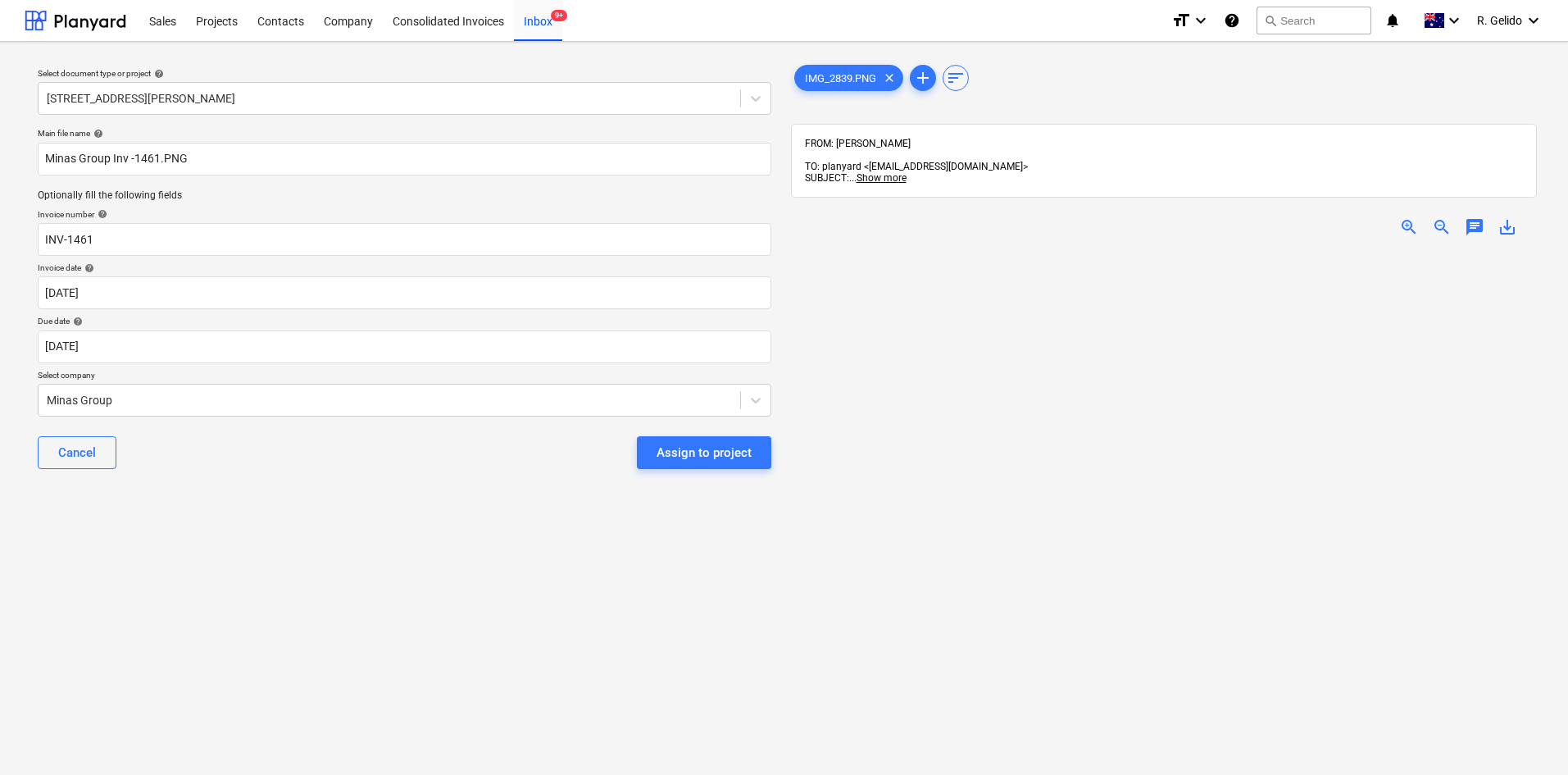
click at [460, 526] on div "Select document type or project help 3 Emmerick Street, Lilyfield Main file nam…" at bounding box center [404, 520] width 760 height 930
click at [328, 527] on div "Select document type or project help 3 Emmerick Street, Lilyfield Main file nam…" at bounding box center [404, 520] width 760 height 930
click at [560, 567] on div "Select document type or project help 3 Emmerick Street, Lilyfield Main file nam…" at bounding box center [404, 520] width 760 height 930
click at [429, 548] on div "Select document type or project help 3 Emmerick Street, Lilyfield Main file nam…" at bounding box center [404, 520] width 760 height 930
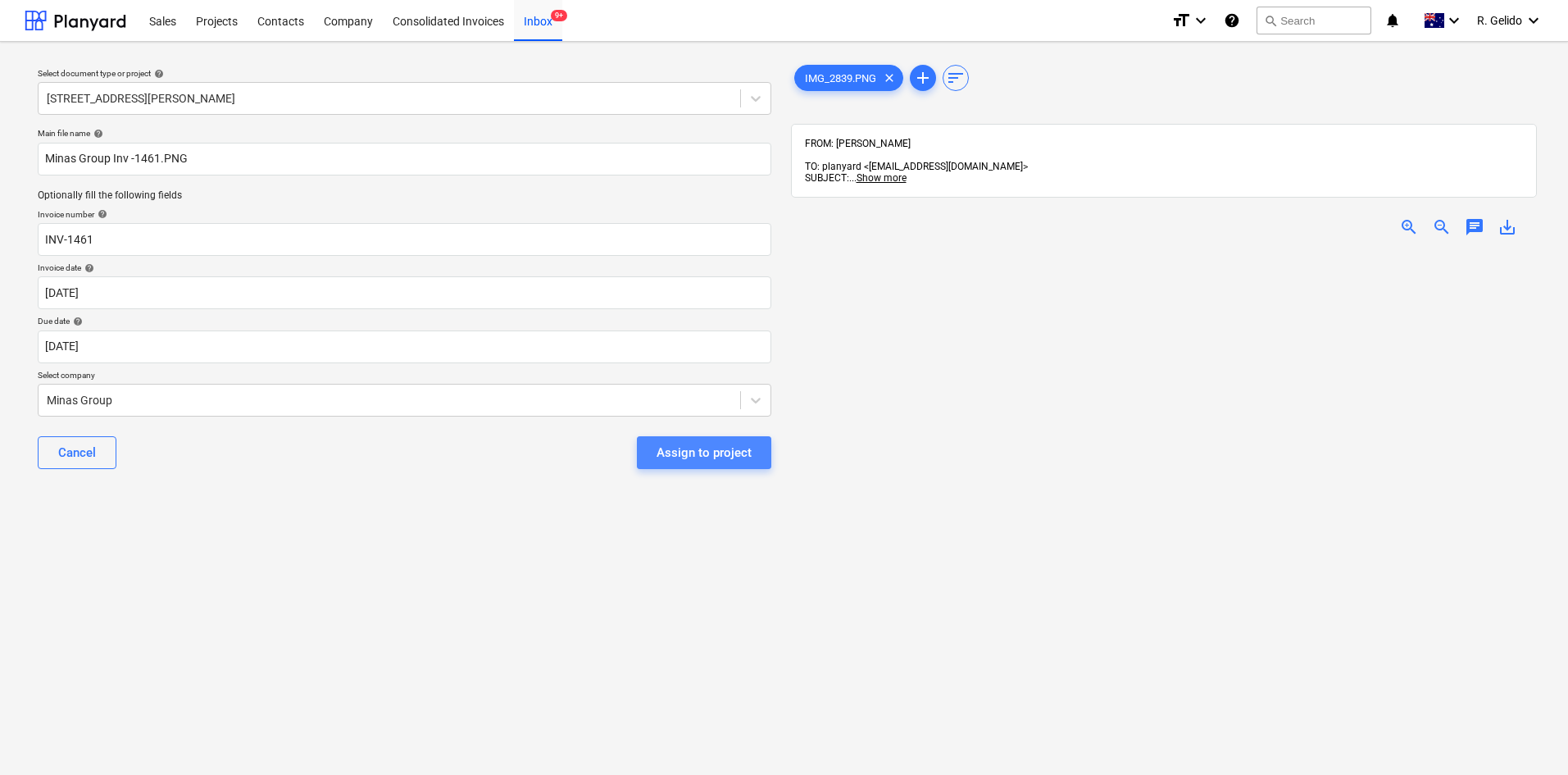
click at [727, 456] on div "Assign to project" at bounding box center [704, 452] width 95 height 21
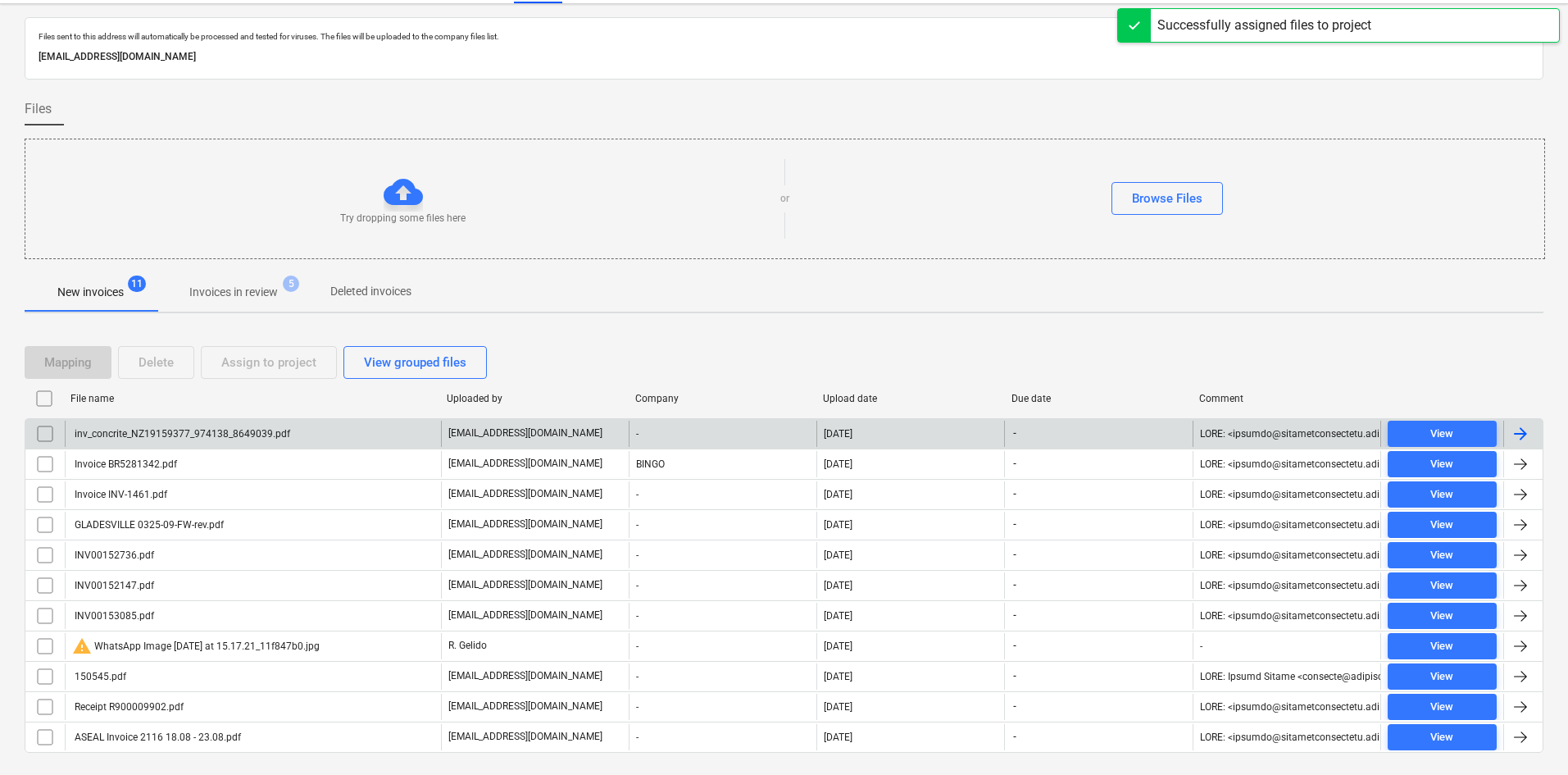
scroll to position [74, 0]
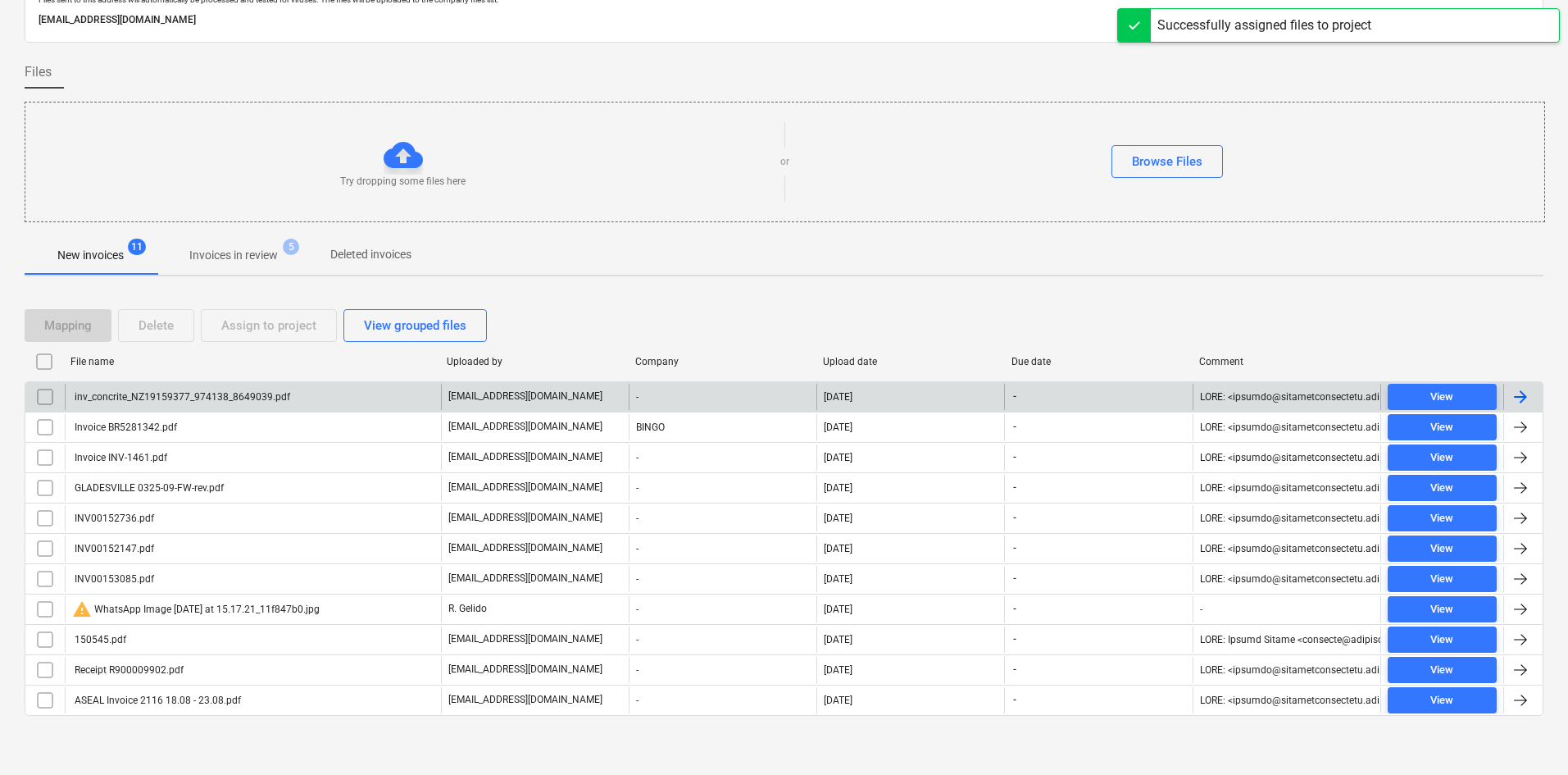
click at [262, 397] on div "inv_concrite_NZ19159377_974138_8649039.pdf" at bounding box center [181, 397] width 218 height 12
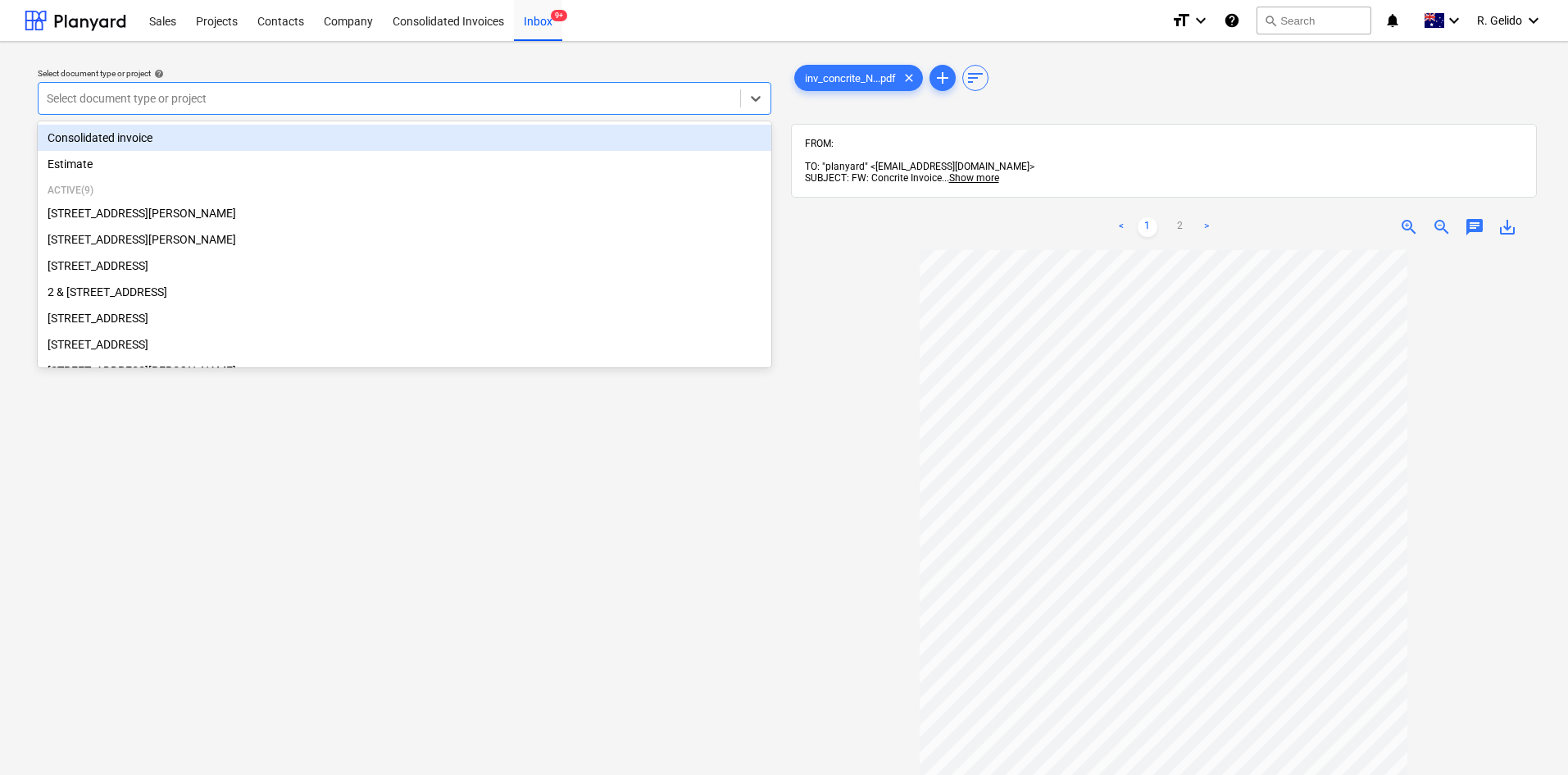
click at [363, 106] on div at bounding box center [390, 98] width 685 height 17
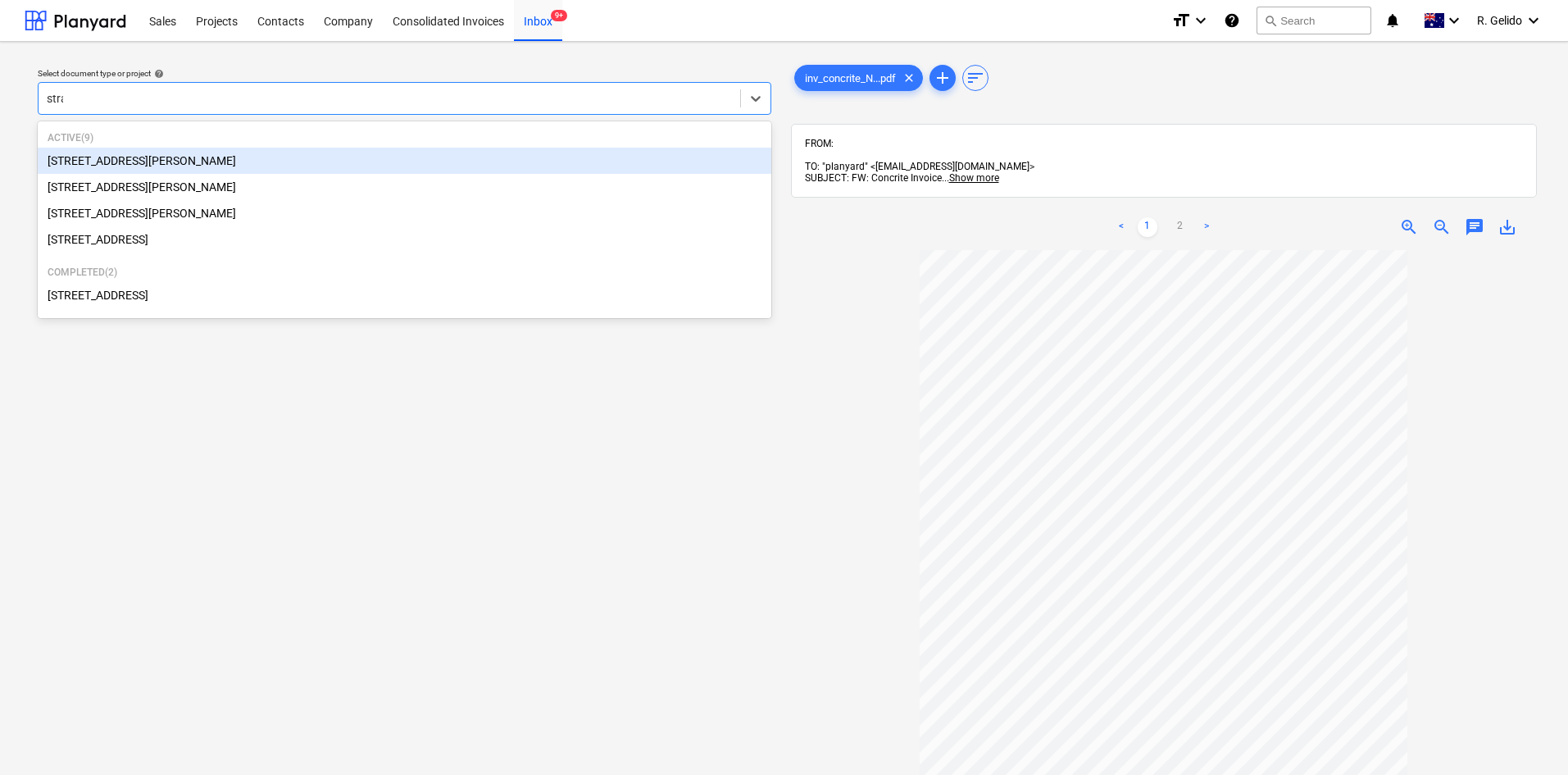
type input "strat"
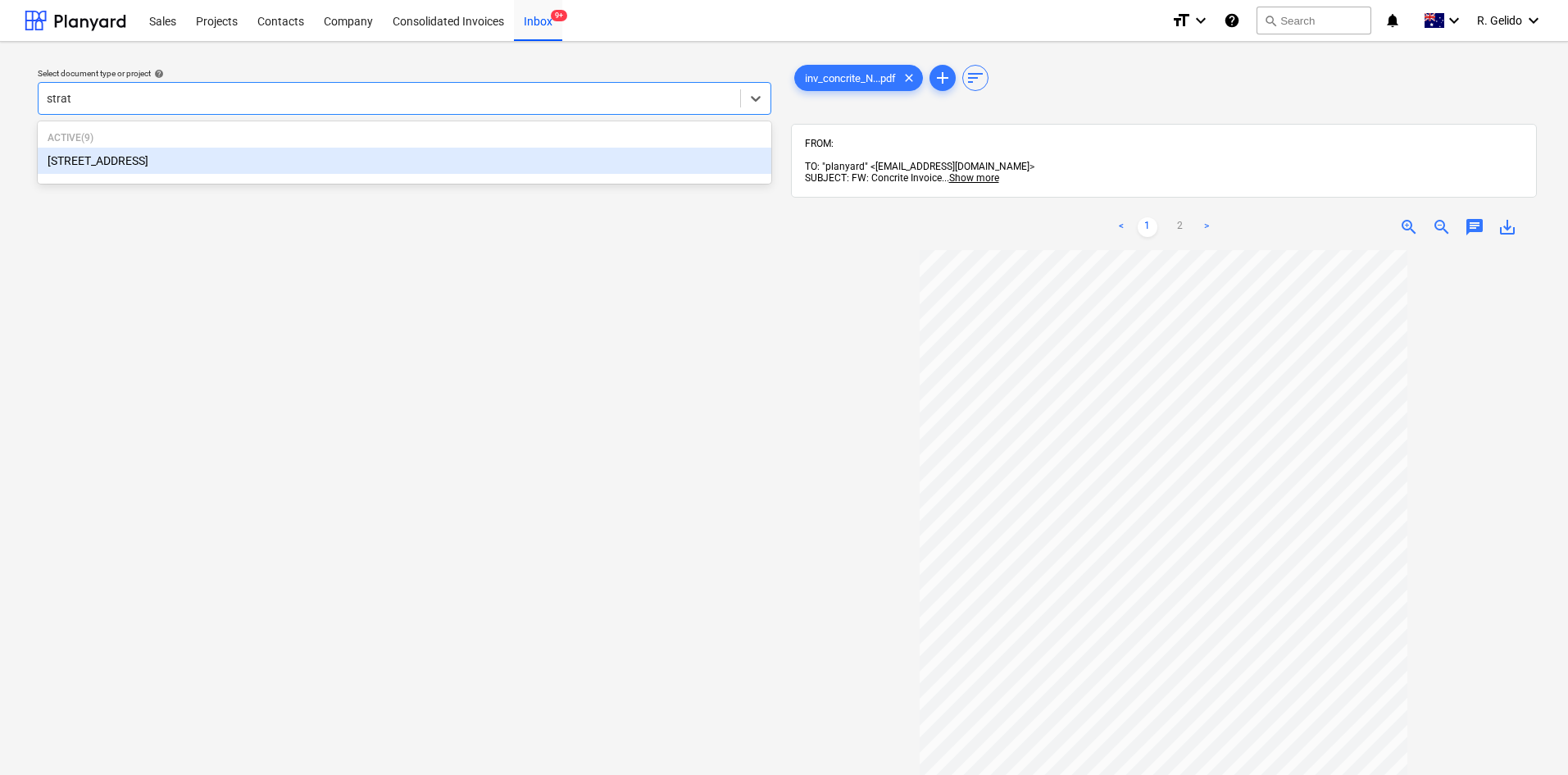
click at [181, 170] on div "27 Glenarvon Street, Strathfield" at bounding box center [404, 161] width 734 height 26
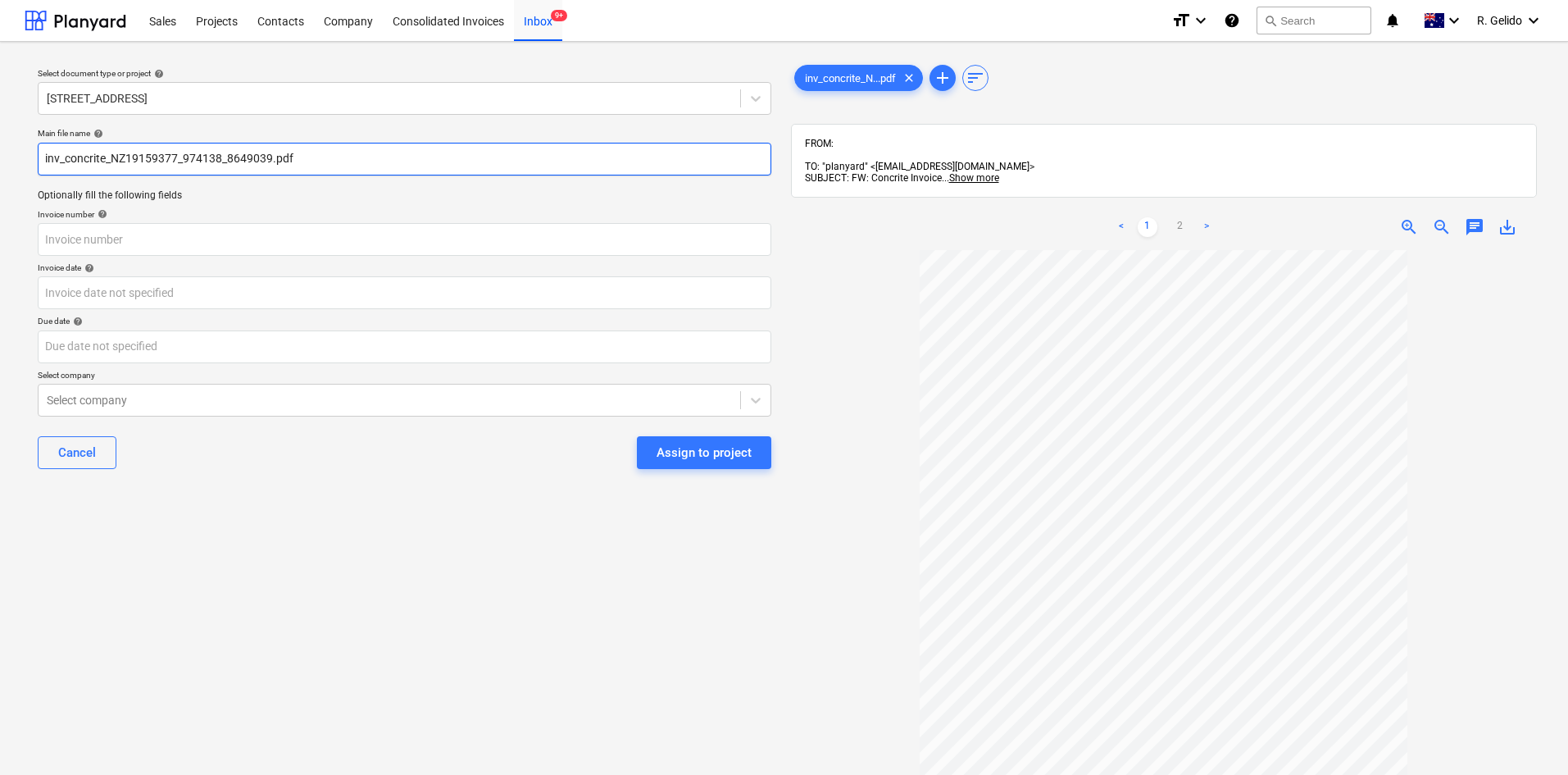
drag, startPoint x: 267, startPoint y: 158, endPoint x: 34, endPoint y: 168, distance: 233.2
click at [34, 168] on div "Main file name help inv_concrite_NZ19159377_974138_8649039.pdf Optionally fill …" at bounding box center [404, 305] width 747 height 367
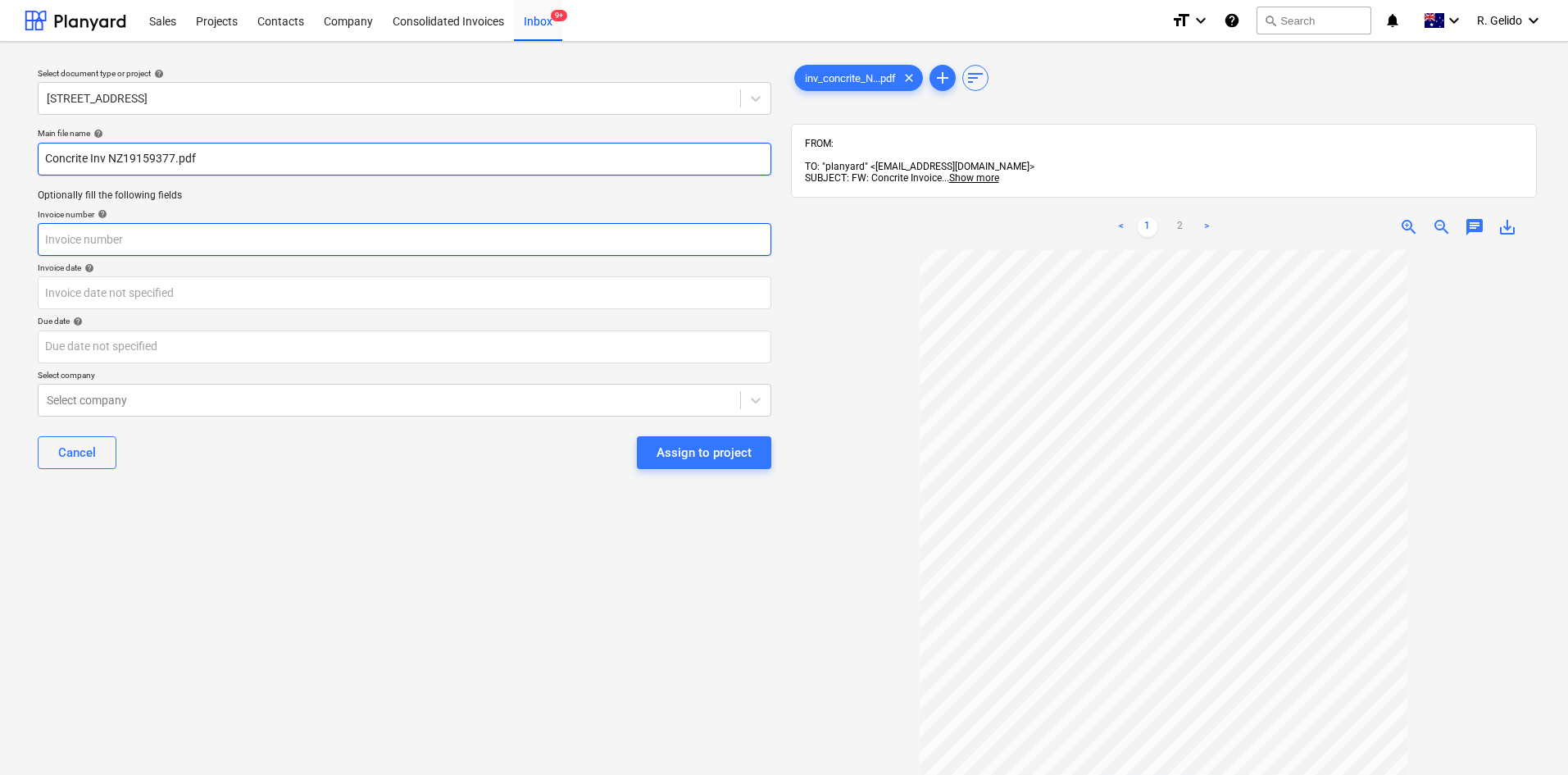
type input "Concrite Inv NZ19159377.pdf"
click at [84, 249] on input "text" at bounding box center [404, 239] width 734 height 33
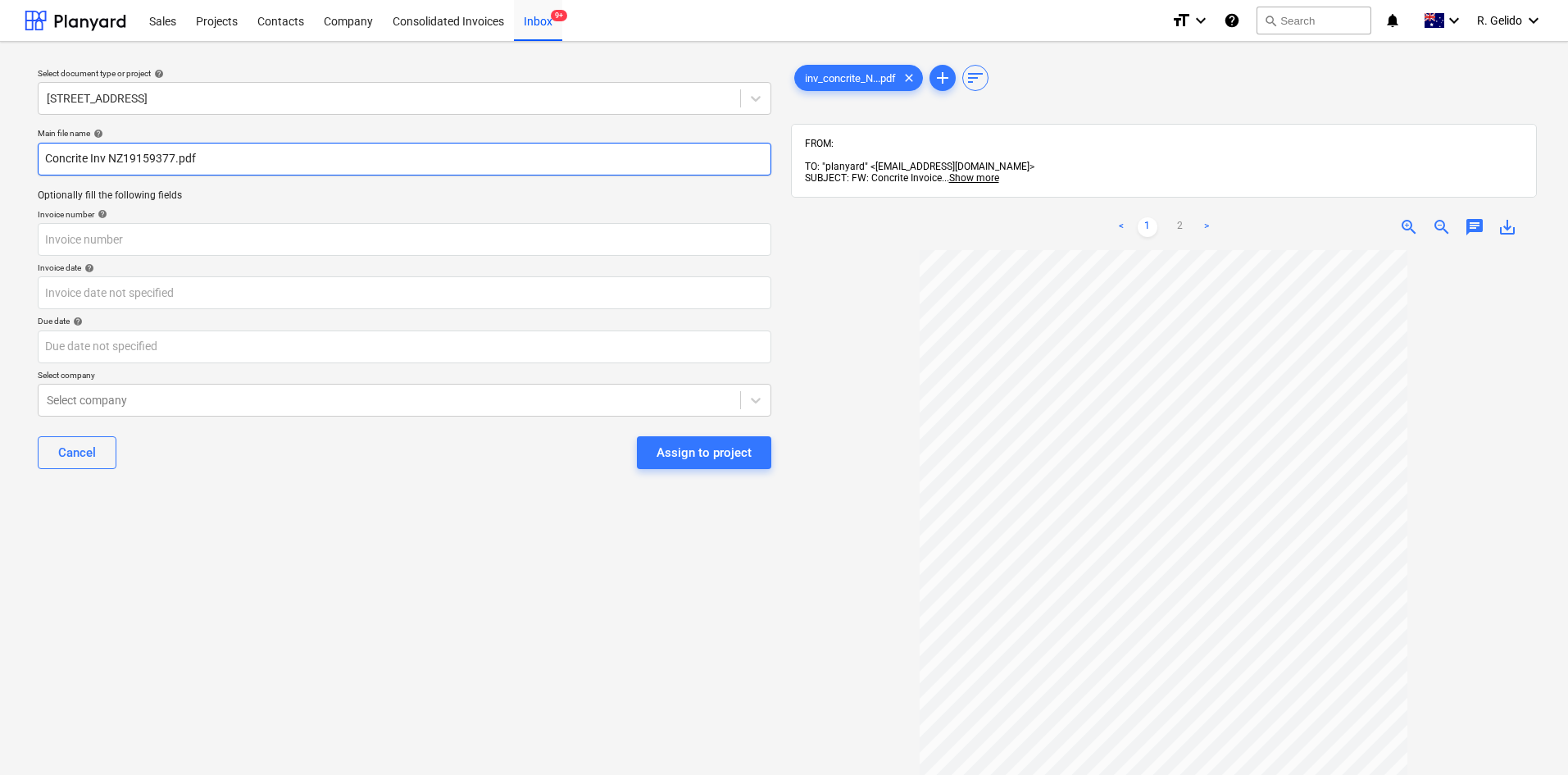
click at [144, 164] on input "Concrite Inv NZ19159377.pdf" at bounding box center [404, 159] width 734 height 33
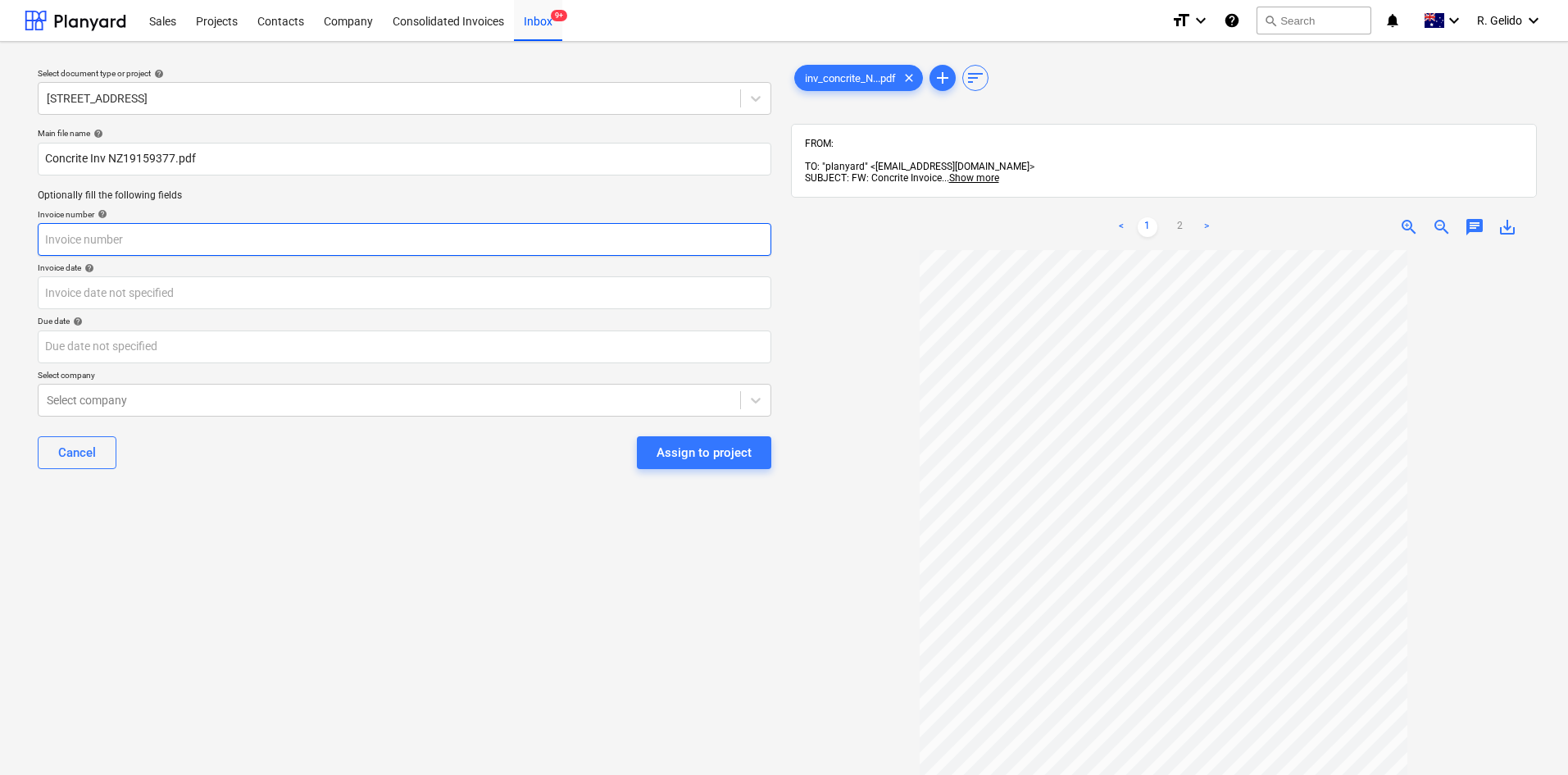
click at [125, 231] on input "text" at bounding box center [404, 239] width 734 height 33
paste input "NZ19159377"
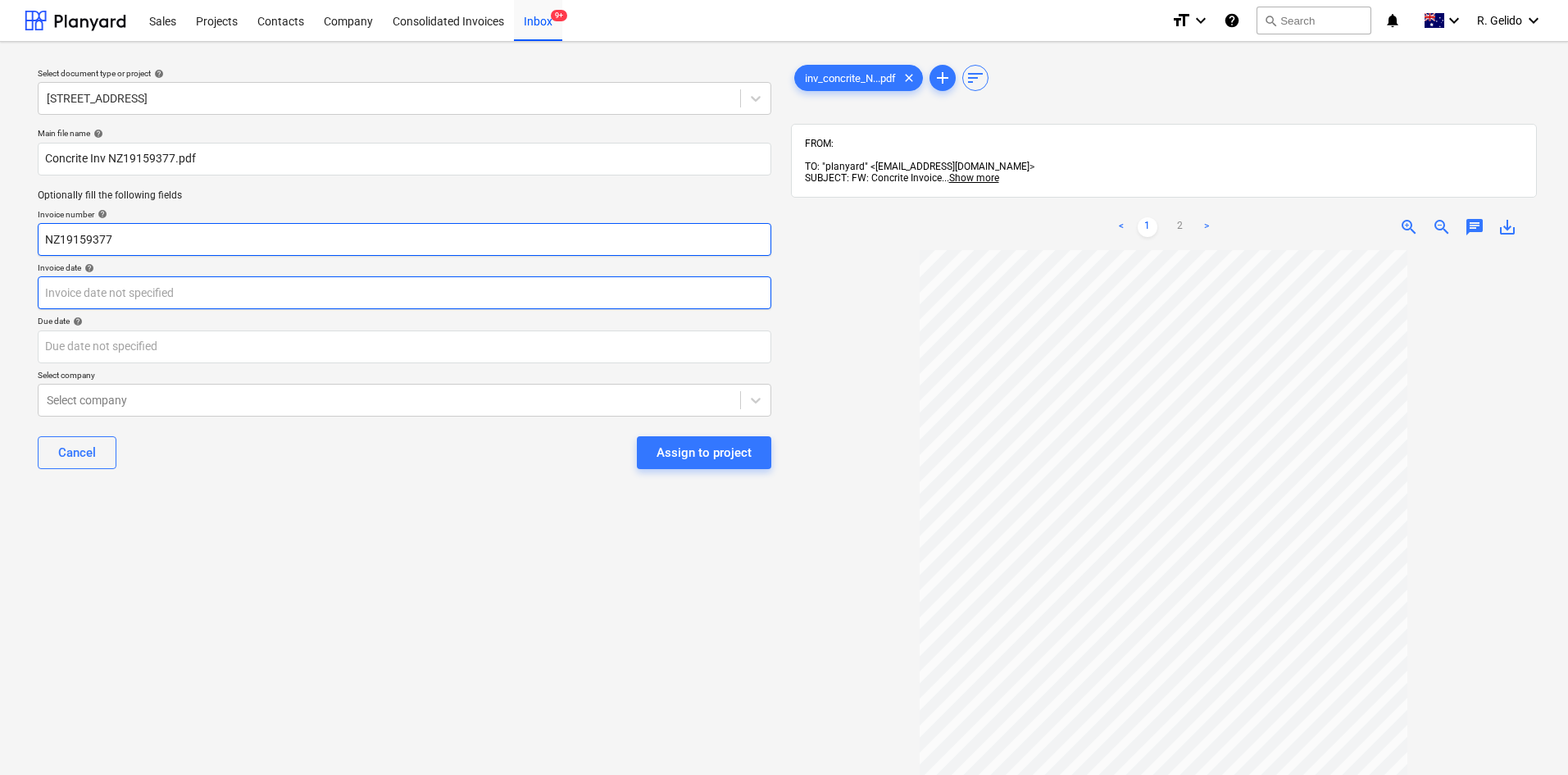
type input "NZ19159377"
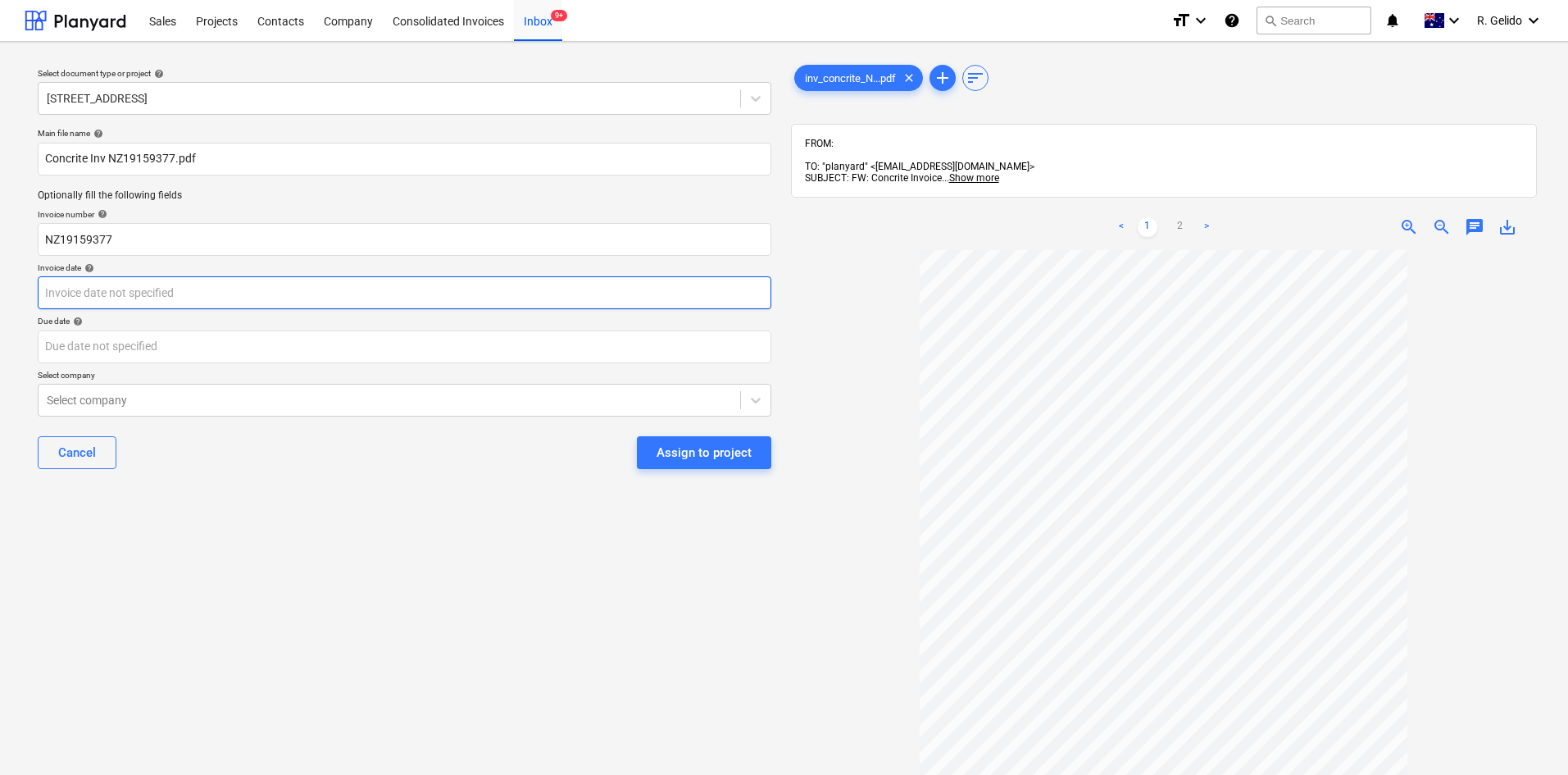
click at [137, 285] on body "This website stores cookies on your computer. These cookies are used to collect…" at bounding box center [784, 387] width 1568 height 775
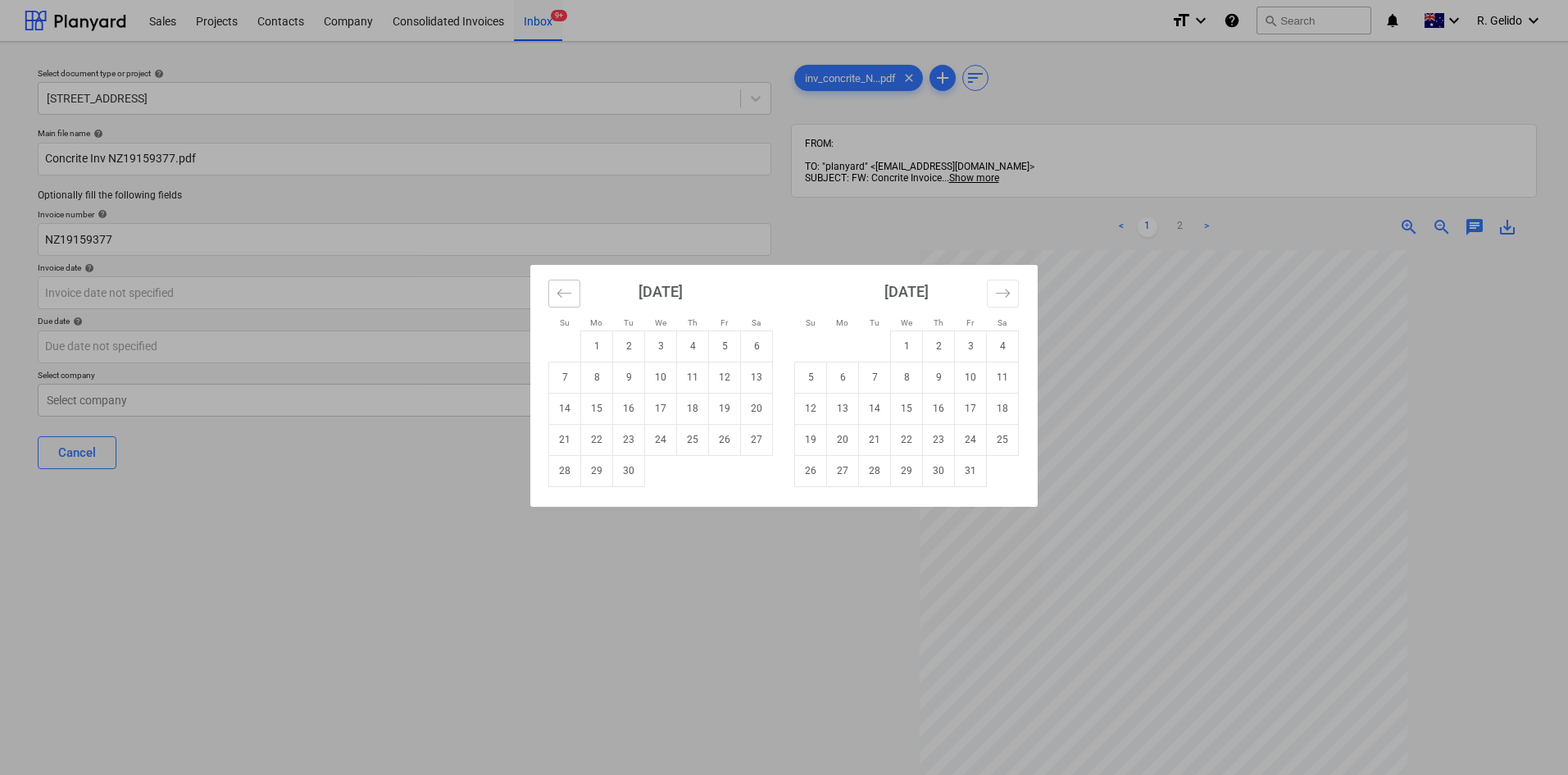
click at [559, 286] on icon "Move backward to switch to the previous month." at bounding box center [564, 293] width 16 height 16
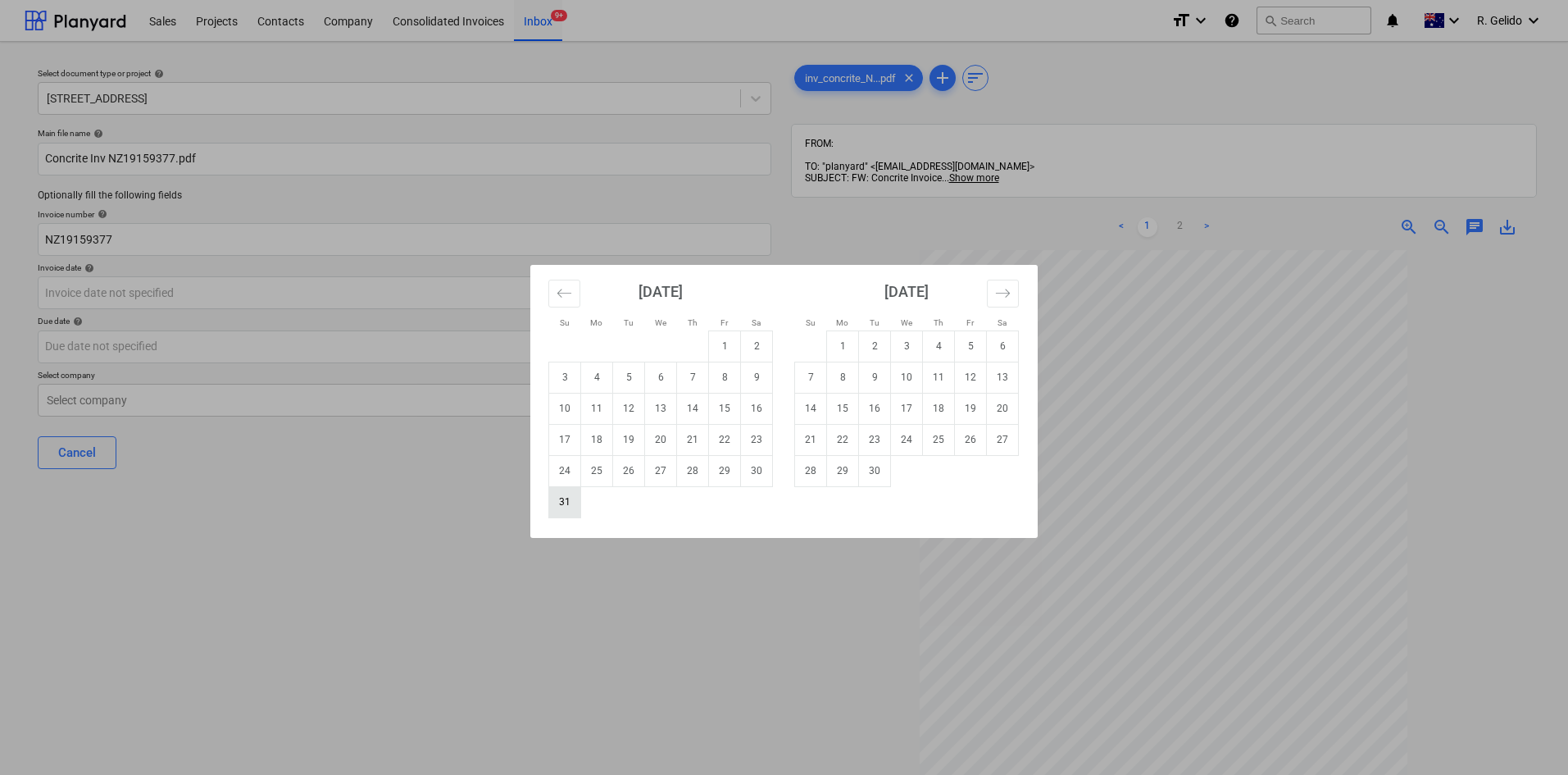
click at [574, 508] on td "31" at bounding box center [564, 502] width 32 height 31
type input "31 Aug 2025"
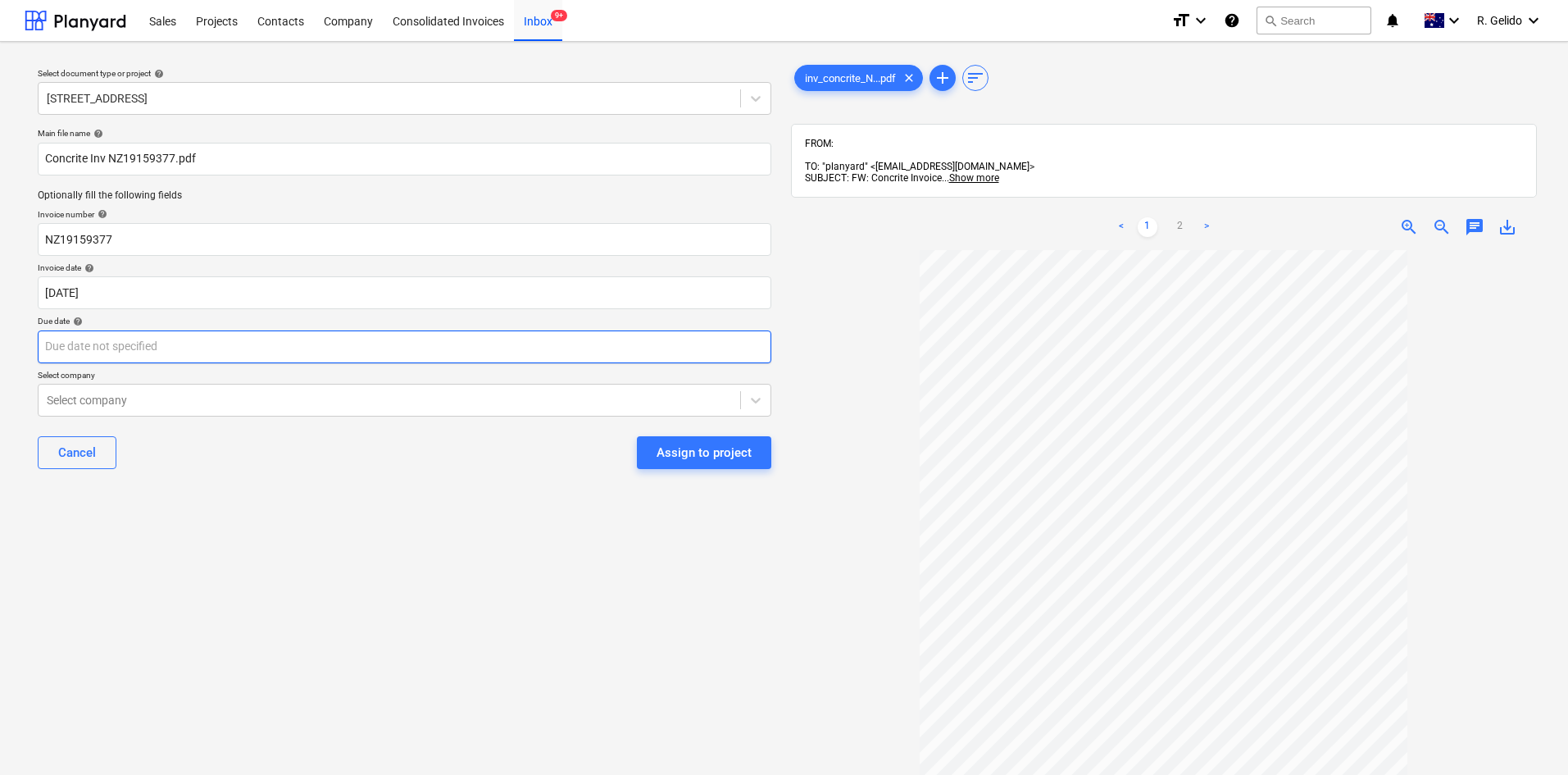
click at [122, 343] on body "This website stores cookies on your computer. These cookies are used to collect…" at bounding box center [784, 387] width 1568 height 775
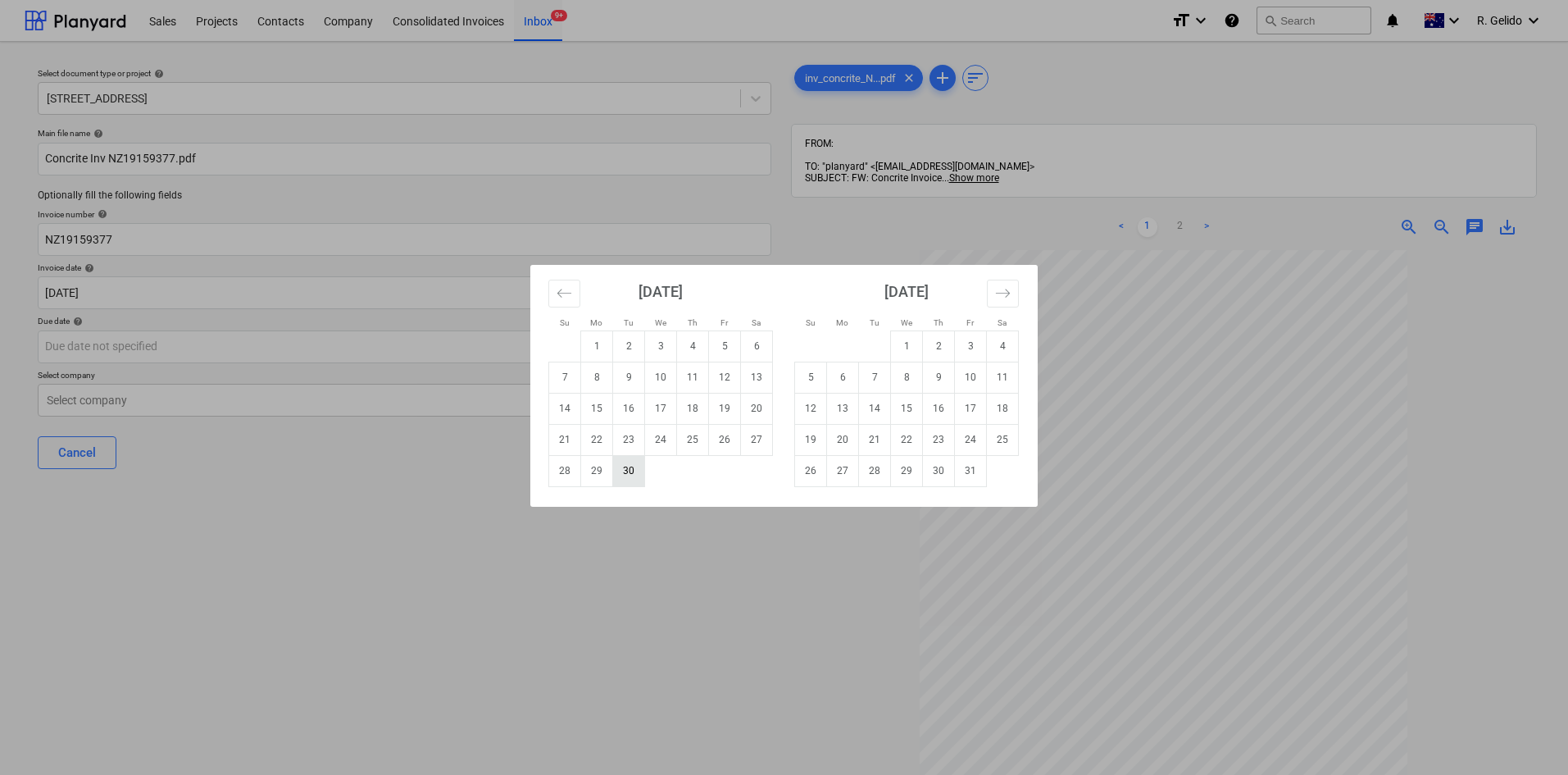
click at [631, 473] on td "30" at bounding box center [629, 470] width 32 height 31
type input "30 Sep 2025"
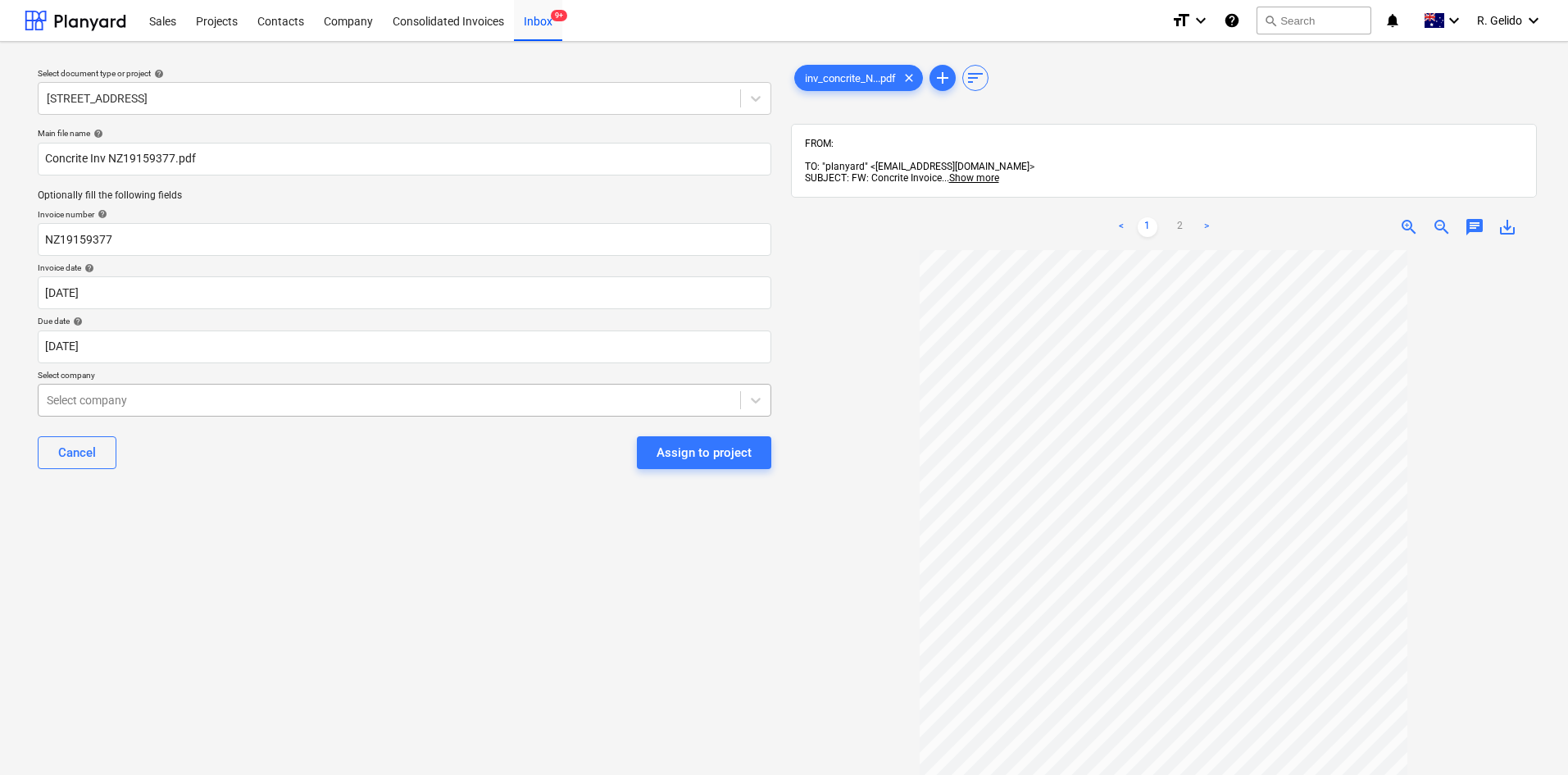
click at [439, 402] on div at bounding box center [390, 400] width 685 height 17
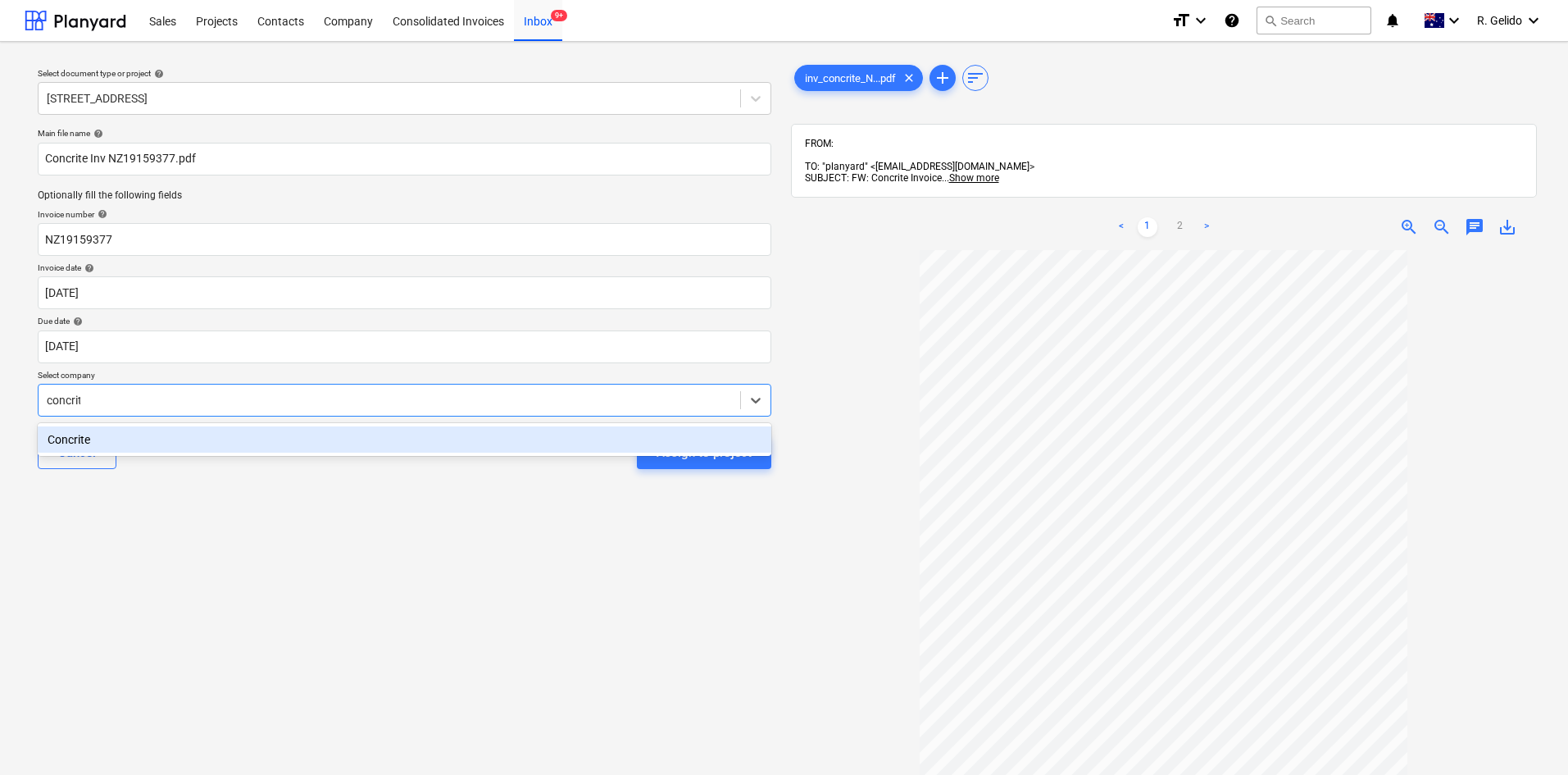
type input "concrite"
click at [451, 432] on div "Concrite" at bounding box center [404, 439] width 734 height 26
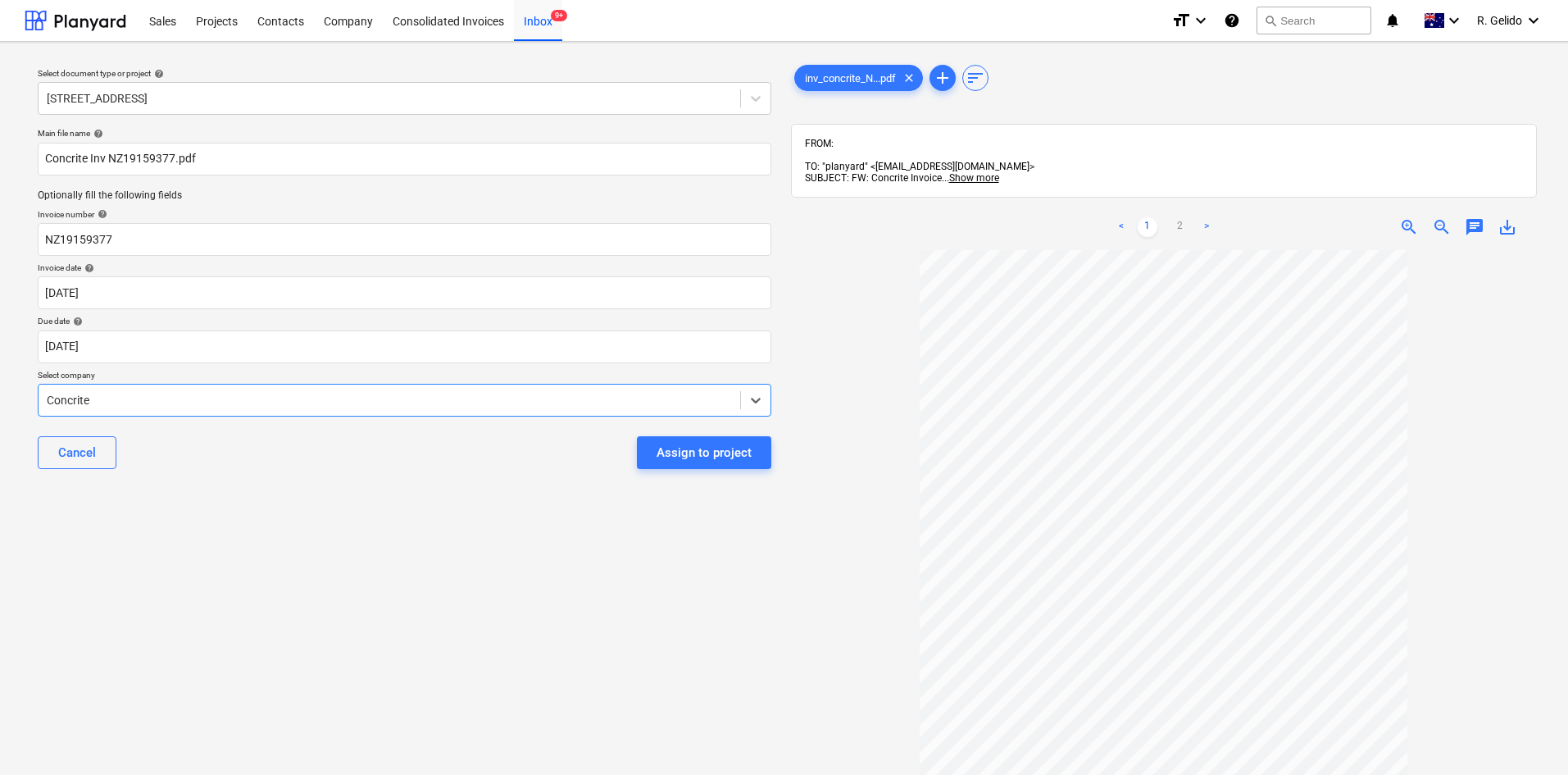
click at [437, 504] on div "Select document type or project help 27 Glenarvon Street, Strathfield Main file…" at bounding box center [404, 520] width 760 height 930
click at [676, 466] on button "Assign to project" at bounding box center [704, 452] width 135 height 33
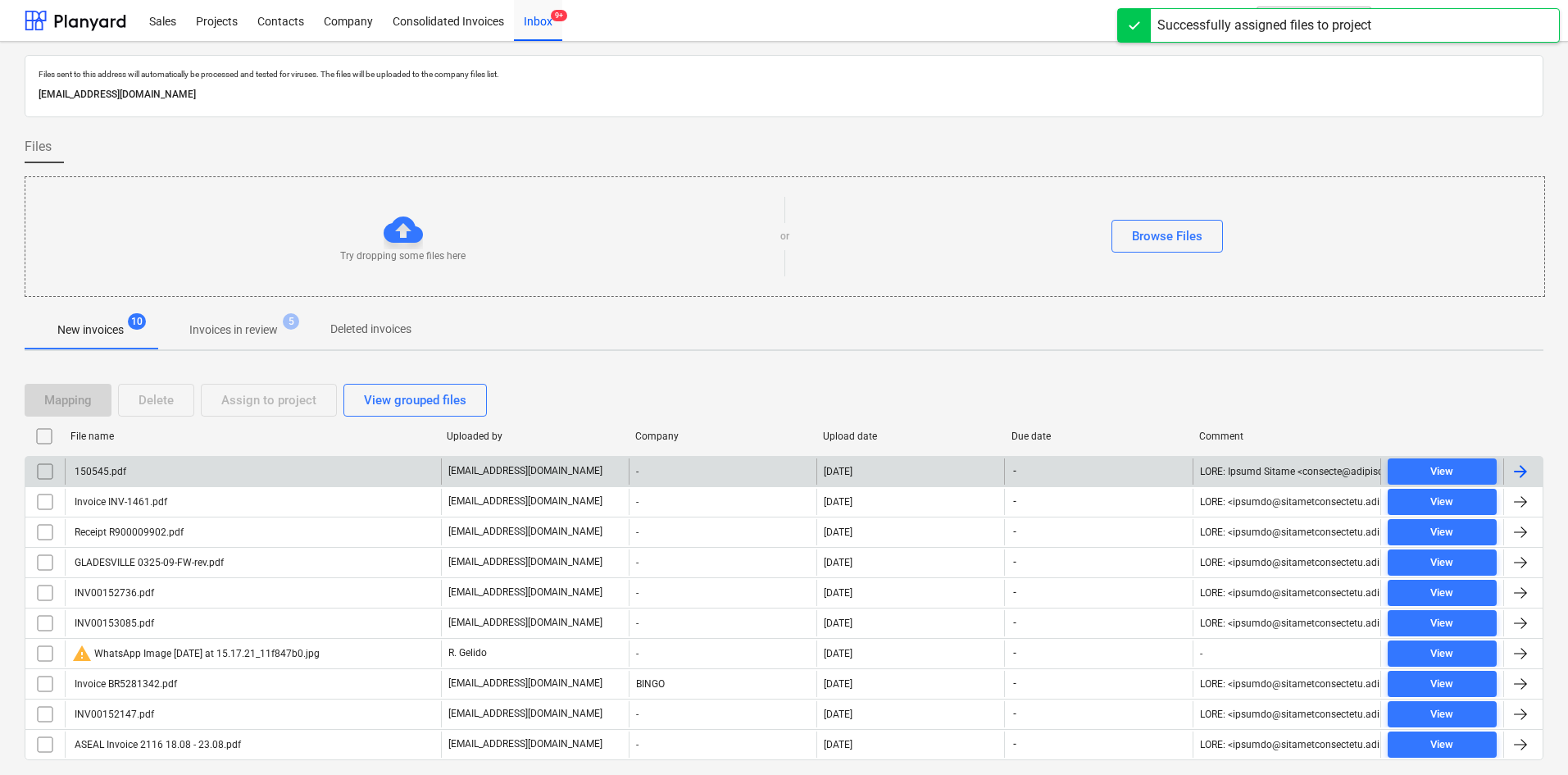
click at [210, 475] on div "150545.pdf" at bounding box center [253, 471] width 376 height 26
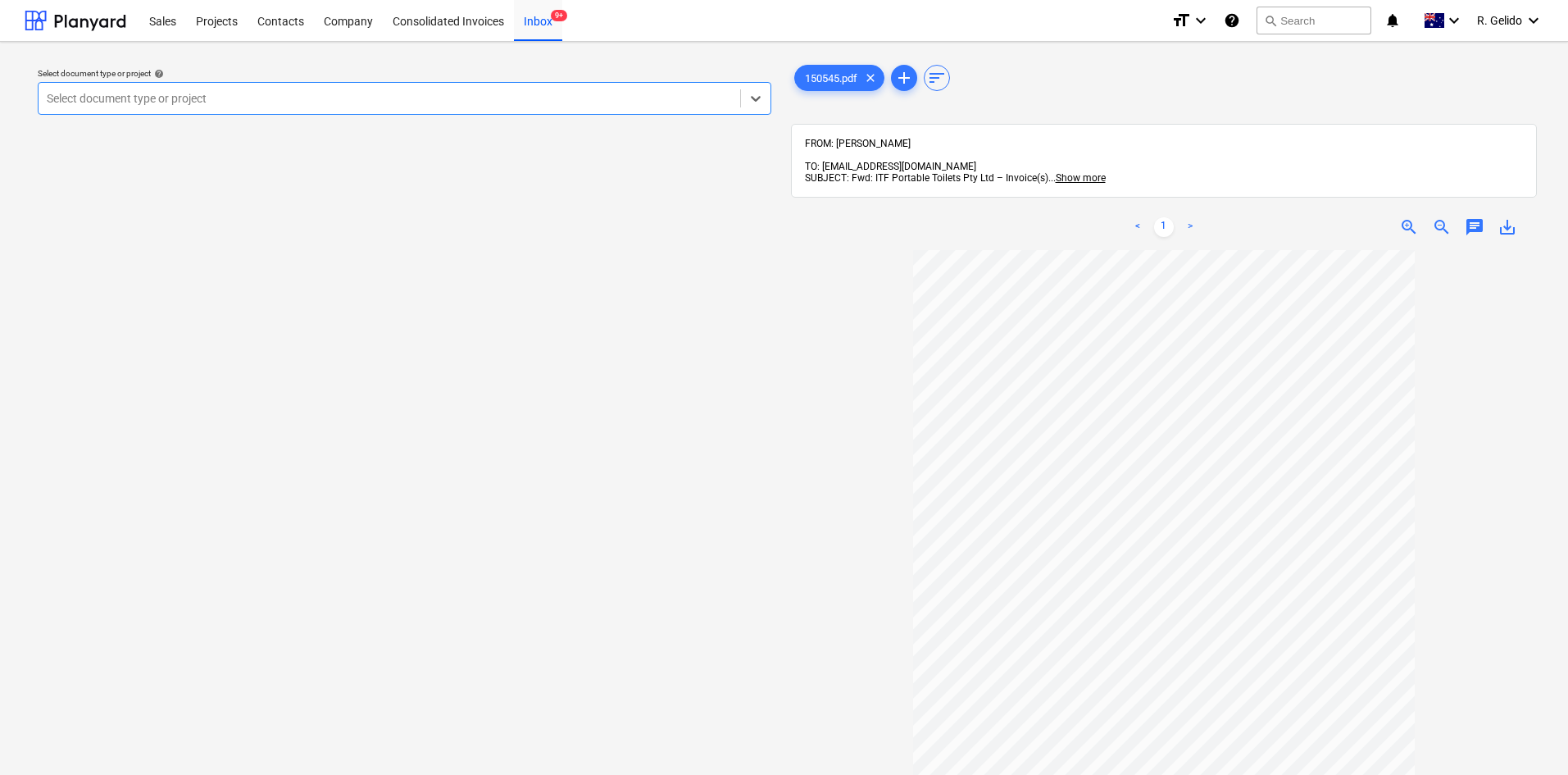
click at [1400, 217] on span "zoom_in" at bounding box center [1409, 227] width 20 height 20
click at [527, 20] on div "Inbox 9+" at bounding box center [538, 20] width 49 height 42
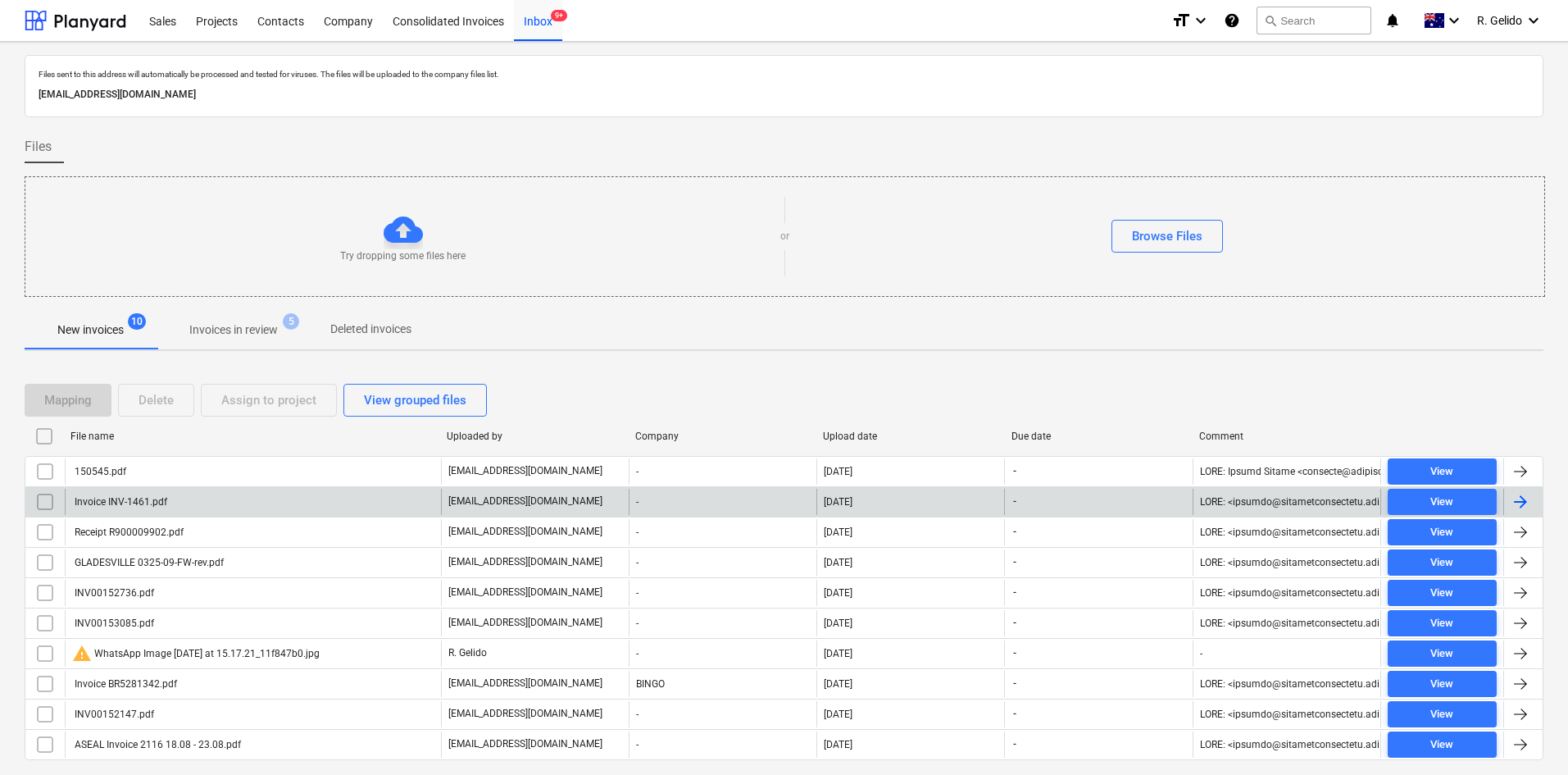
click at [202, 503] on div "Invoice INV-1461.pdf" at bounding box center [253, 502] width 376 height 26
click at [49, 505] on input "checkbox" at bounding box center [45, 502] width 26 height 26
click at [163, 402] on div "Delete" at bounding box center [156, 400] width 35 height 21
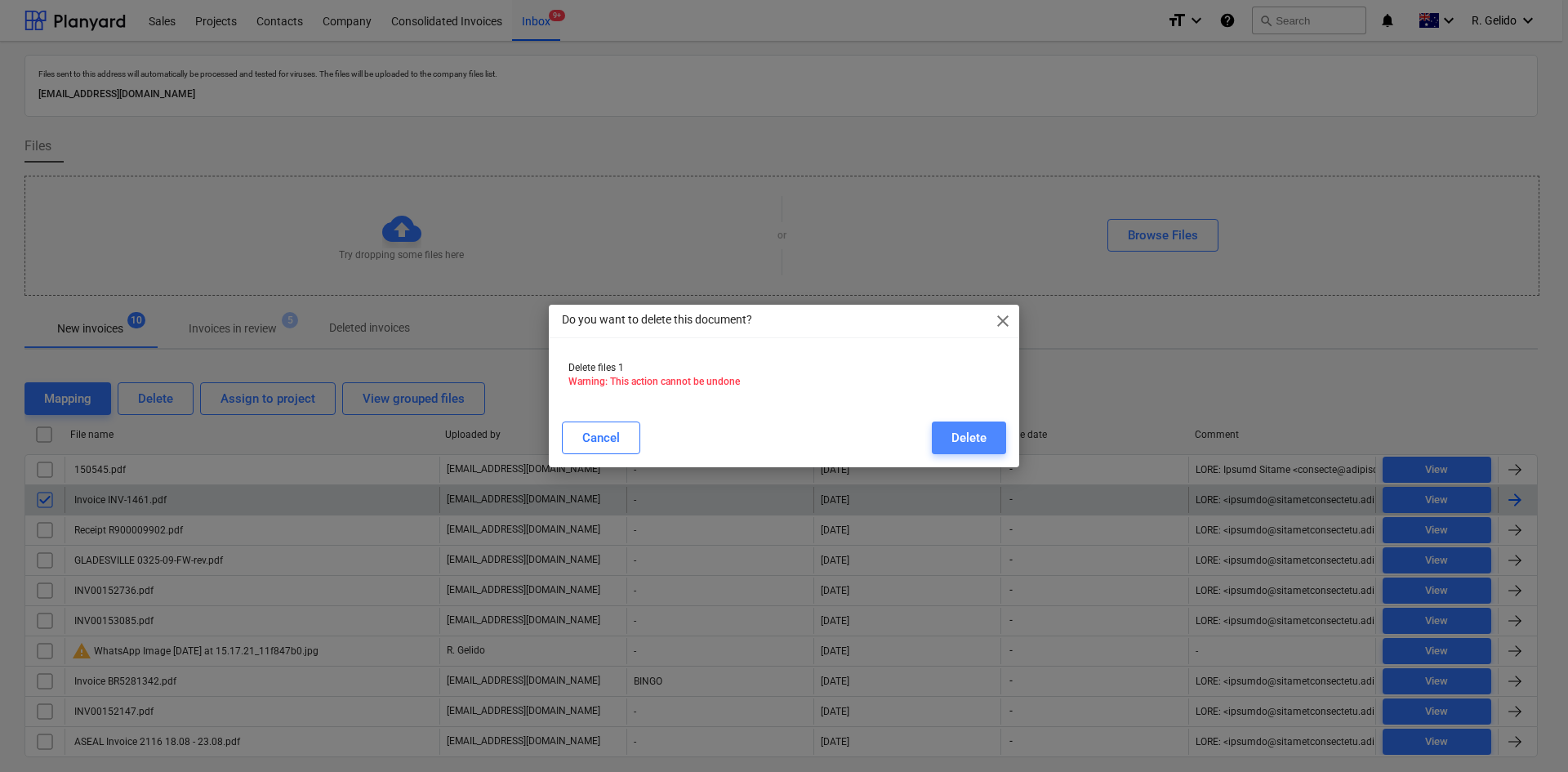
click at [974, 434] on div "Delete" at bounding box center [969, 437] width 35 height 21
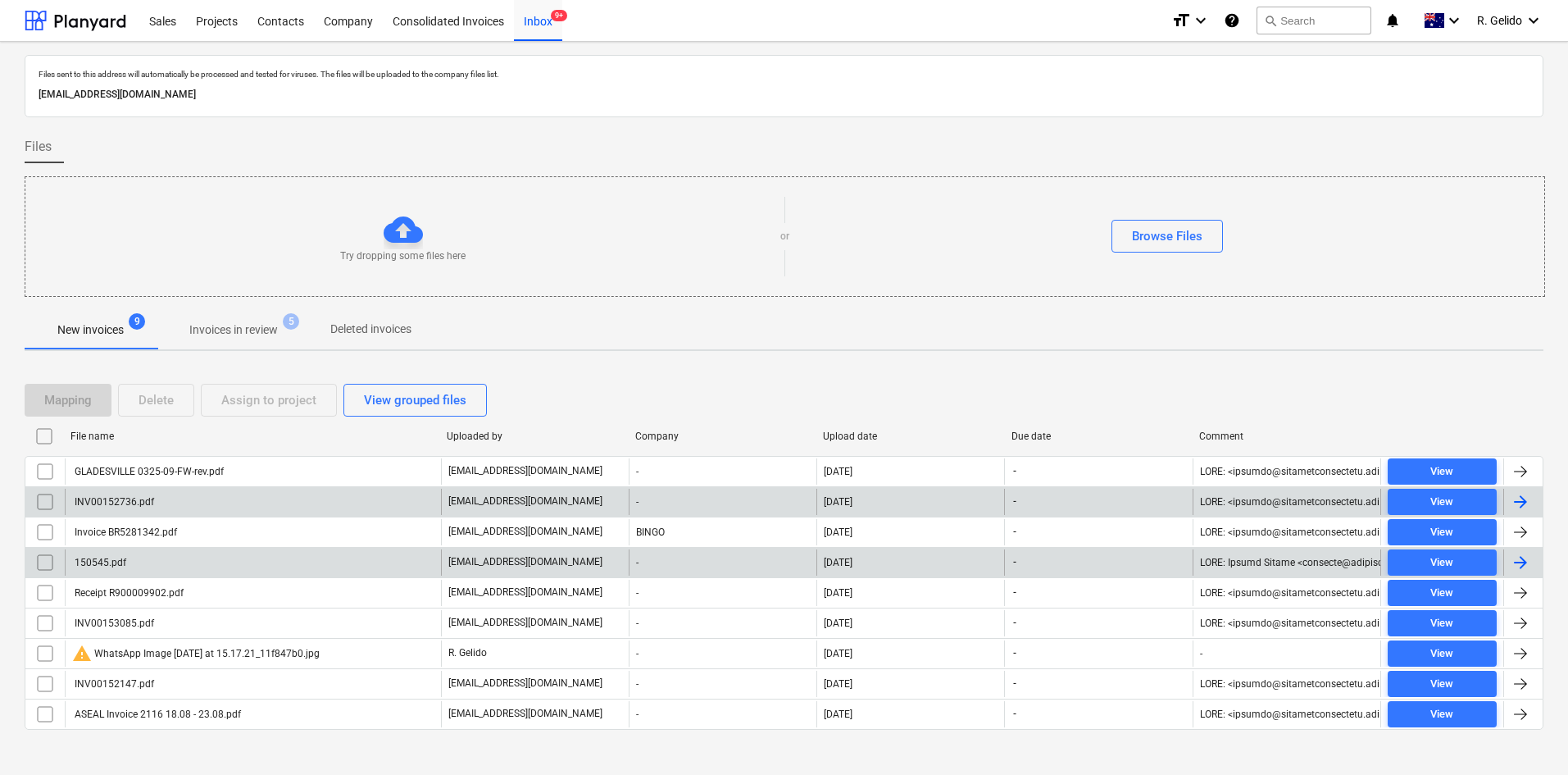
click at [117, 565] on div "150545.pdf" at bounding box center [99, 562] width 54 height 12
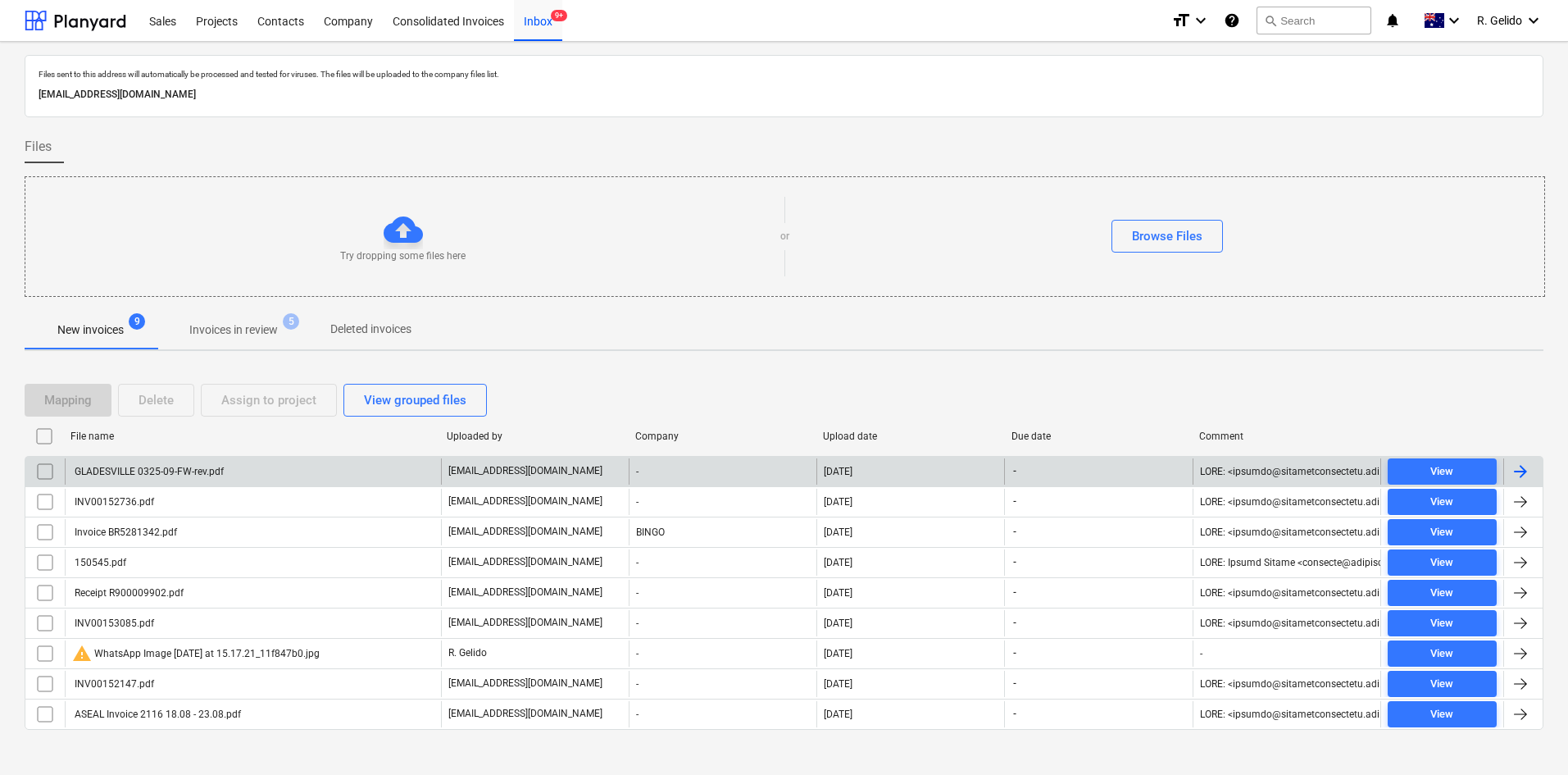
click at [319, 470] on div "GLADESVILLE 0325-09-FW-rev.pdf" at bounding box center [253, 471] width 376 height 26
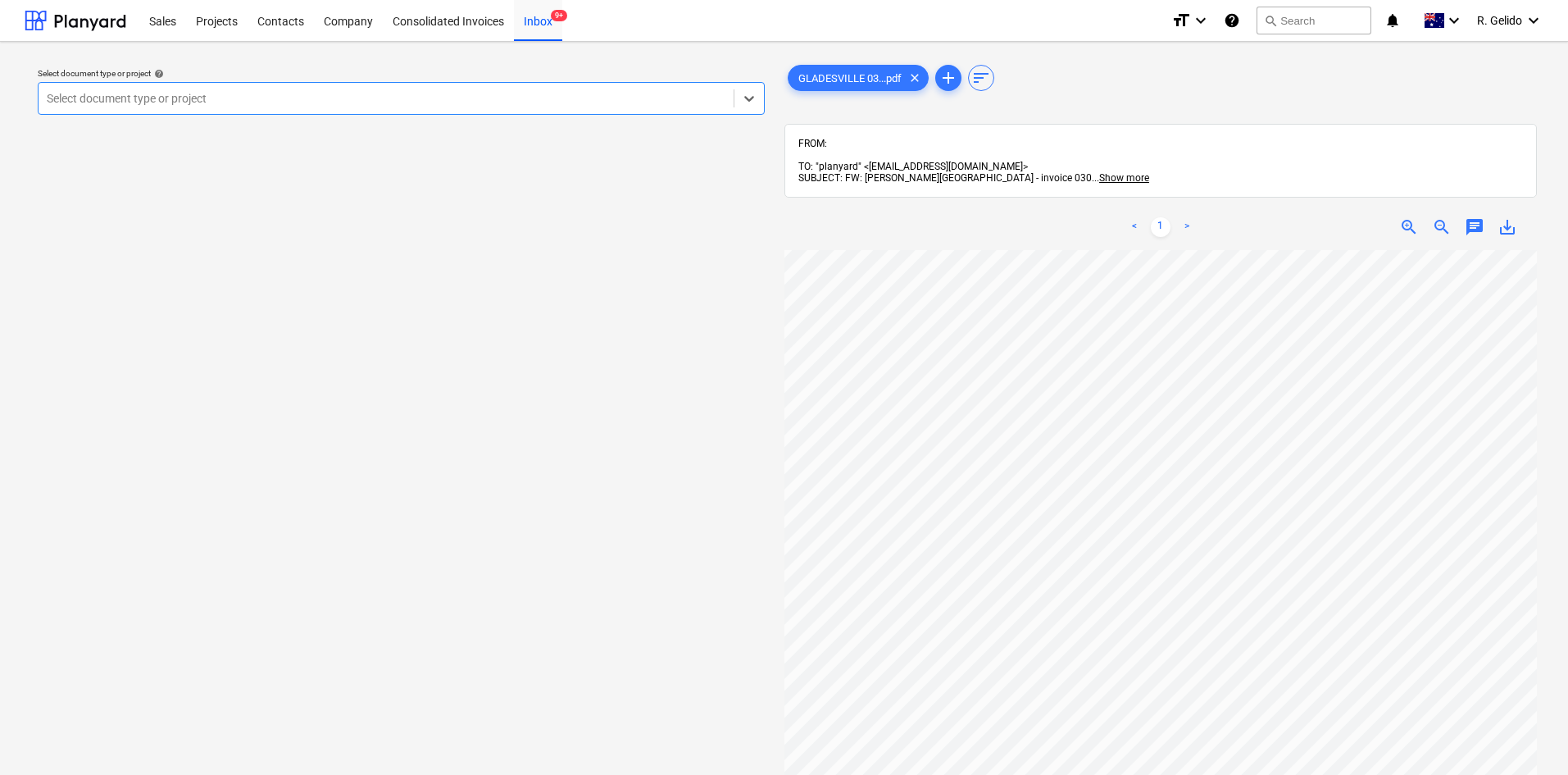
scroll to position [246, 0]
click at [1099, 172] on span "Show more" at bounding box center [1124, 178] width 50 height 12
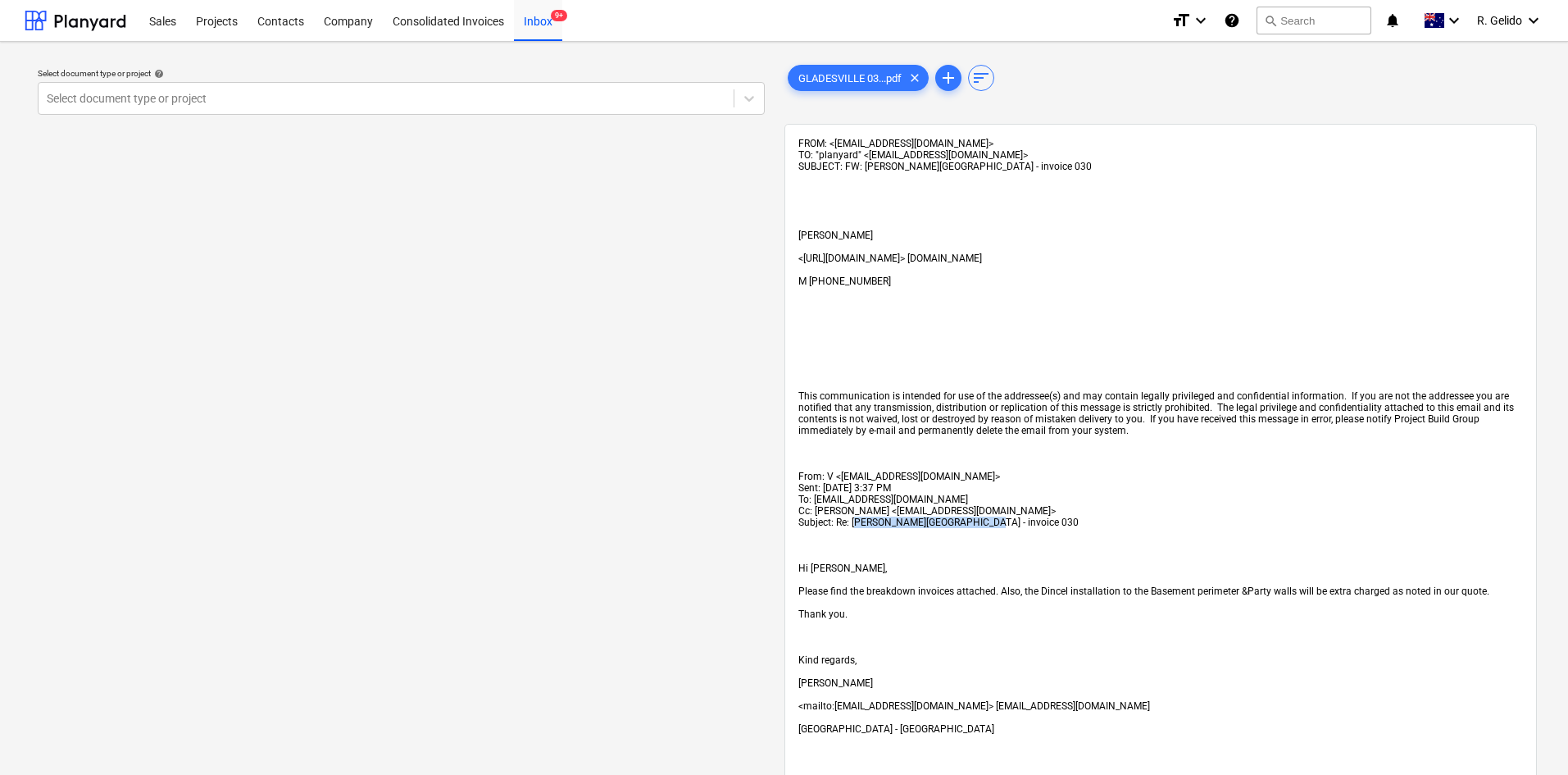
drag, startPoint x: 853, startPoint y: 518, endPoint x: 966, endPoint y: 526, distance: 113.3
click at [960, 526] on span "Subject: Re: Willoughby east - invoice 030" at bounding box center [938, 522] width 281 height 12
click at [962, 526] on span "Subject: Re: Willoughby east - invoice 030" at bounding box center [938, 522] width 281 height 12
click at [952, 523] on span "Subject: Re: Willoughby east - invoice 030" at bounding box center [938, 522] width 281 height 12
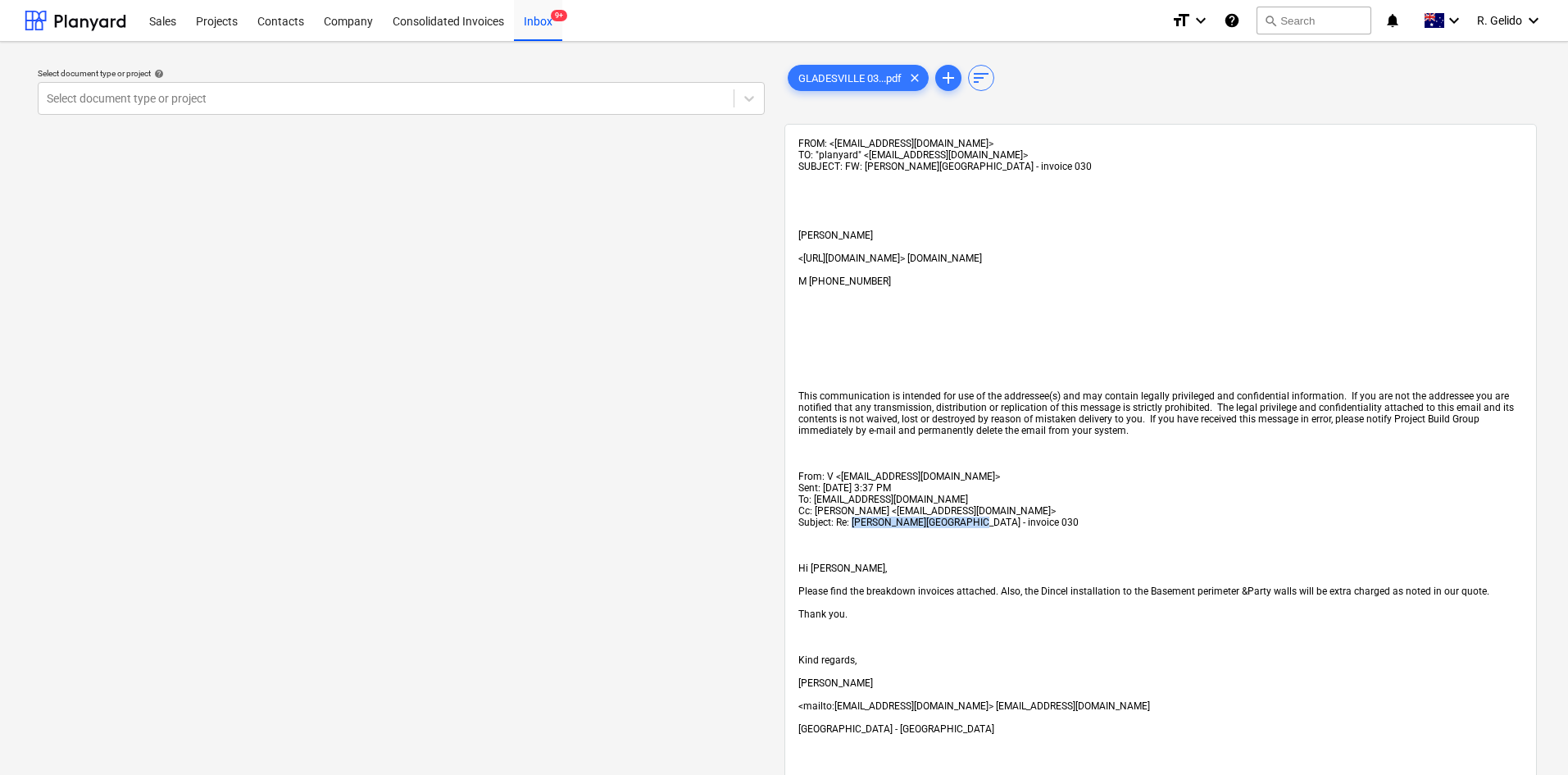
drag, startPoint x: 845, startPoint y: 522, endPoint x: 947, endPoint y: 517, distance: 102.1
click at [947, 517] on span "Subject: Re: Willoughby east - invoice 030" at bounding box center [938, 522] width 281 height 12
click at [956, 517] on span "Subject: Re: Willoughby east - invoice 030" at bounding box center [938, 522] width 281 height 12
drag, startPoint x: 926, startPoint y: 523, endPoint x: 980, endPoint y: 520, distance: 54.1
click at [983, 520] on div "FROM: <charbel@projectbuildgroup.com.au> TO: "planyard" <238ce47a-bcf9-4a35-94a…" at bounding box center [1160, 786] width 725 height 1297
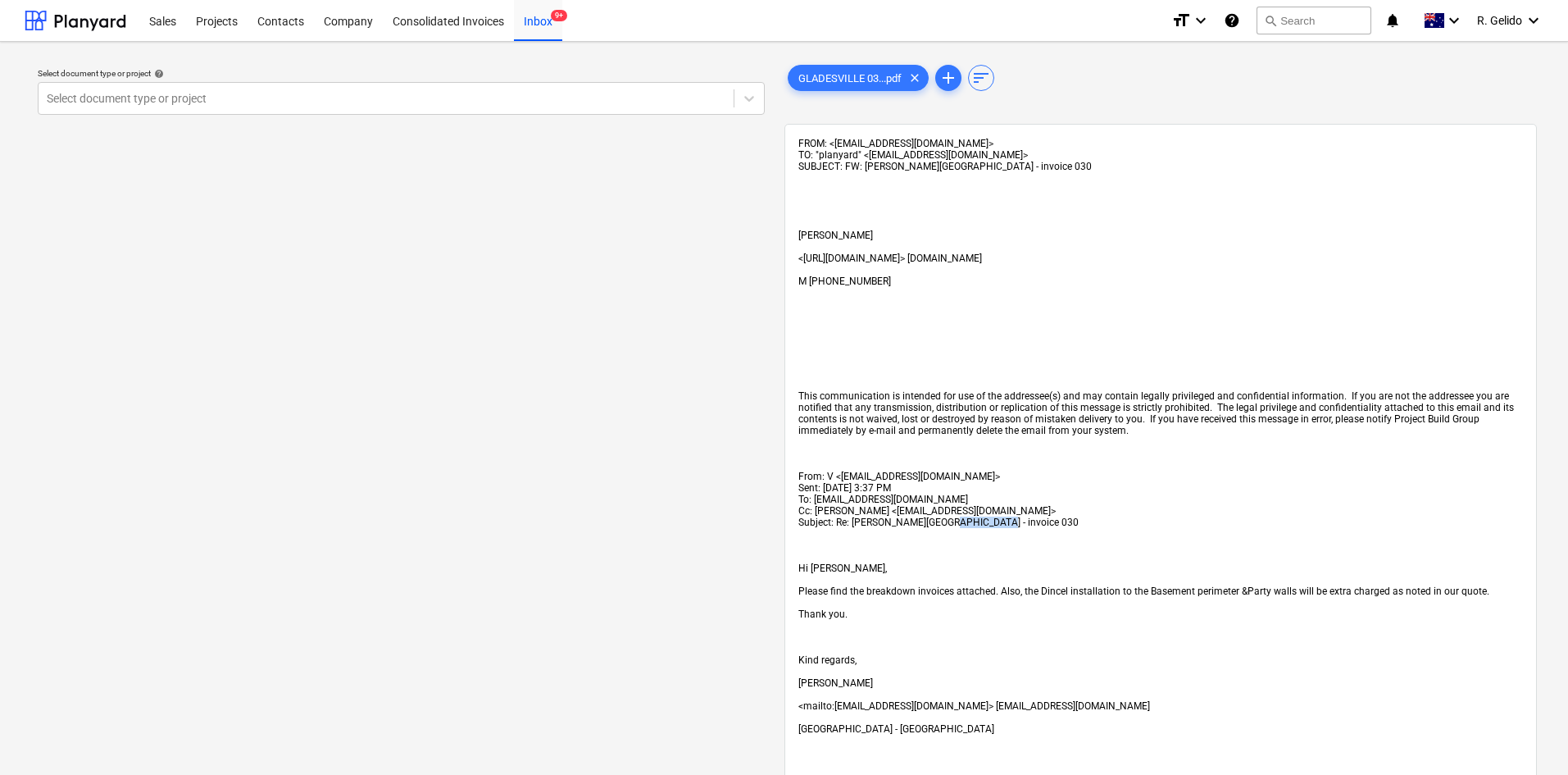
copy span "nvoice 030"
click at [1315, 580] on div "FROM: <charbel@projectbuildgroup.com.au> TO: "planyard" <238ce47a-bcf9-4a35-94a…" at bounding box center [1160, 786] width 725 height 1297
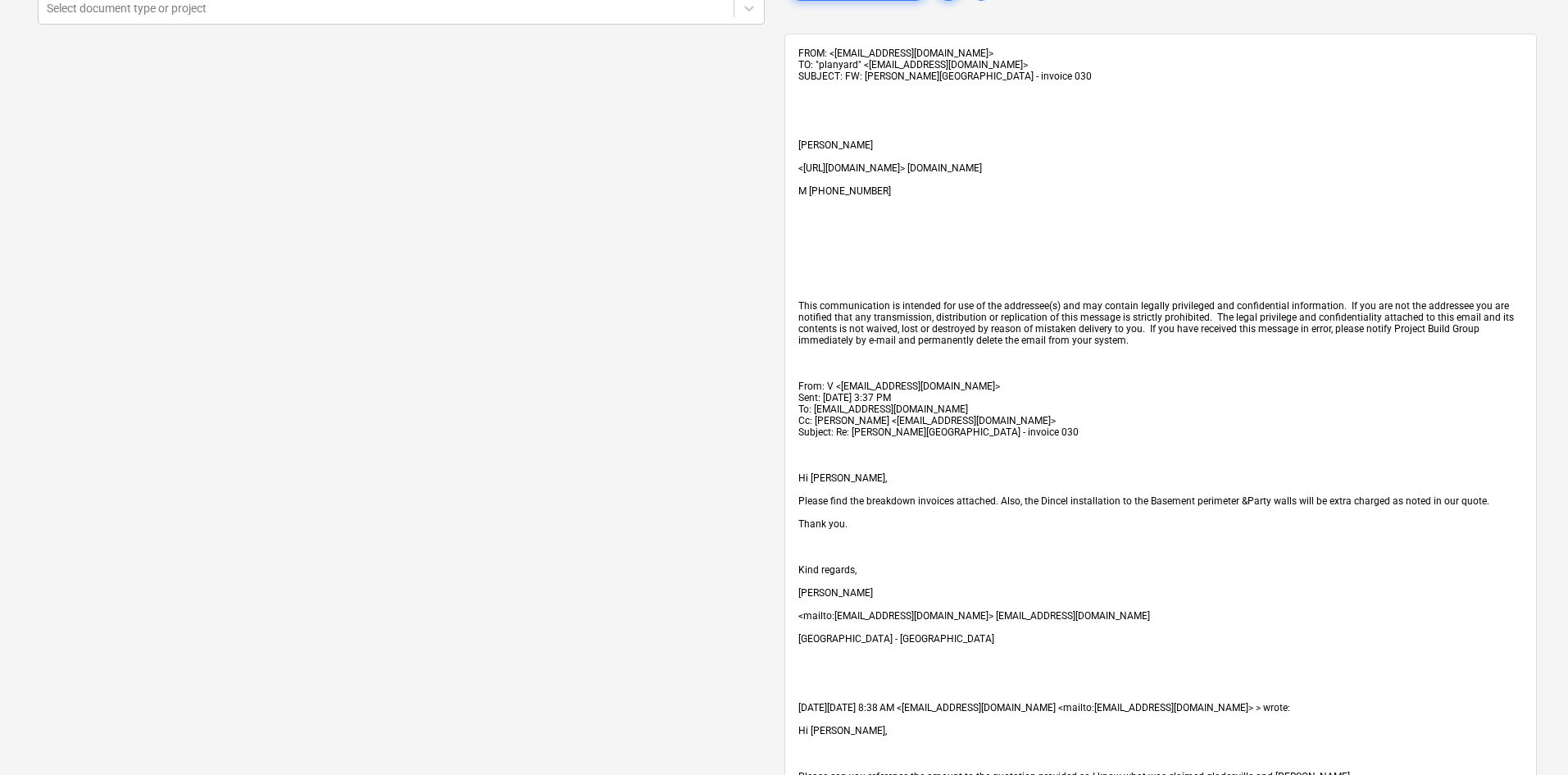
scroll to position [0, 0]
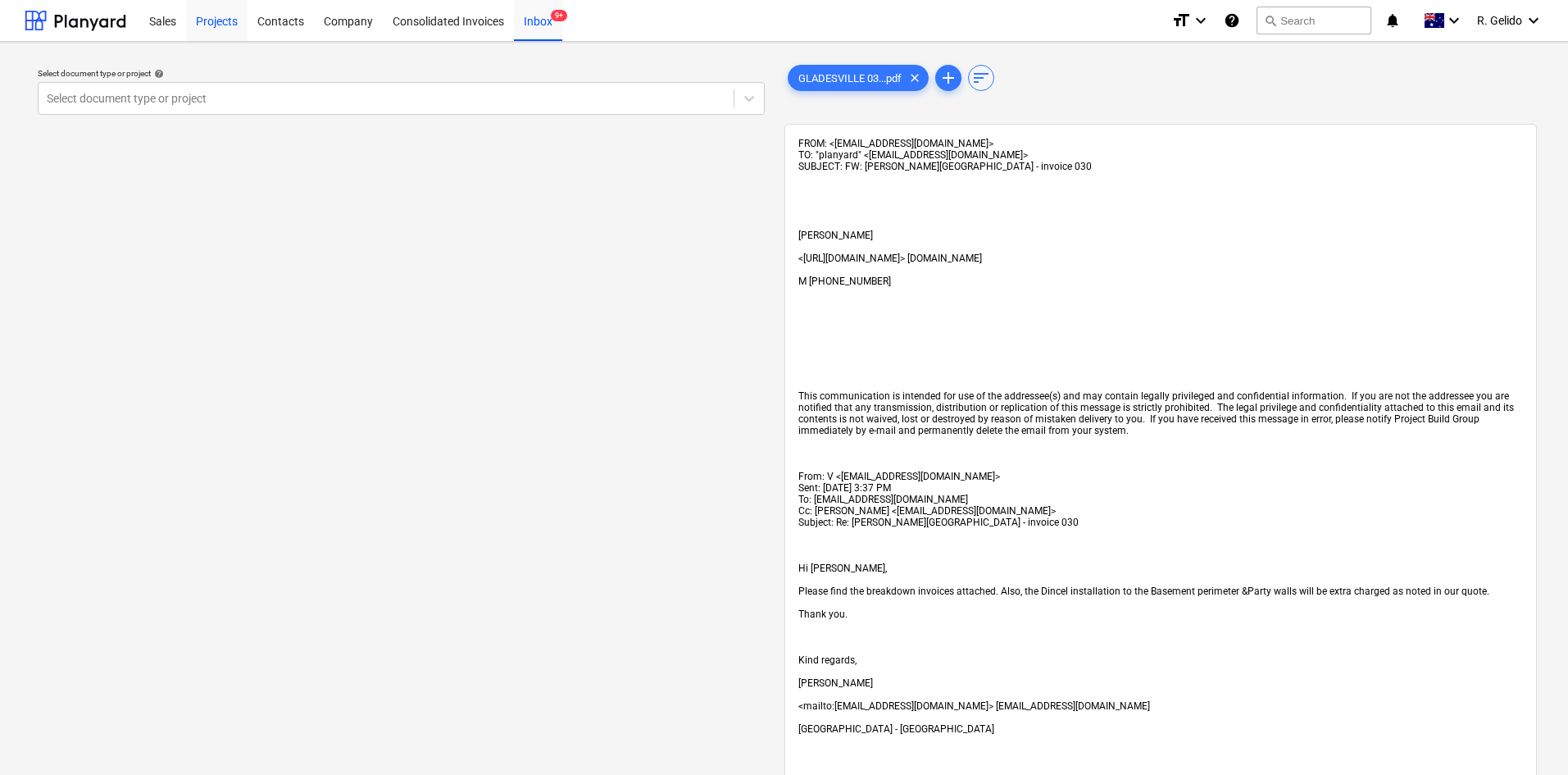
click at [201, 33] on div "Projects" at bounding box center [216, 20] width 61 height 42
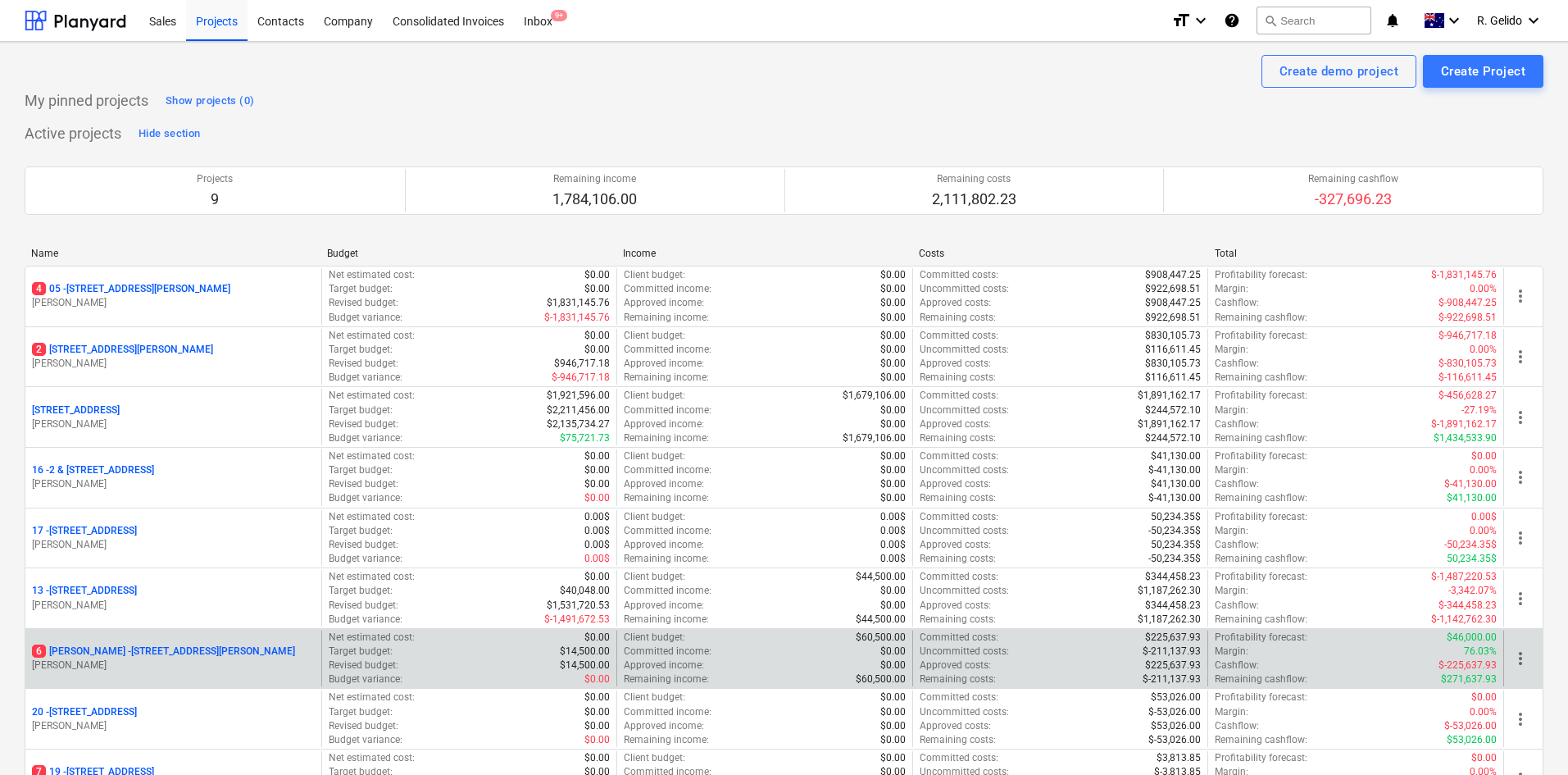
click at [160, 645] on p "6 Chapman - 8 Chapman Street, Gladesville" at bounding box center [163, 651] width 263 height 14
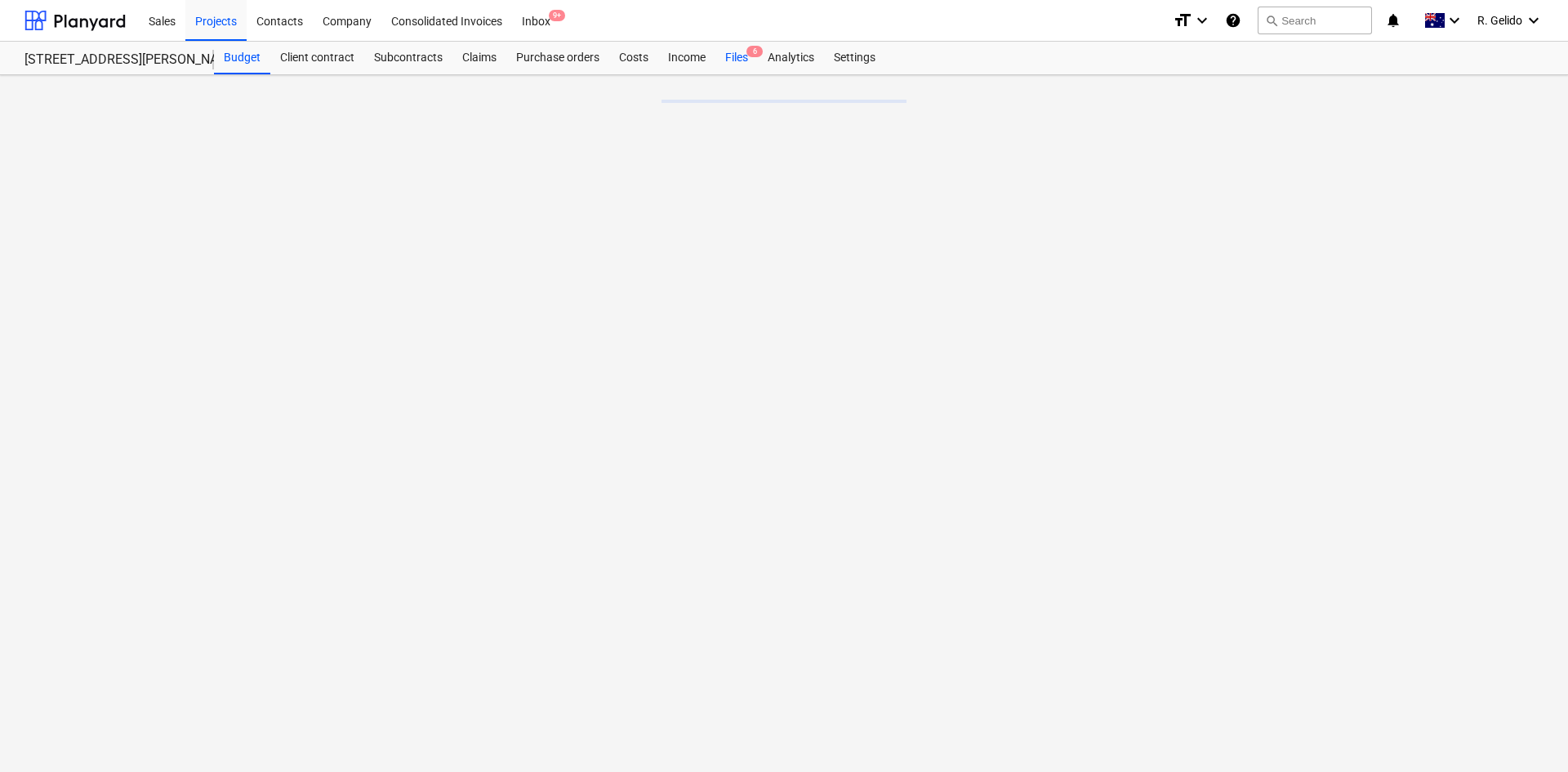
click at [738, 59] on div "Files 6" at bounding box center [737, 58] width 43 height 33
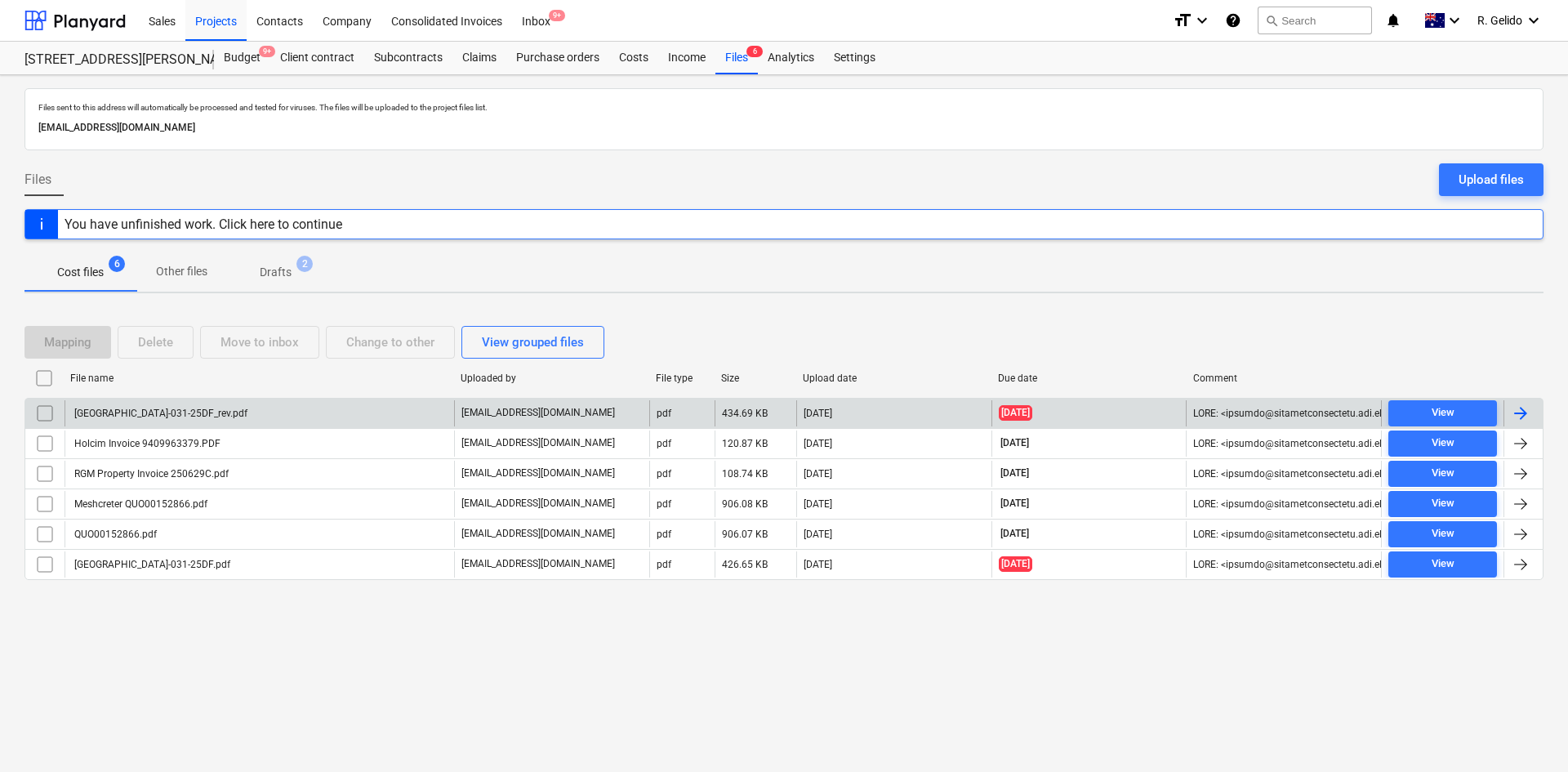
click at [220, 411] on div "Gladesville-031-25DF_rev.pdf" at bounding box center [259, 414] width 390 height 26
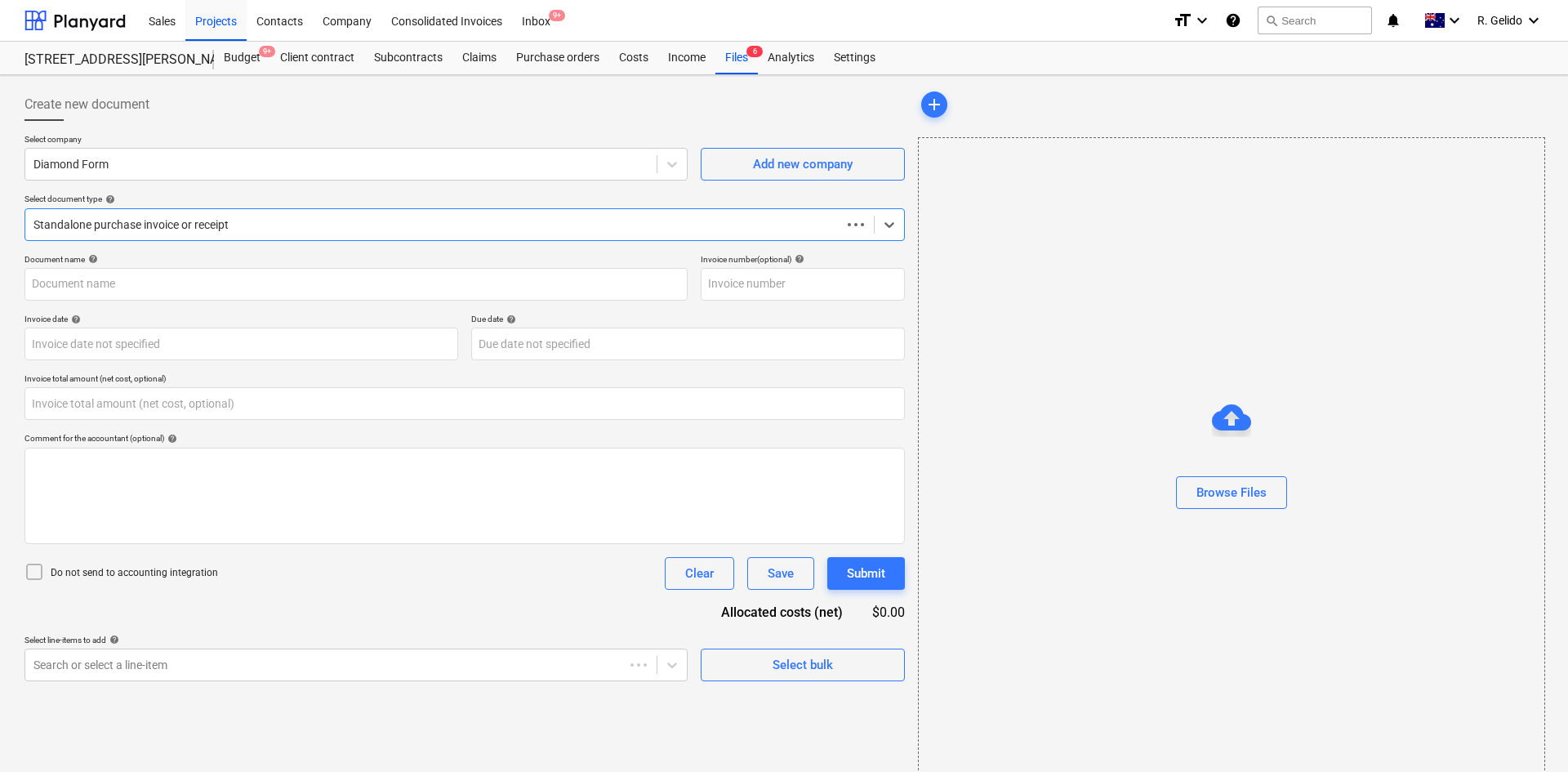
type input "0.00"
type input "031-25DF"
type input "[DATE]"
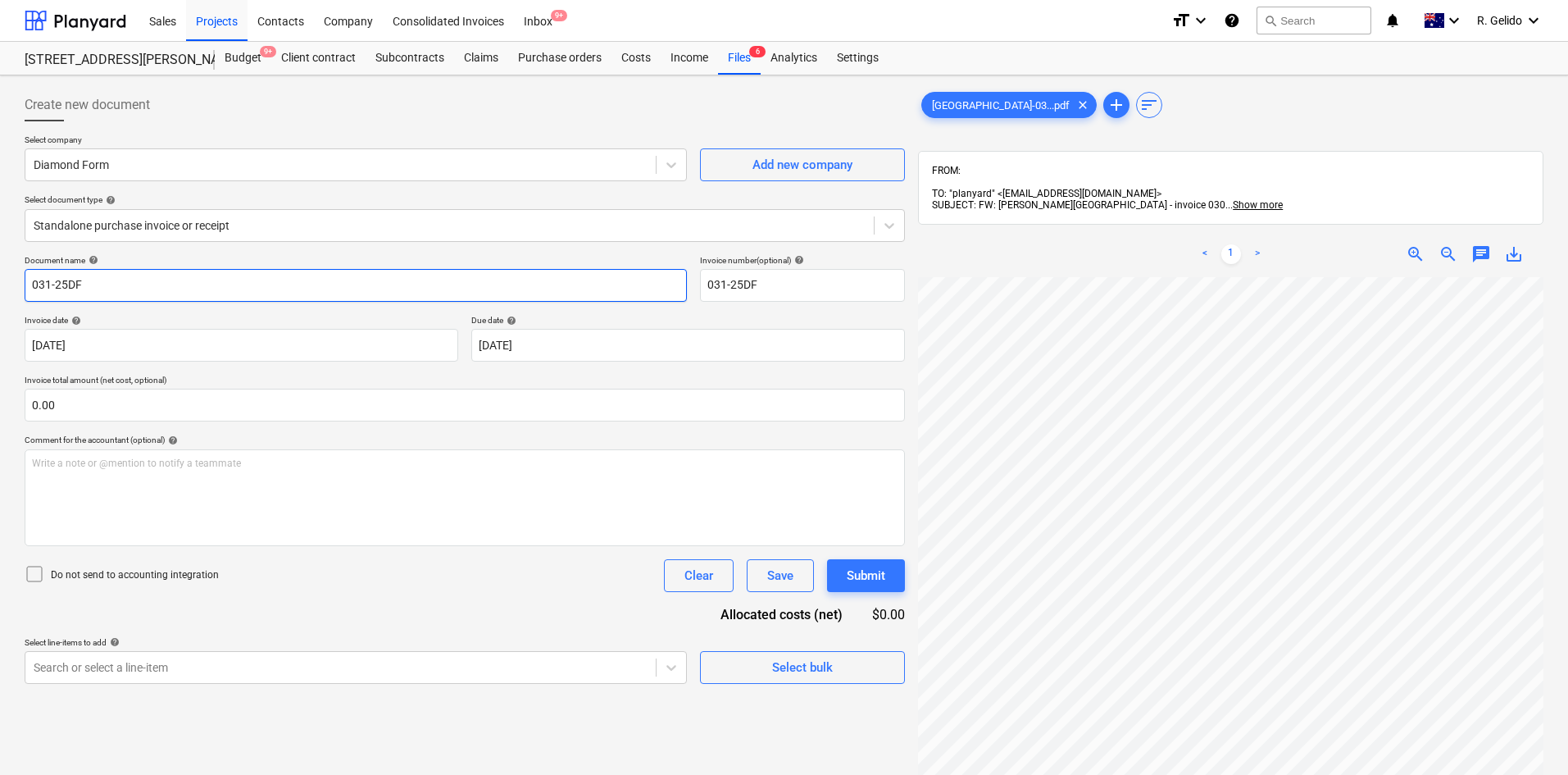
click at [33, 284] on input "031-25DF" at bounding box center [356, 286] width 663 height 33
type input "Diamond Form 031-25DF"
click at [785, 580] on div "Save" at bounding box center [781, 575] width 26 height 21
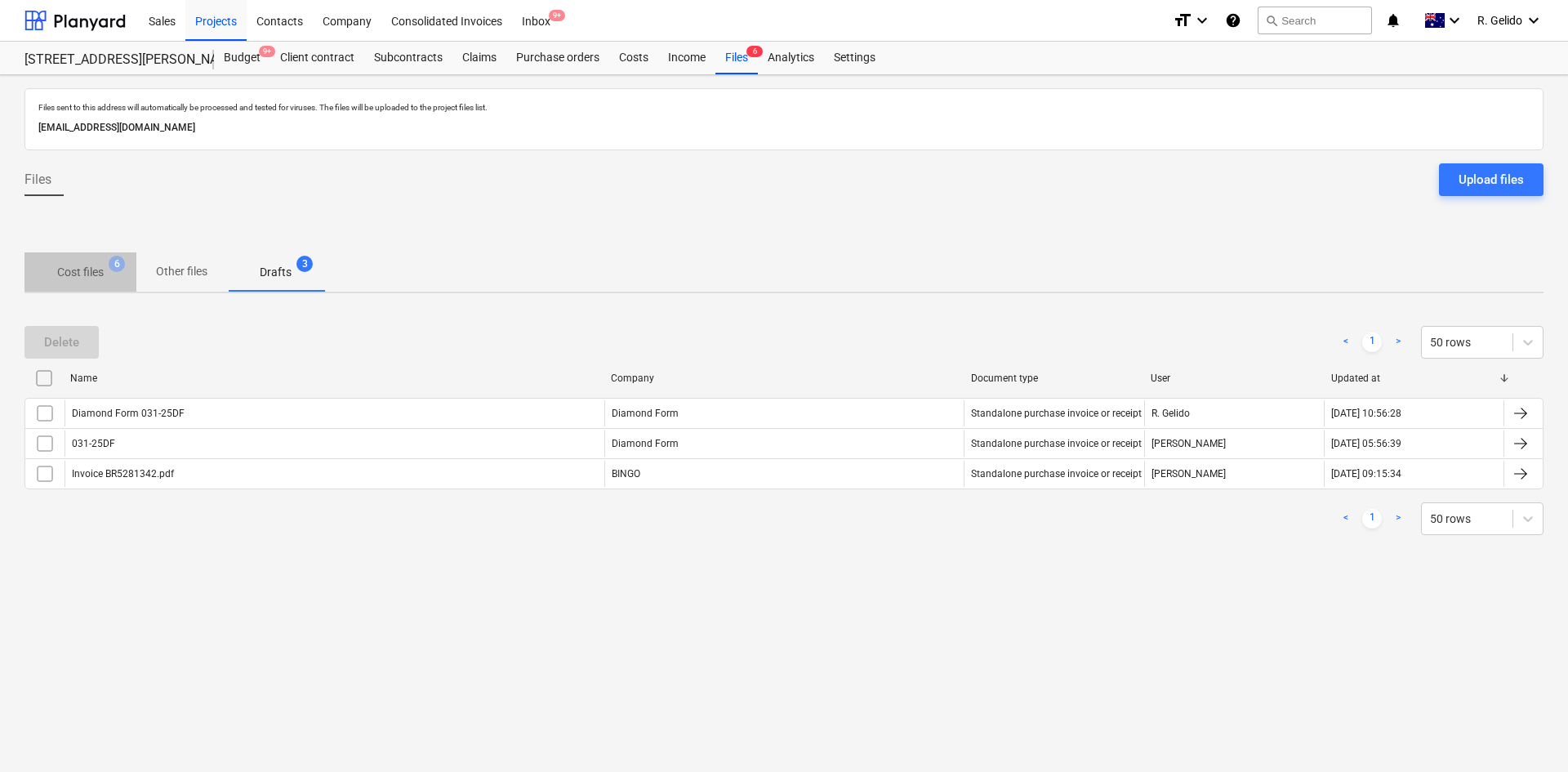
click at [85, 270] on p "Cost files" at bounding box center [81, 272] width 47 height 17
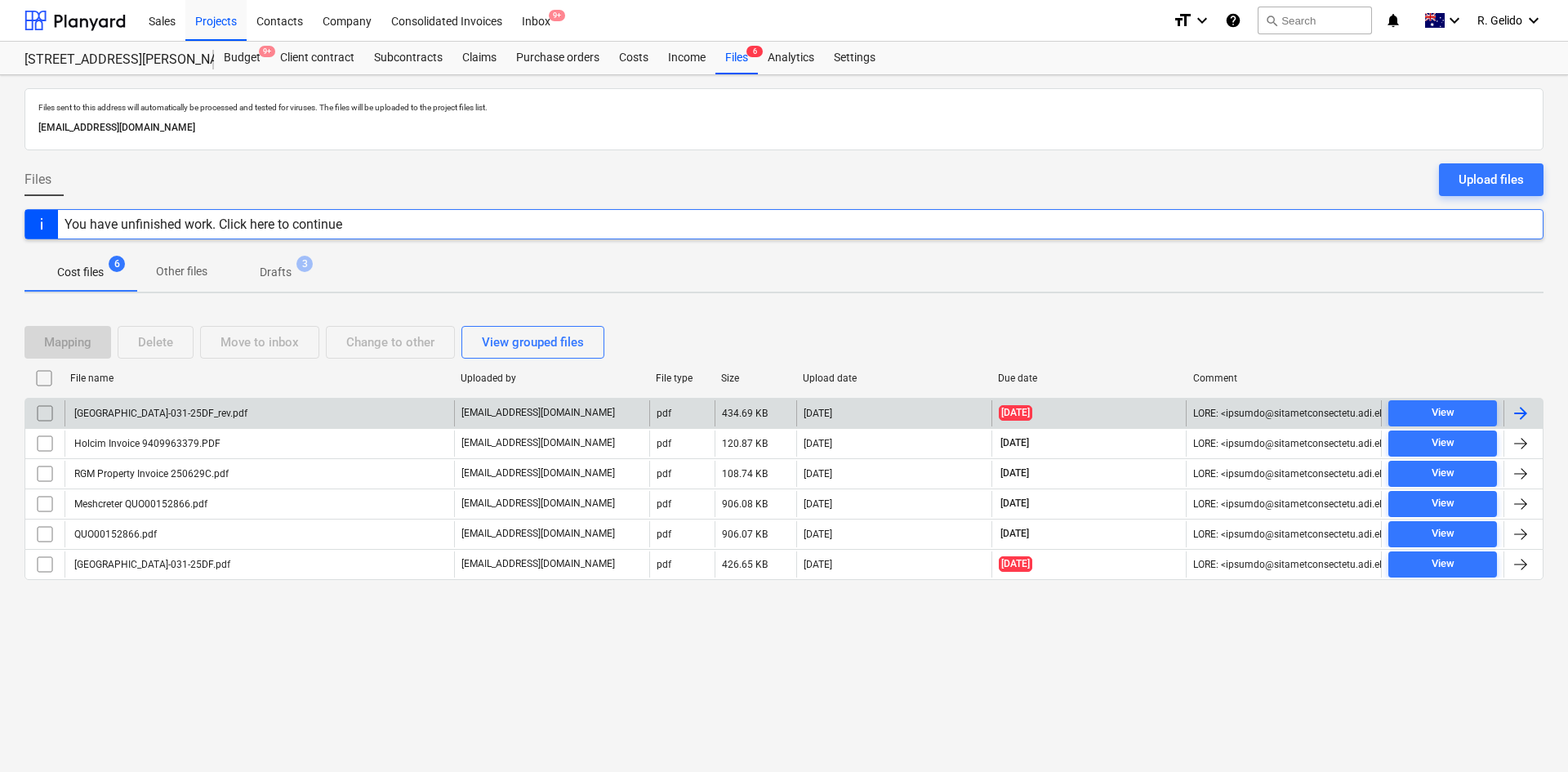
click at [153, 409] on div "Gladesville-031-25DF_rev.pdf" at bounding box center [160, 414] width 176 height 12
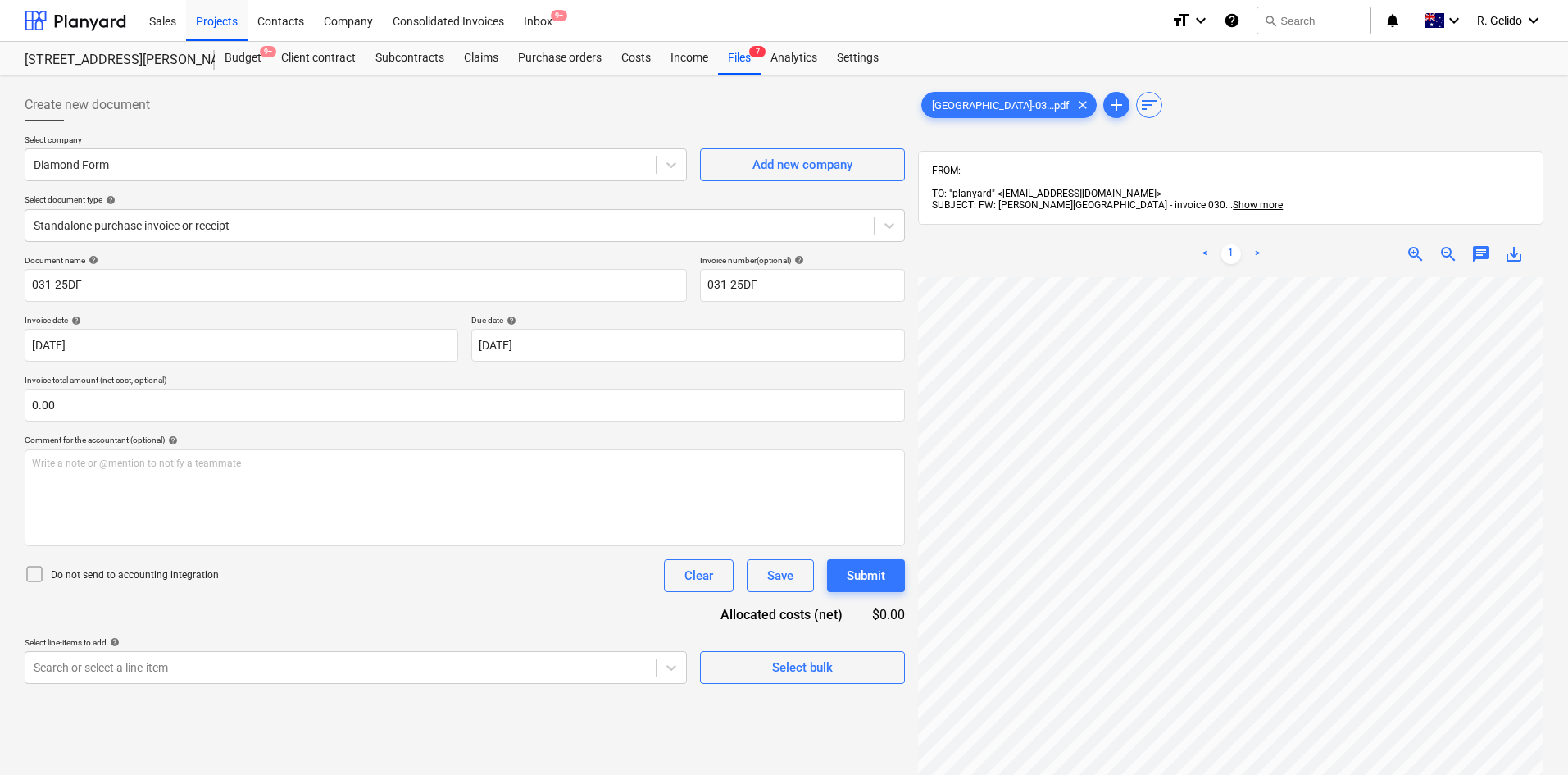
scroll to position [176, 136]
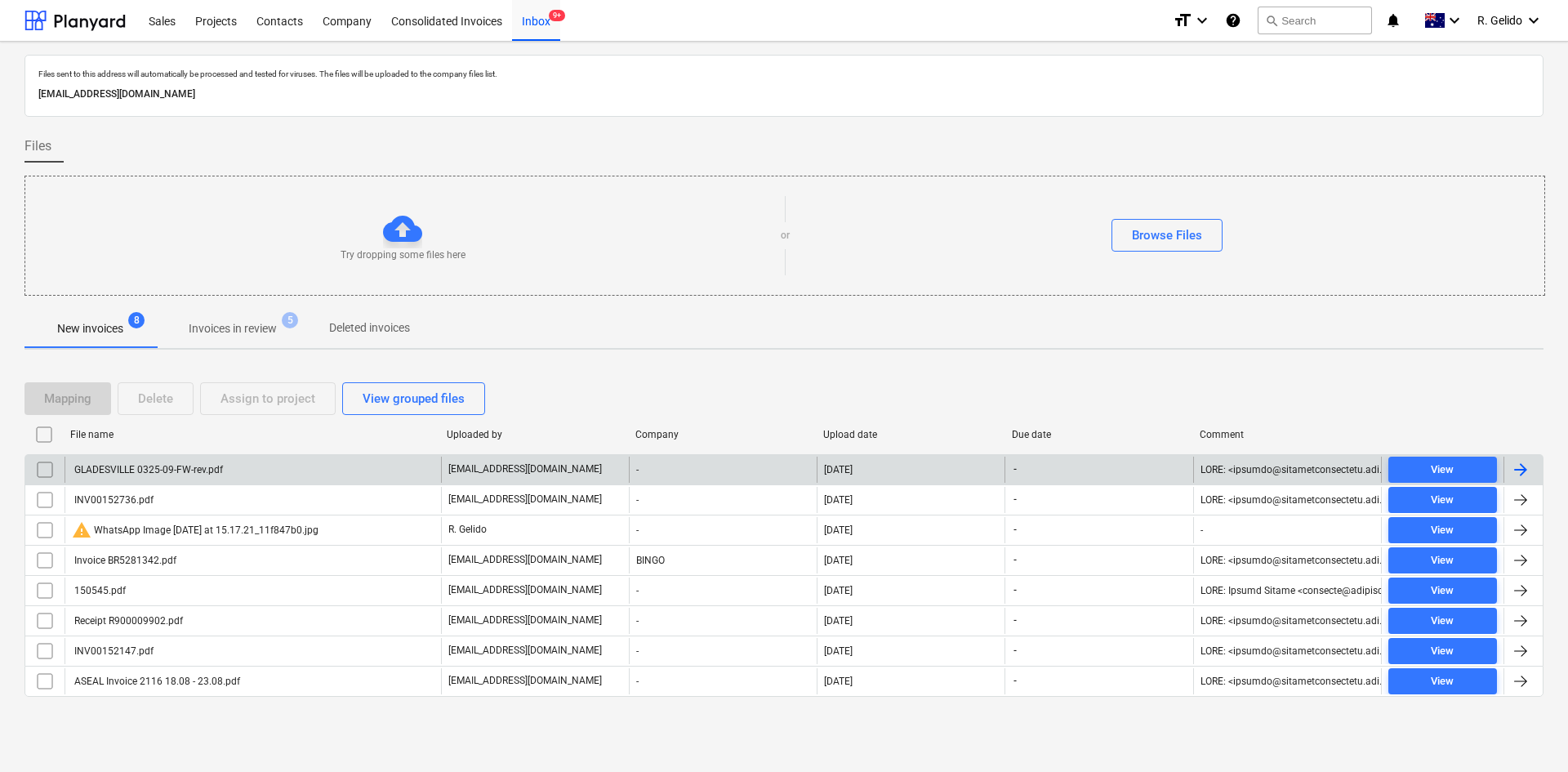
click at [278, 471] on div "GLADESVILLE 0325-09-FW-rev.pdf" at bounding box center [252, 469] width 377 height 26
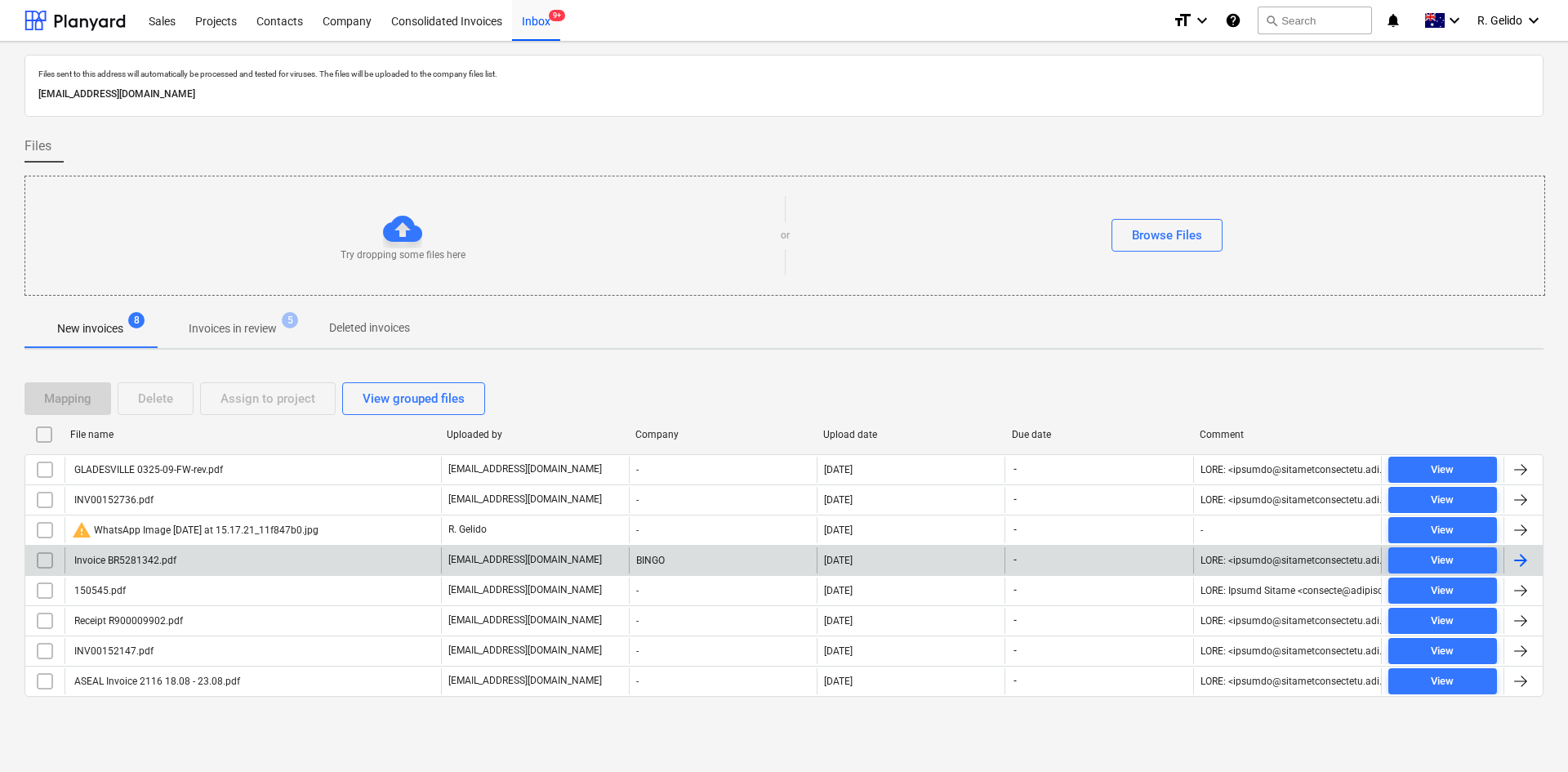
click at [229, 558] on div "Invoice BR5281342.pdf" at bounding box center [252, 560] width 377 height 26
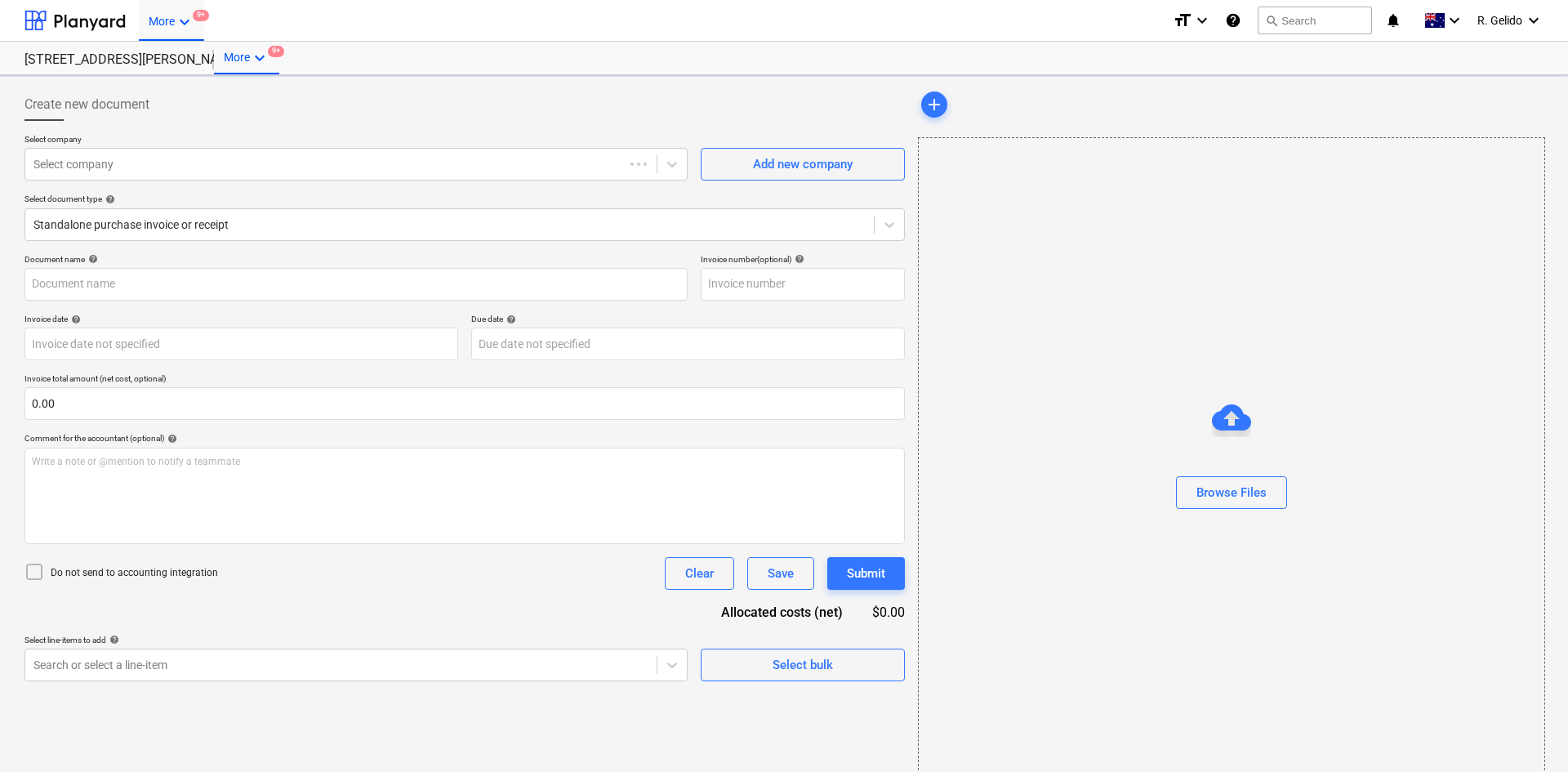
type input "031-25DF"
type input "[DATE]"
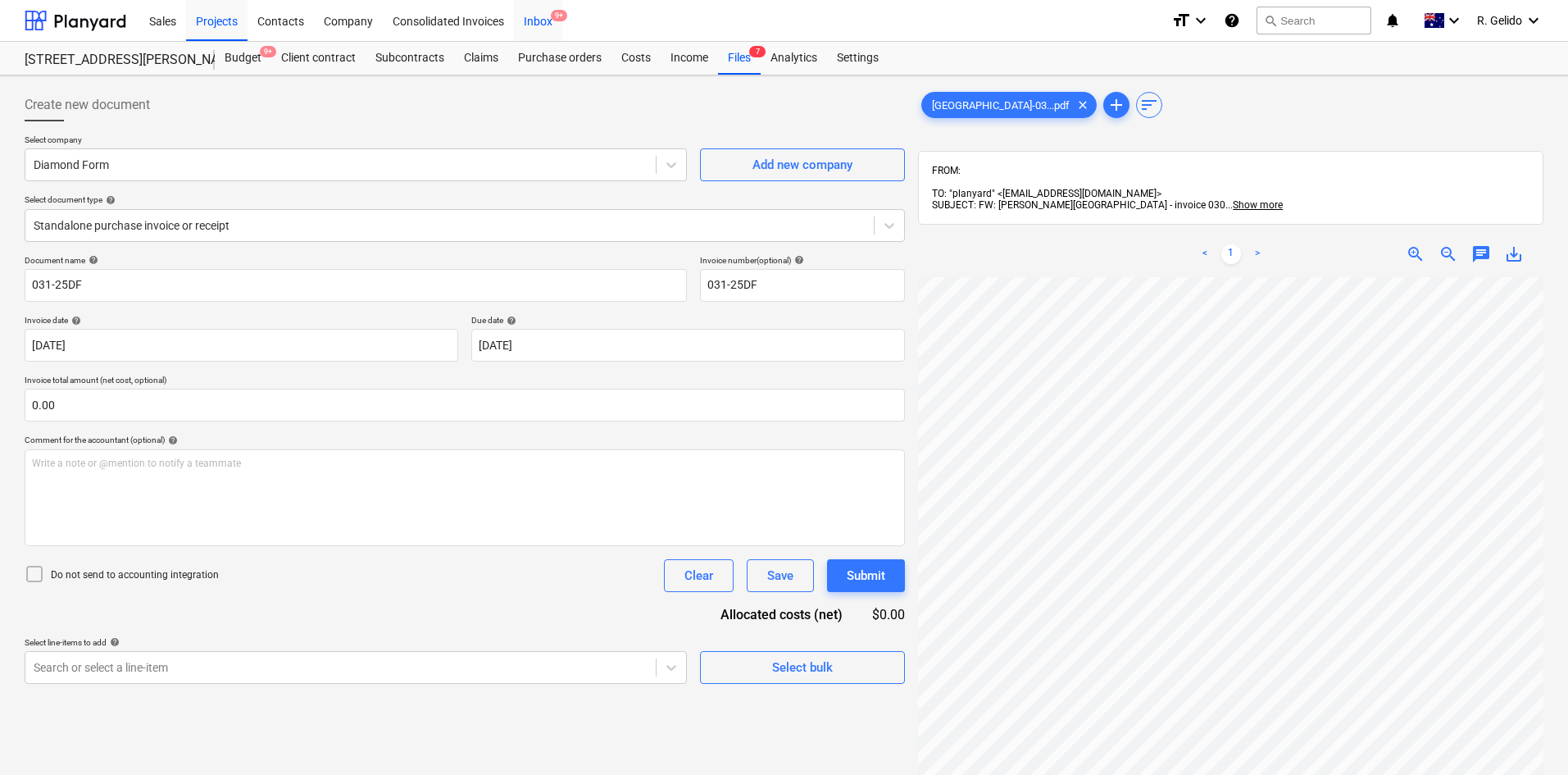
click at [555, 20] on span "9+" at bounding box center [559, 16] width 17 height 12
